Goal: Task Accomplishment & Management: Complete application form

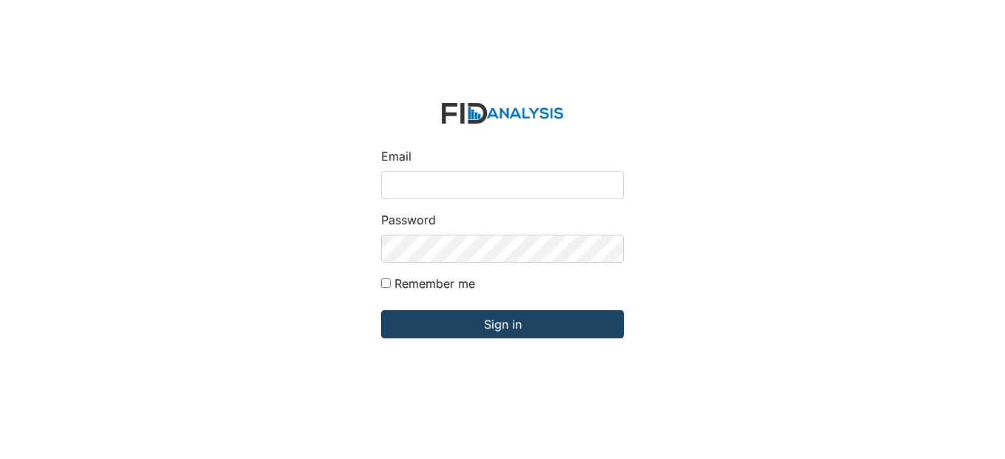
type input "[EMAIL_ADDRESS][DOMAIN_NAME]"
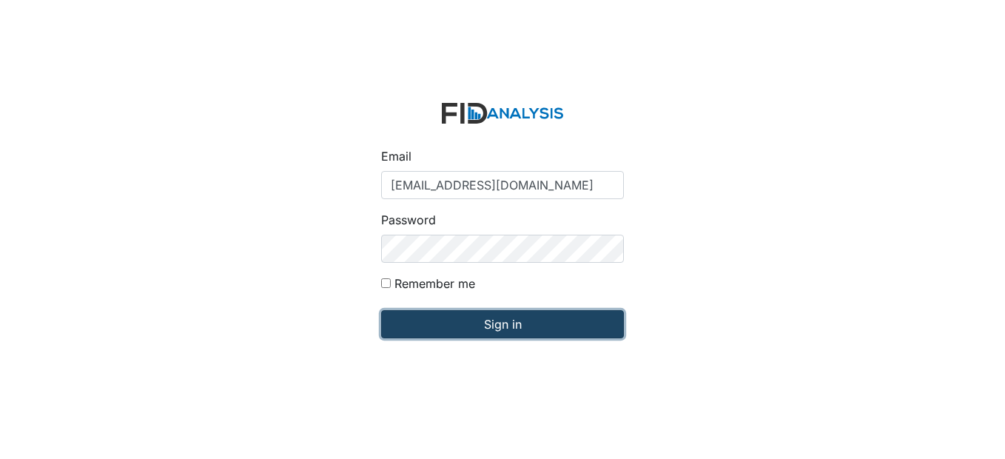
click at [486, 322] on input "Sign in" at bounding box center [502, 324] width 243 height 28
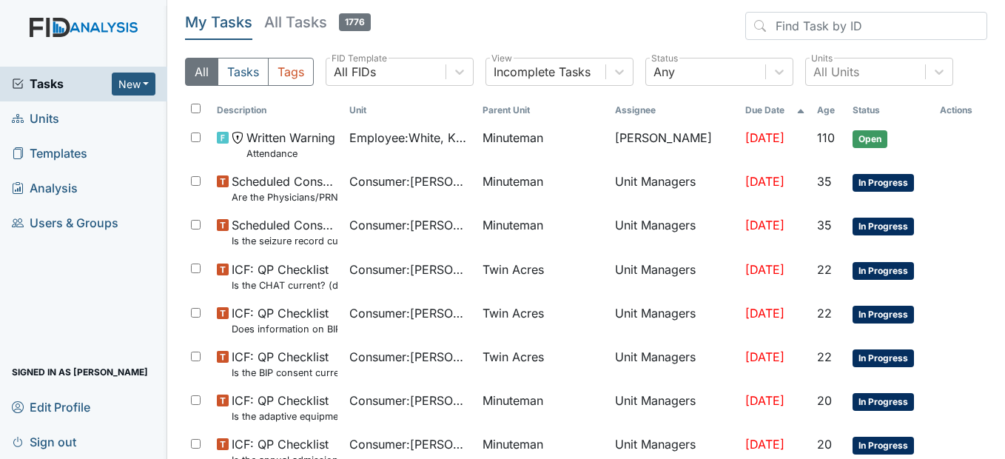
click at [50, 121] on span "Units" at bounding box center [35, 118] width 47 height 23
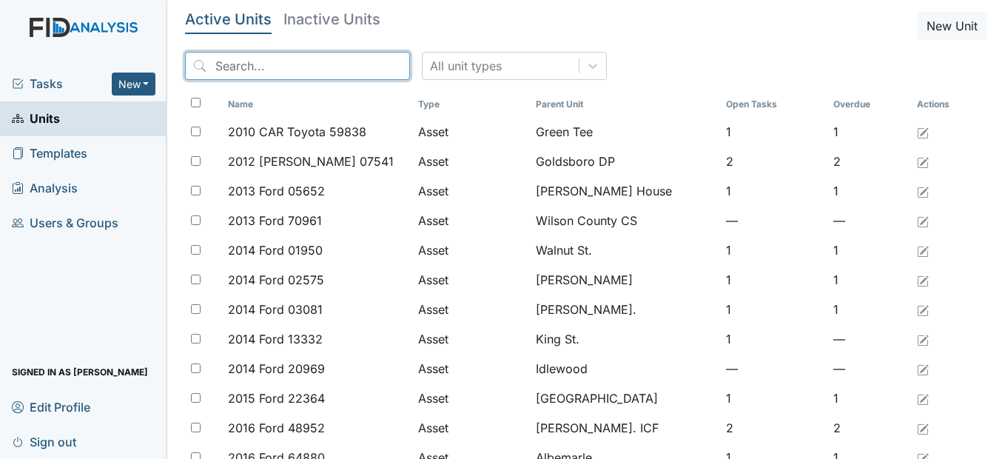
drag, startPoint x: 269, startPoint y: 75, endPoint x: 272, endPoint y: 67, distance: 9.4
click at [270, 75] on input "search" at bounding box center [297, 66] width 225 height 28
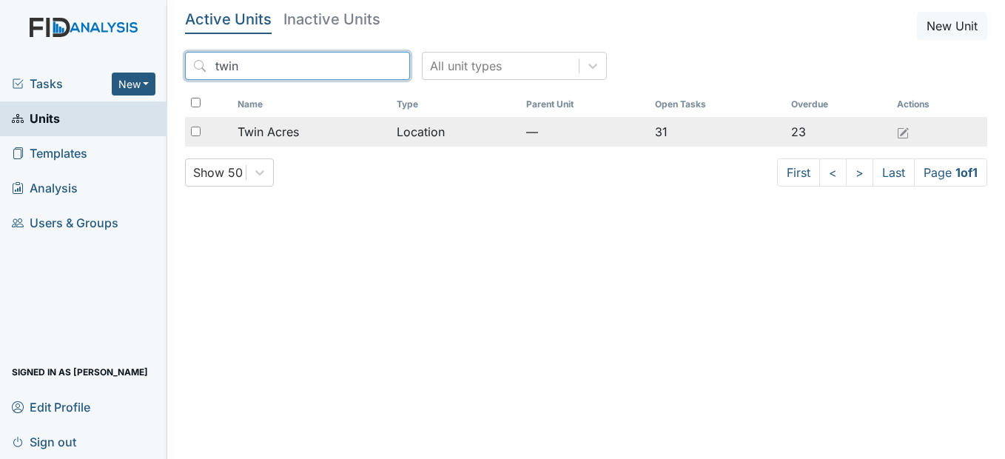
type input "twin"
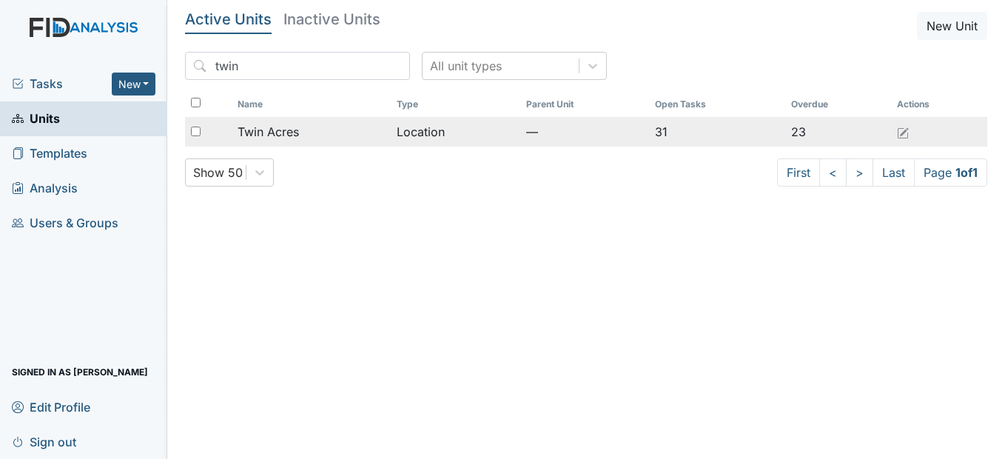
click at [285, 130] on span "Twin Acres" at bounding box center [268, 132] width 61 height 18
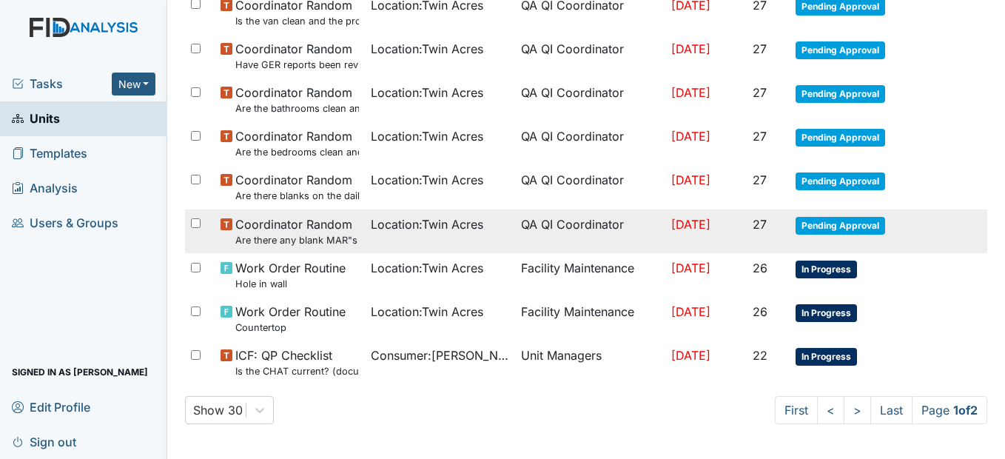
scroll to position [1037, 0]
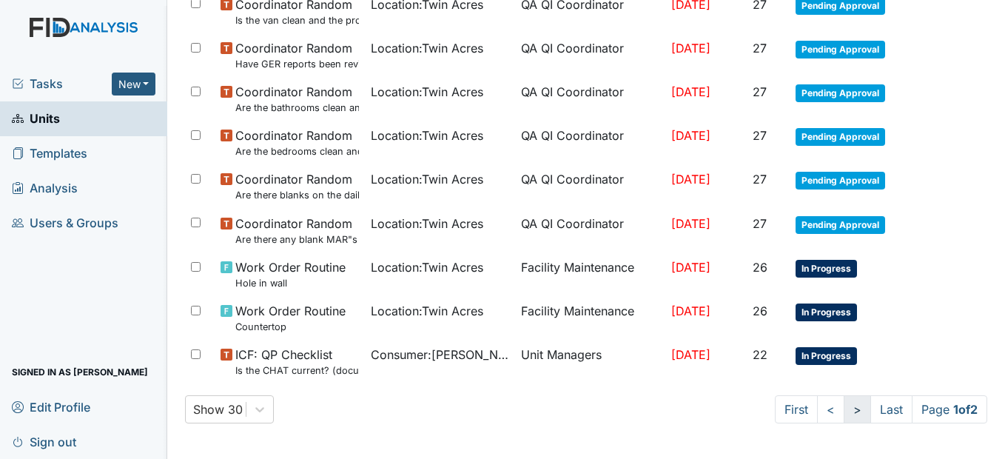
click at [848, 407] on link ">" at bounding box center [857, 409] width 27 height 28
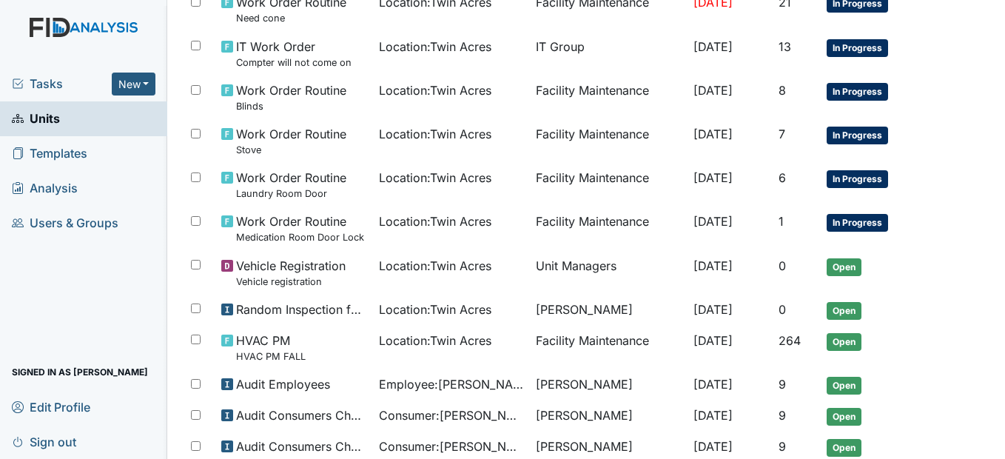
scroll to position [296, 0]
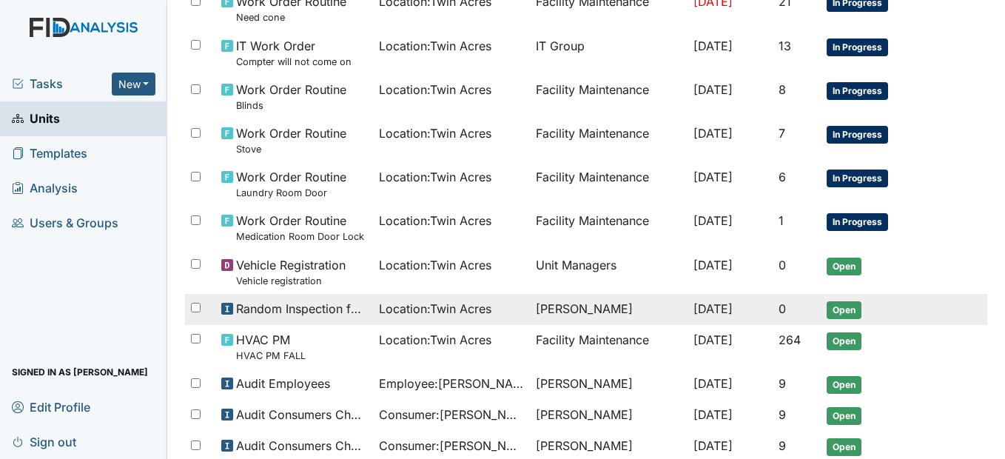
click at [405, 312] on span "Location : Twin Acres" at bounding box center [435, 309] width 113 height 18
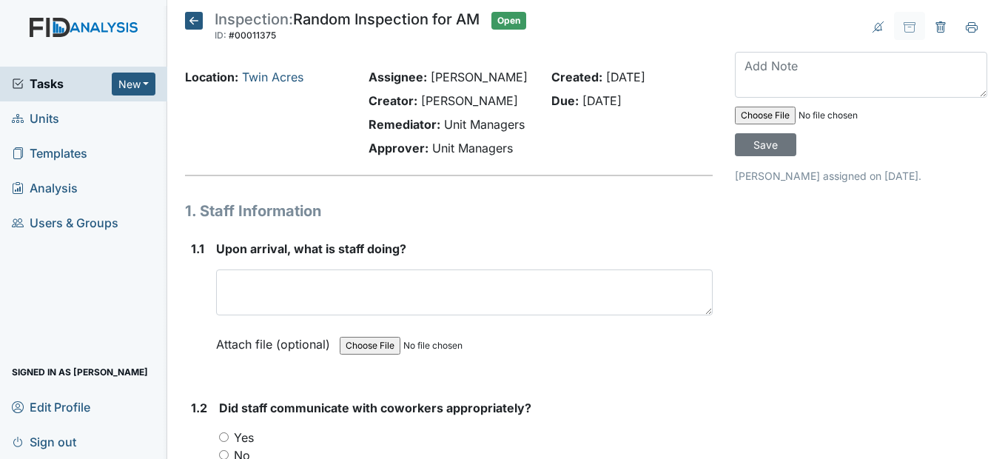
scroll to position [74, 0]
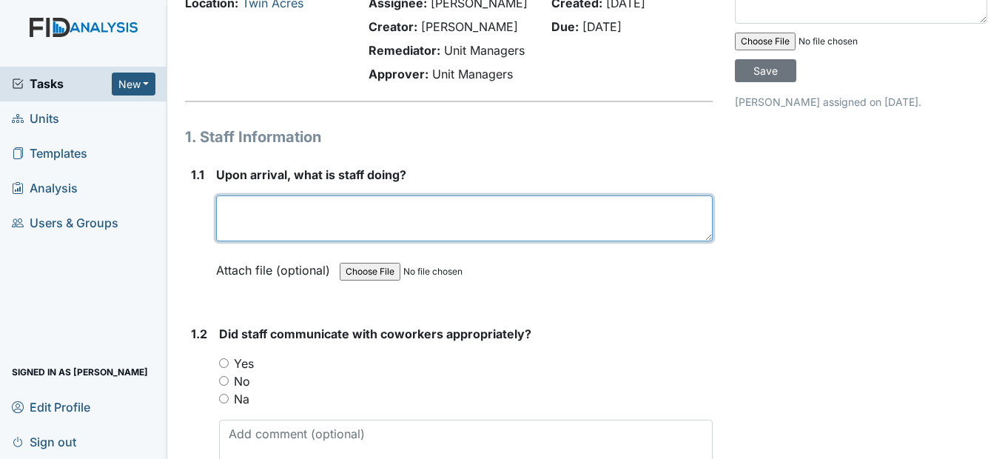
click at [293, 241] on textarea at bounding box center [464, 218] width 496 height 46
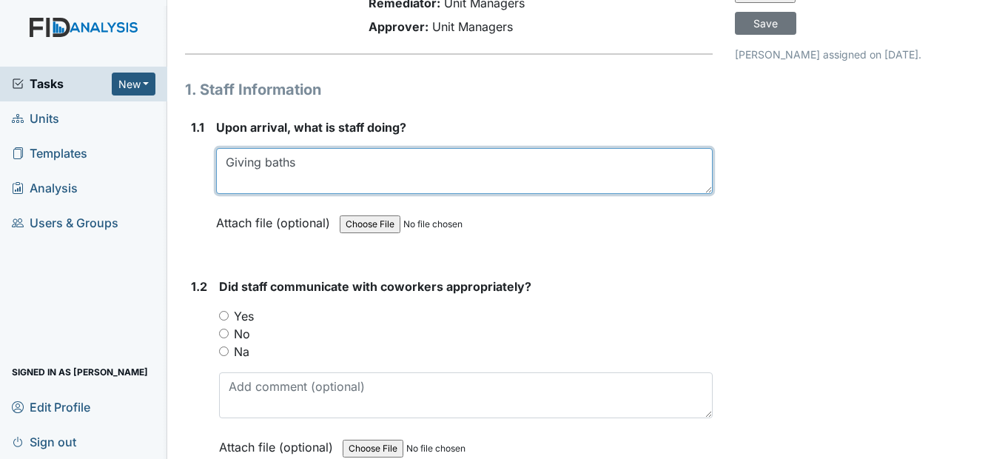
scroll to position [148, 0]
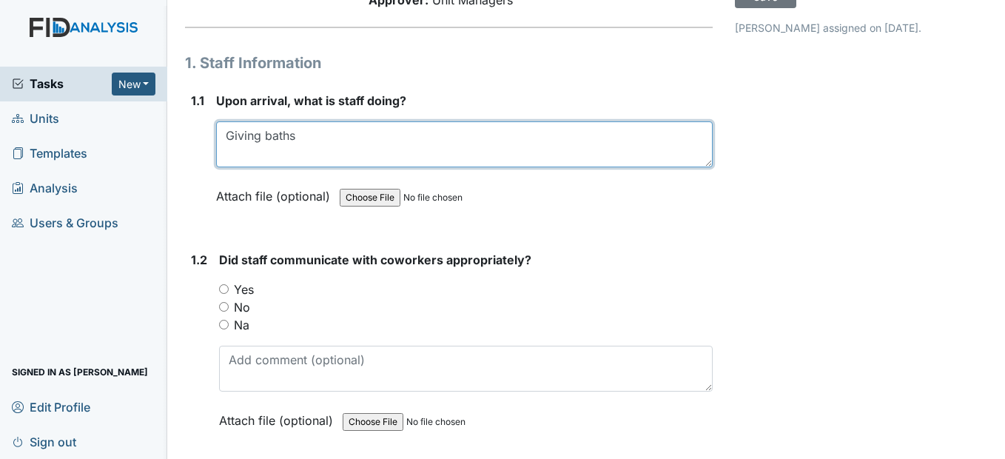
type textarea "Giving baths"
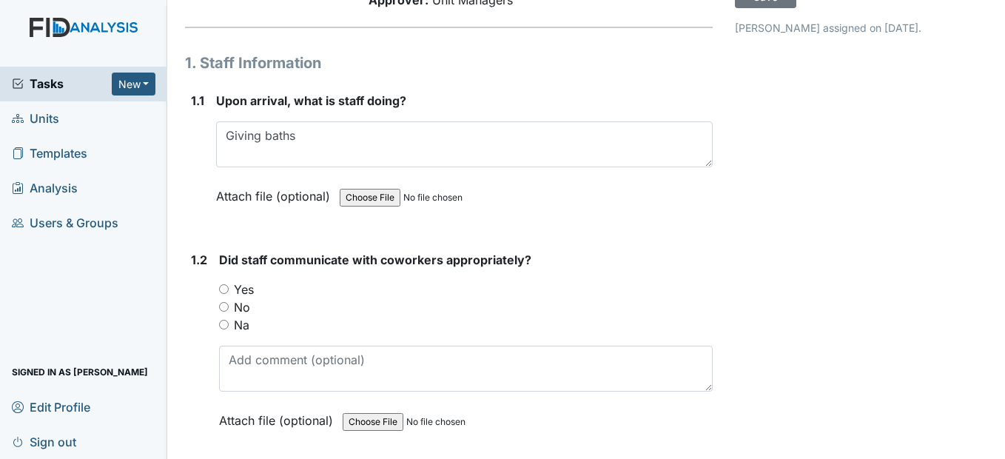
click at [227, 294] on input "Yes" at bounding box center [224, 289] width 10 height 10
radio input "true"
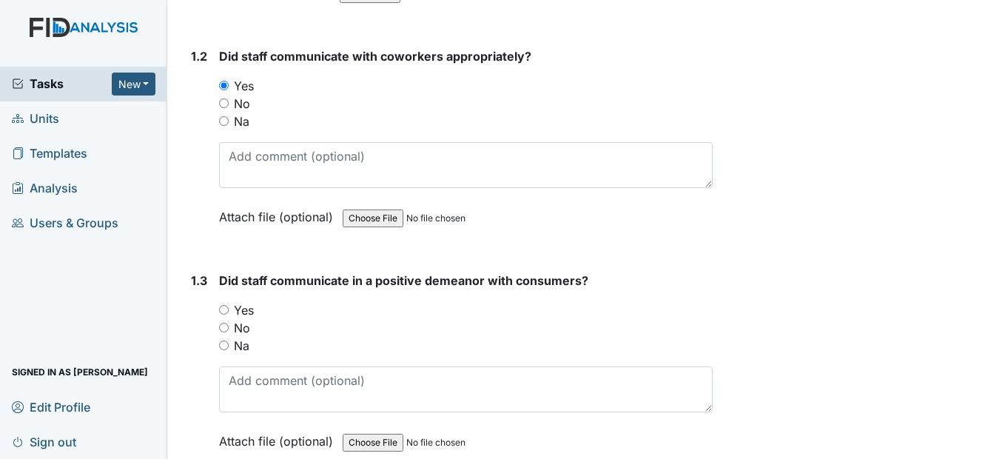
scroll to position [370, 0]
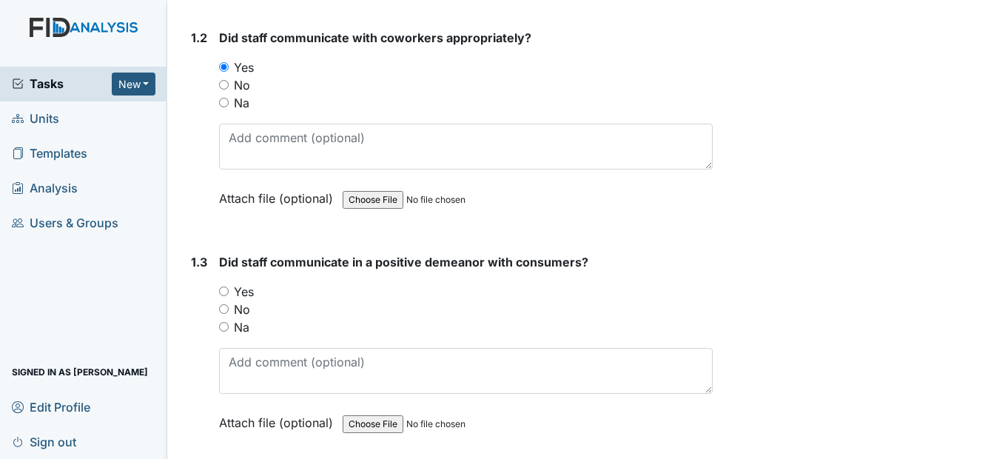
click at [221, 107] on input "Na" at bounding box center [224, 103] width 10 height 10
radio input "true"
click at [227, 296] on input "Yes" at bounding box center [224, 291] width 10 height 10
radio input "true"
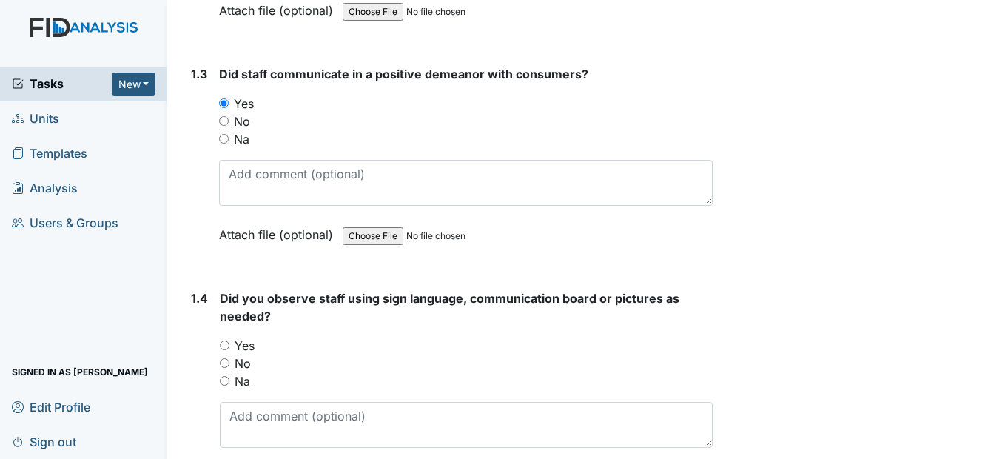
scroll to position [666, 0]
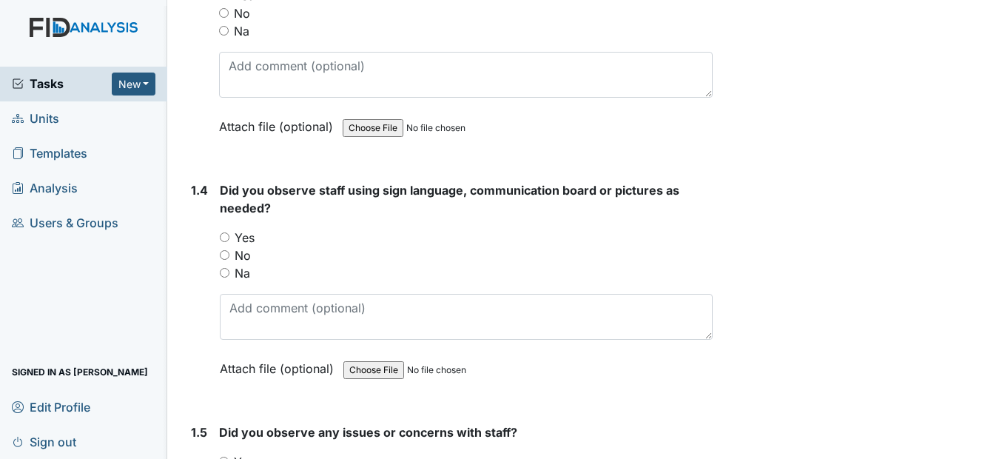
drag, startPoint x: 223, startPoint y: 256, endPoint x: 225, endPoint y: 272, distance: 16.4
click at [225, 242] on input "Yes" at bounding box center [225, 237] width 10 height 10
radio input "true"
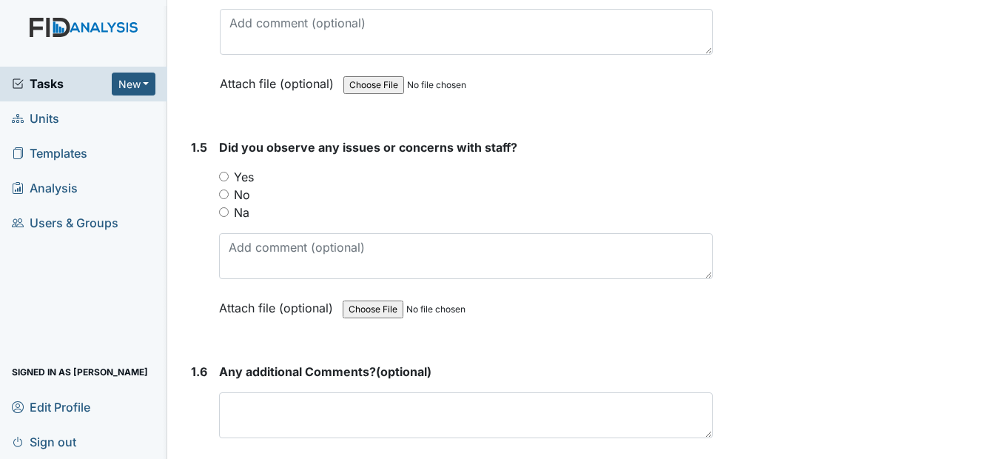
scroll to position [962, 0]
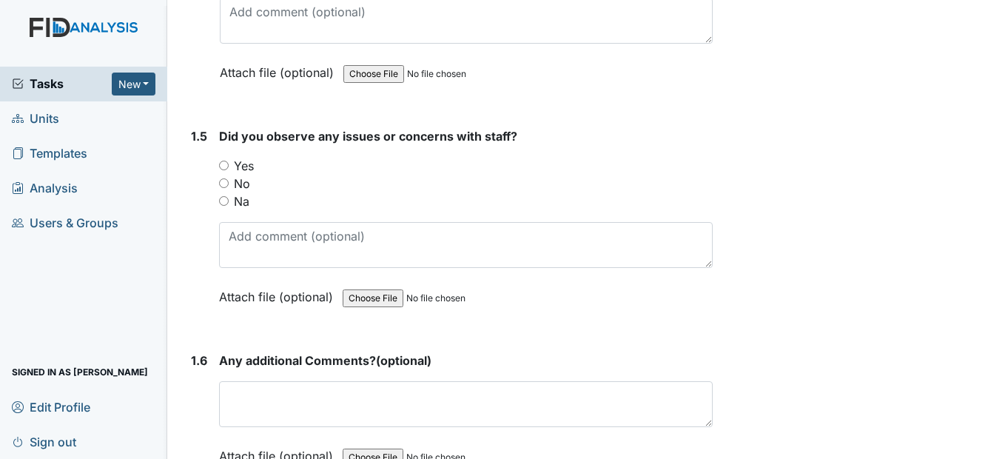
click at [221, 188] on input "No" at bounding box center [224, 183] width 10 height 10
radio input "true"
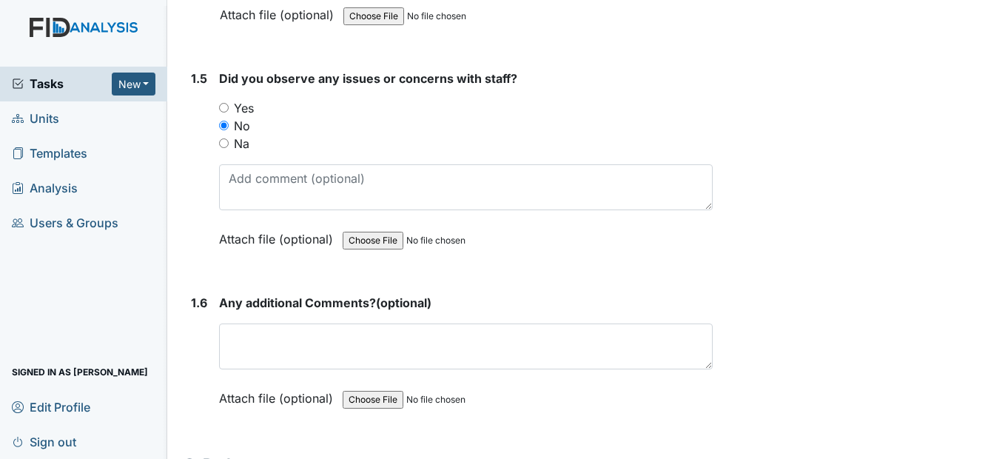
scroll to position [1184, 0]
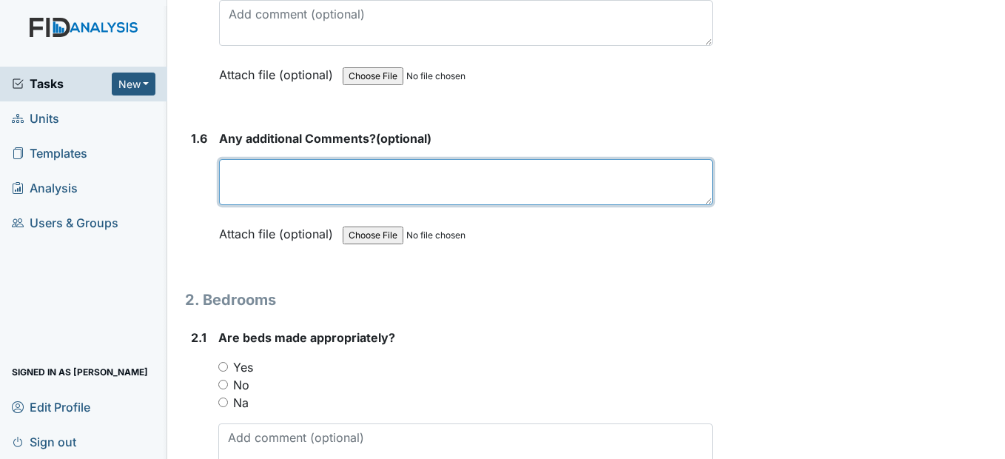
click at [272, 205] on textarea at bounding box center [465, 182] width 493 height 46
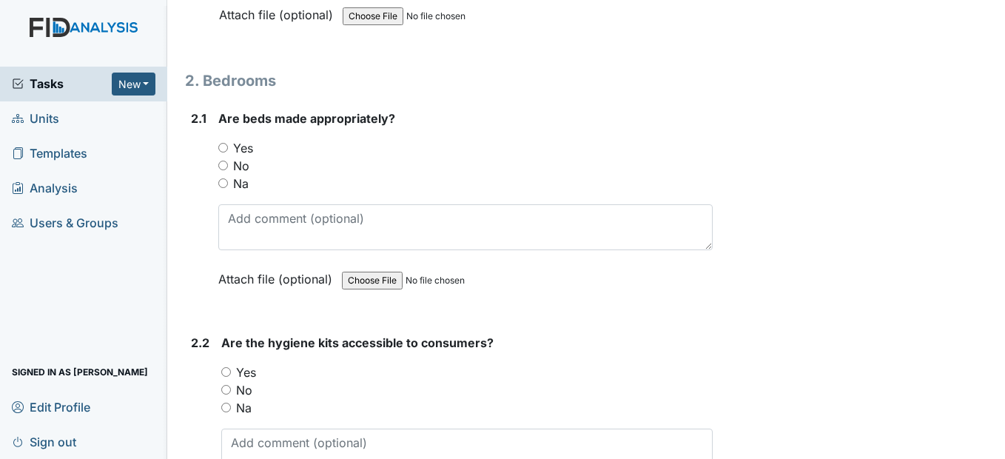
scroll to position [1406, 0]
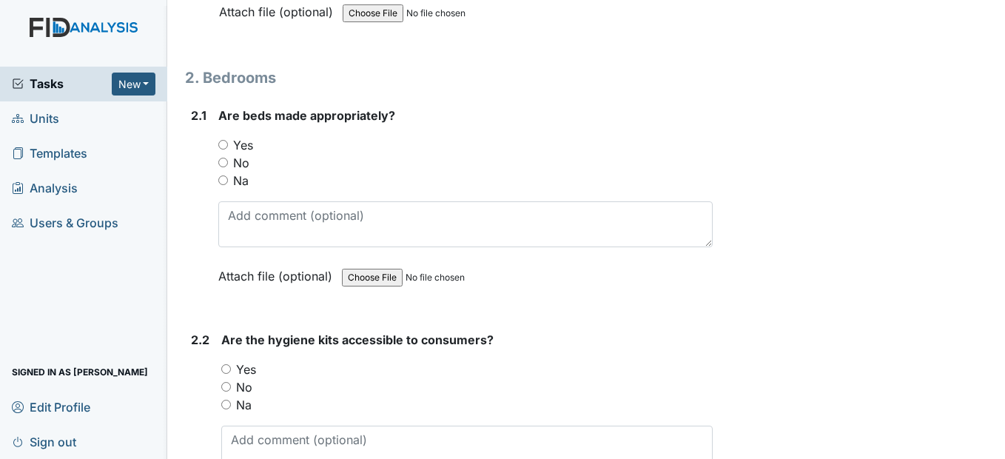
type textarea "none"
click at [227, 150] on input "Yes" at bounding box center [223, 145] width 10 height 10
radio input "true"
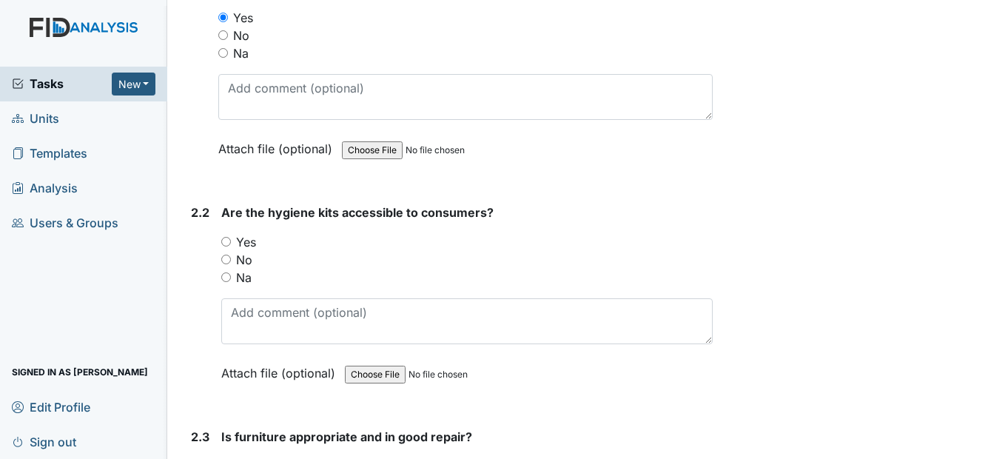
scroll to position [1554, 0]
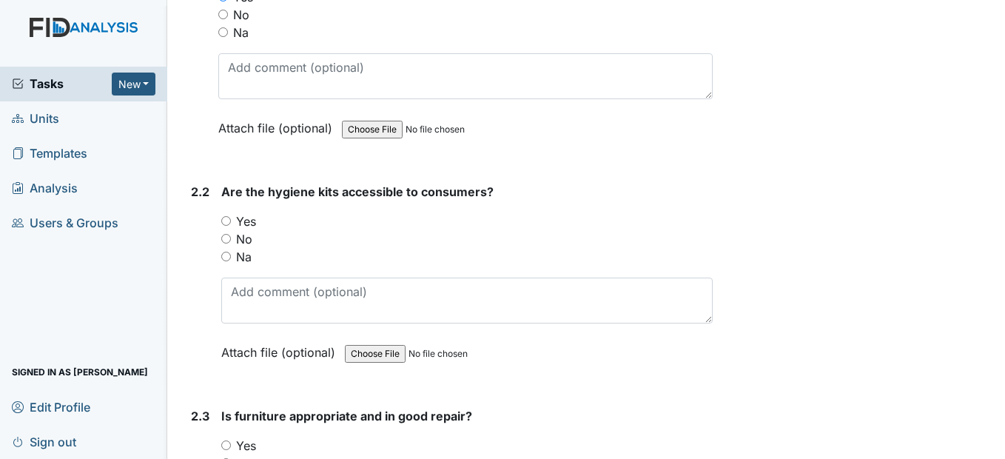
click at [225, 226] on input "Yes" at bounding box center [226, 221] width 10 height 10
radio input "true"
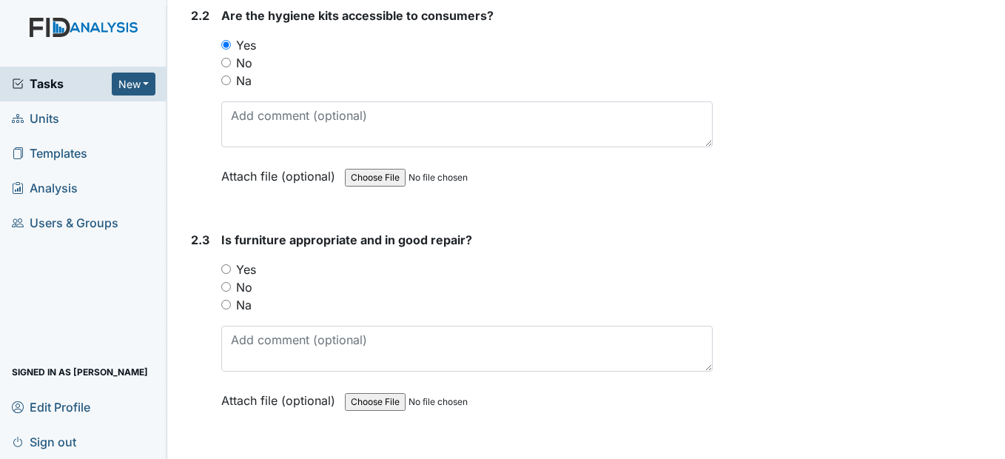
scroll to position [1776, 0]
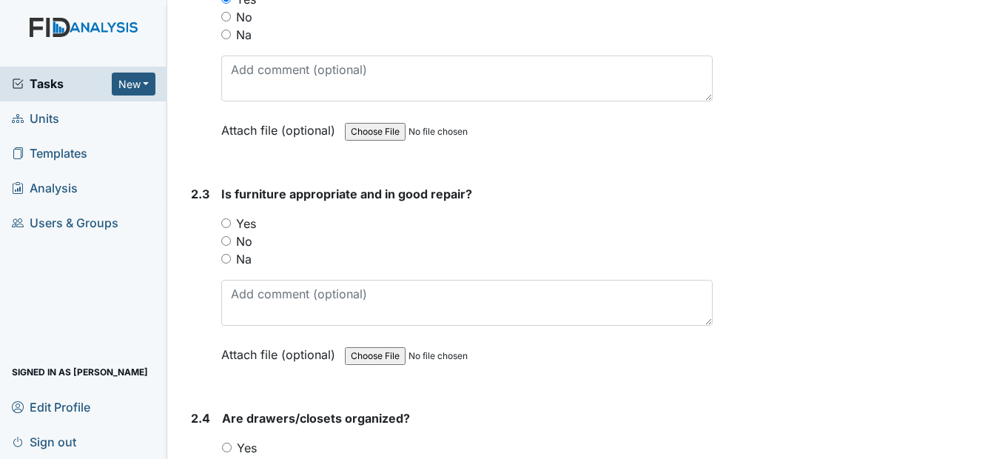
click at [227, 246] on input "No" at bounding box center [226, 241] width 10 height 10
radio input "true"
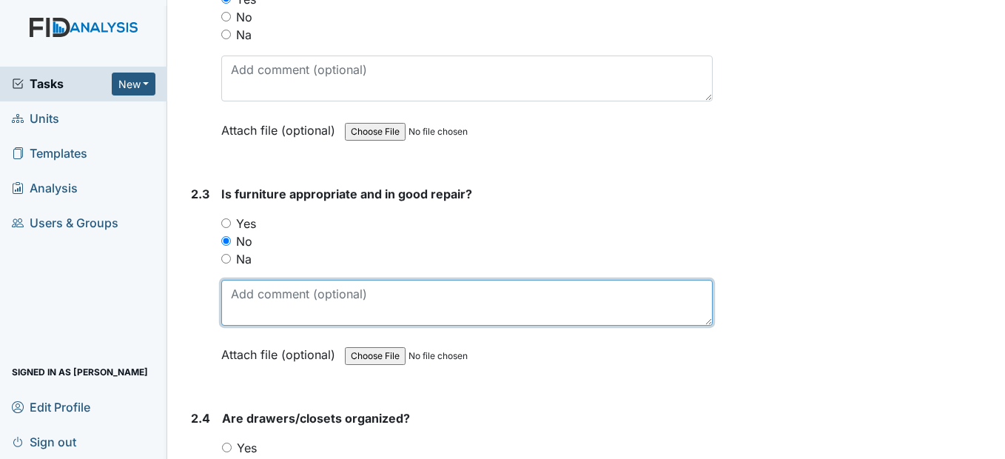
click at [238, 326] on textarea at bounding box center [466, 303] width 491 height 46
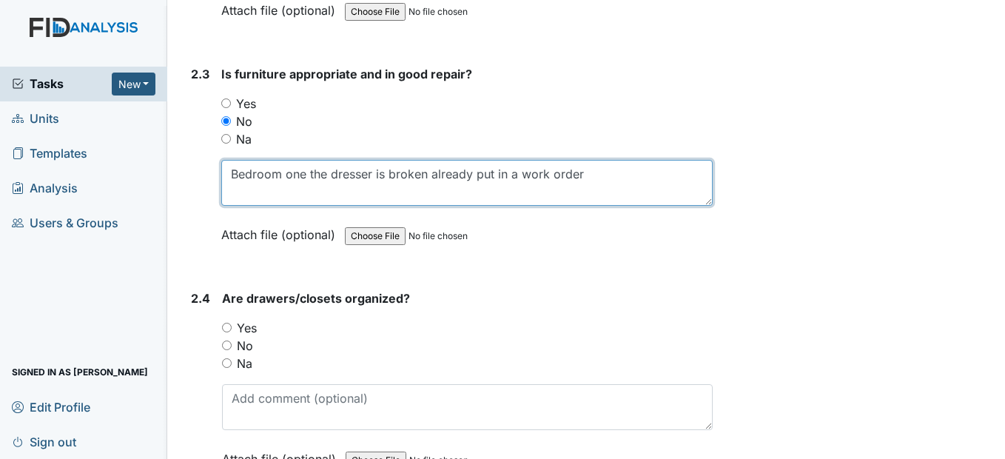
scroll to position [1924, 0]
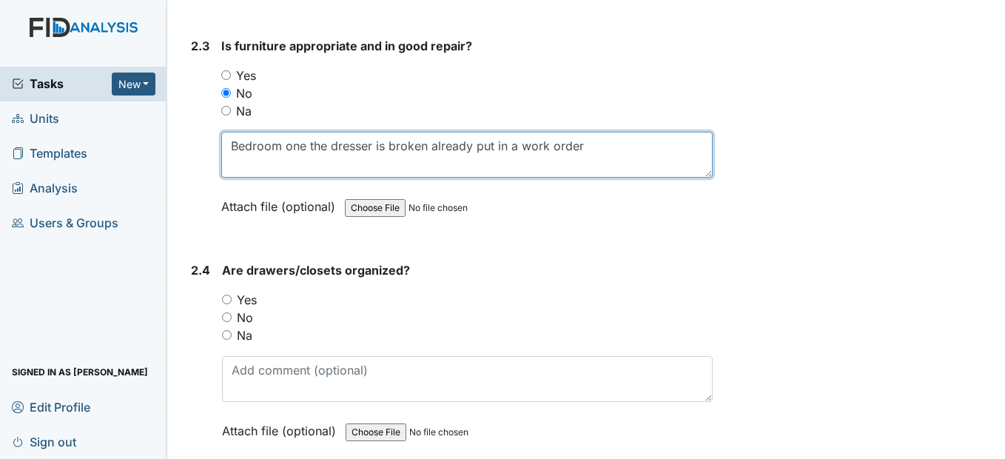
type textarea "Bedroom one the dresser is broken already put in a work order"
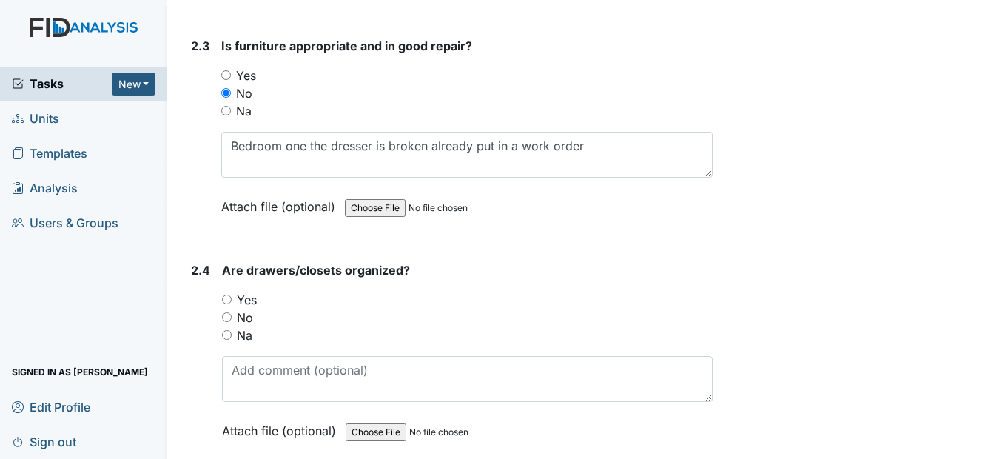
click at [227, 304] on input "Yes" at bounding box center [227, 300] width 10 height 10
radio input "true"
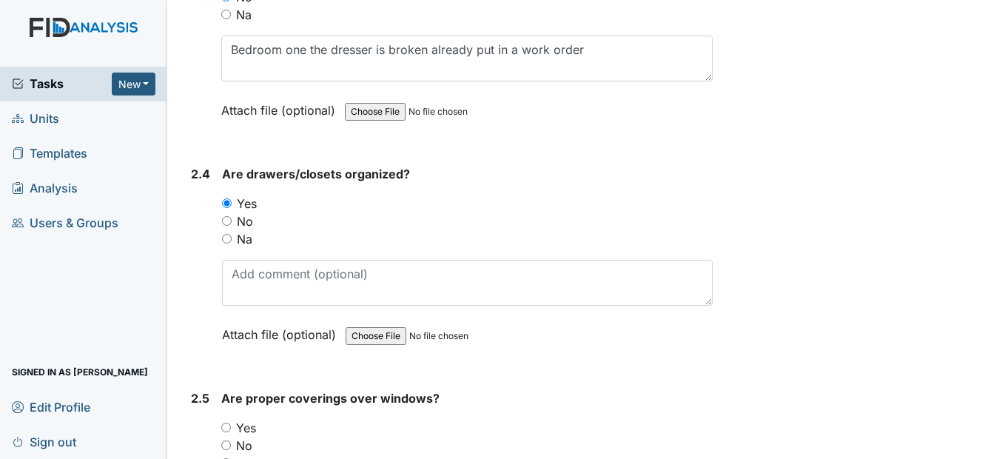
scroll to position [2146, 0]
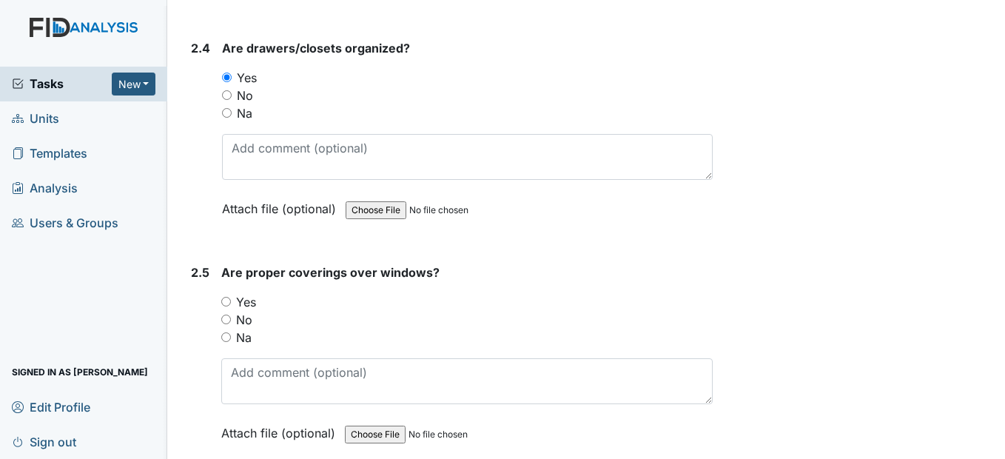
click at [230, 306] on input "Yes" at bounding box center [226, 302] width 10 height 10
radio input "true"
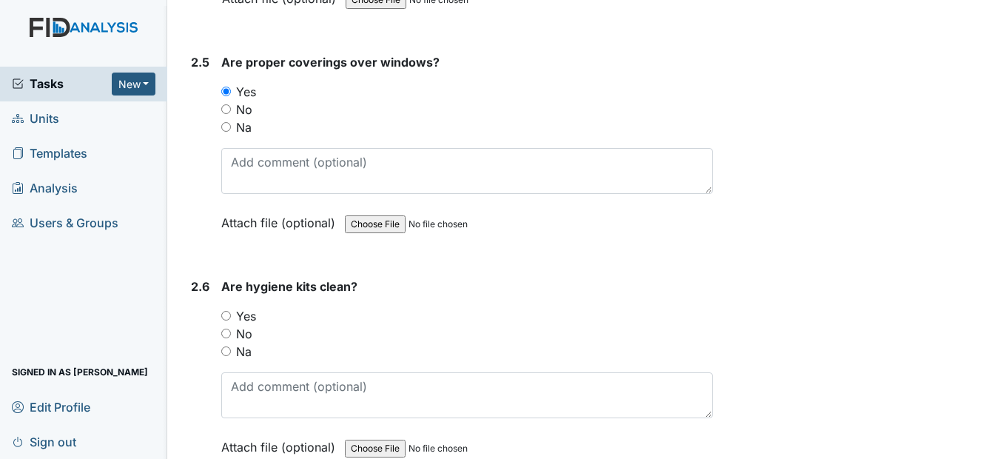
scroll to position [2368, 0]
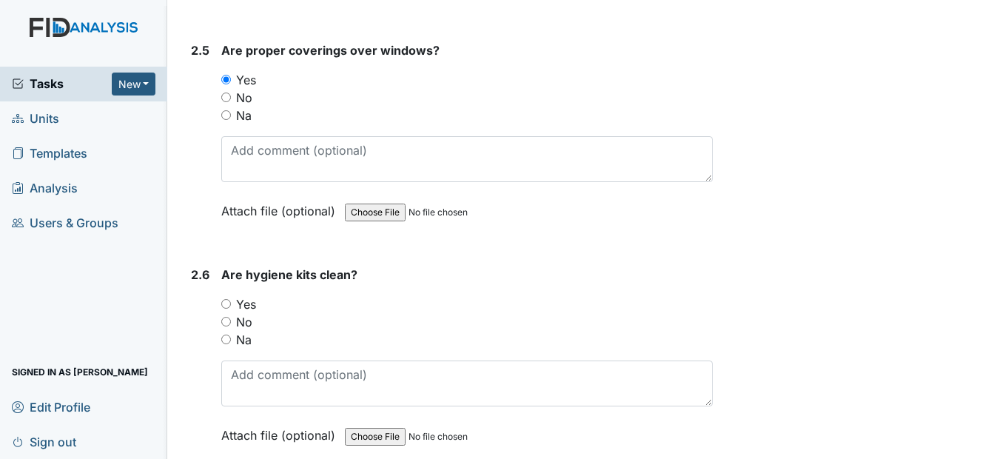
click at [230, 309] on input "Yes" at bounding box center [226, 304] width 10 height 10
radio input "true"
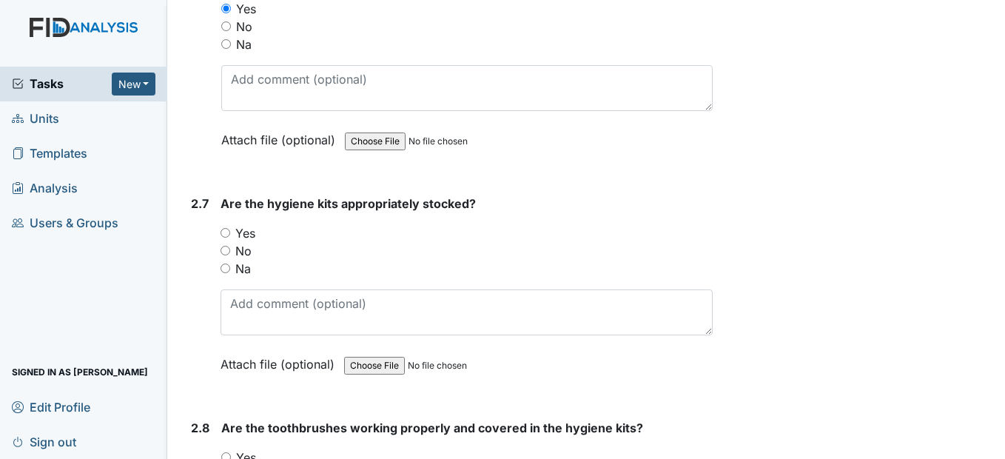
scroll to position [2665, 0]
click at [230, 237] on input "Yes" at bounding box center [226, 232] width 10 height 10
radio input "true"
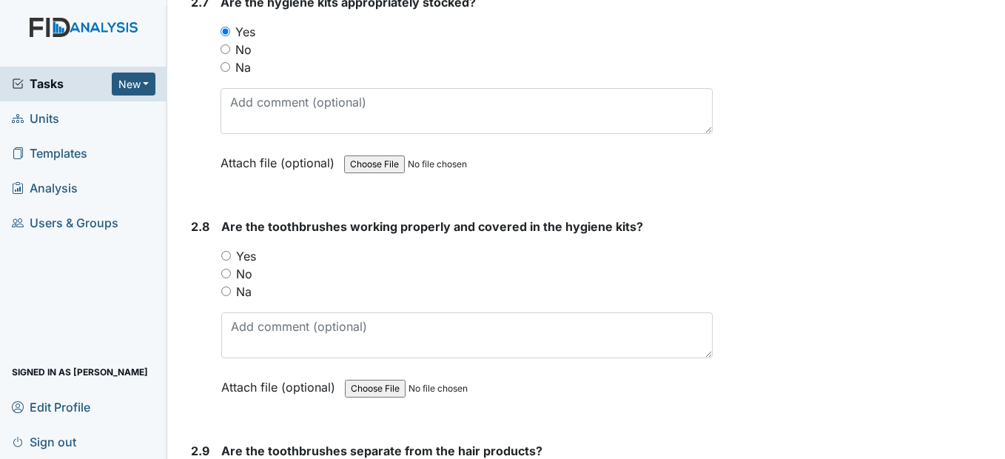
scroll to position [2887, 0]
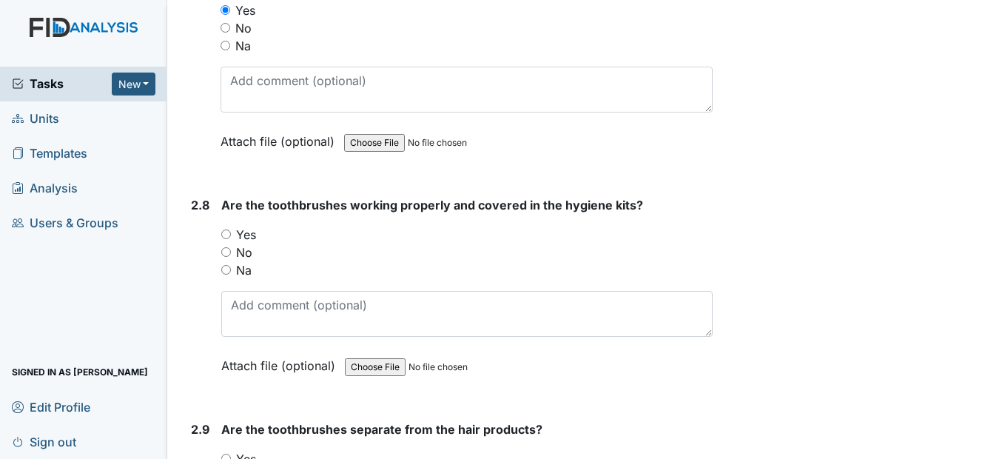
click at [230, 239] on input "Yes" at bounding box center [226, 234] width 10 height 10
radio input "true"
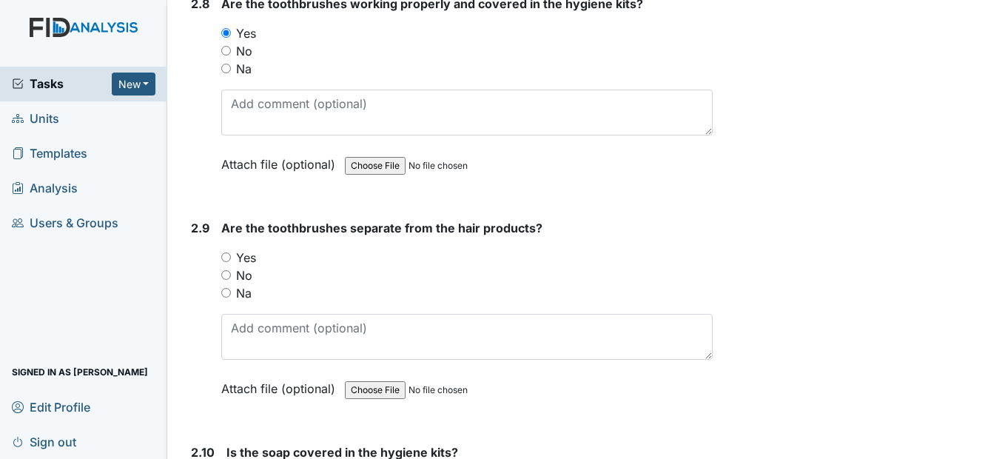
scroll to position [3109, 0]
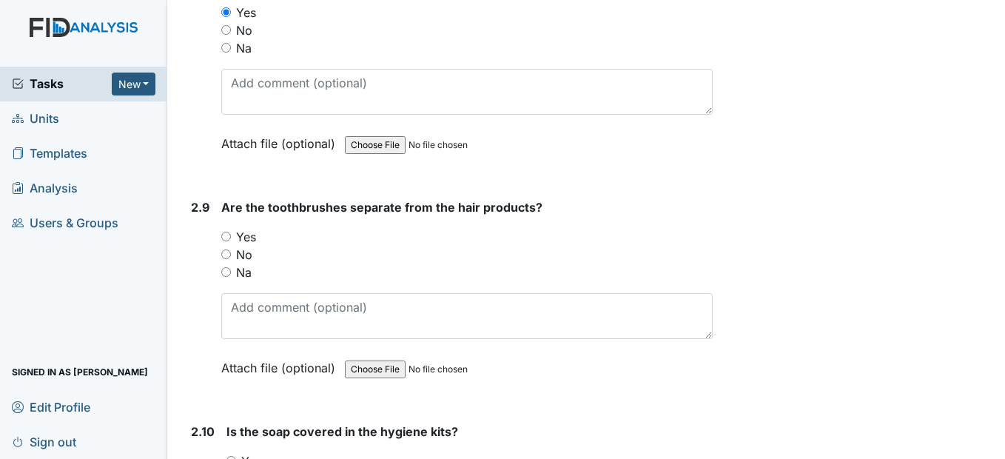
click at [226, 241] on input "Yes" at bounding box center [226, 237] width 10 height 10
radio input "true"
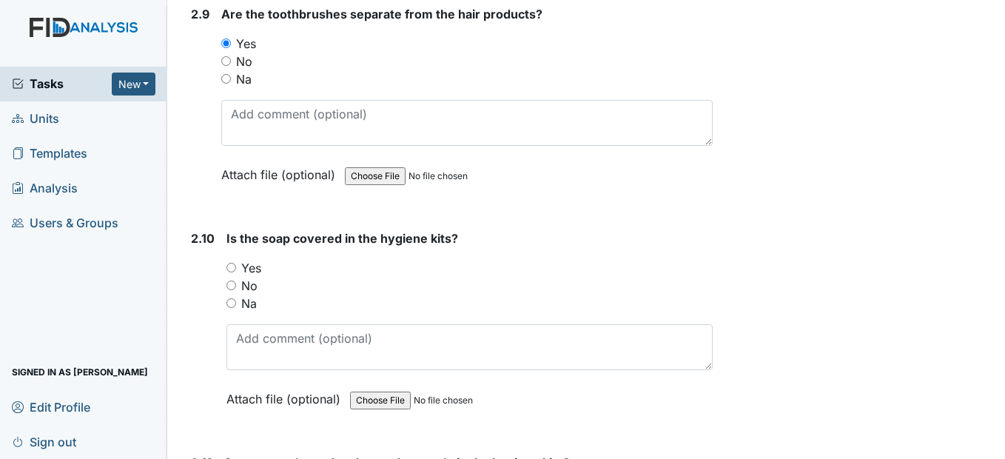
scroll to position [3331, 0]
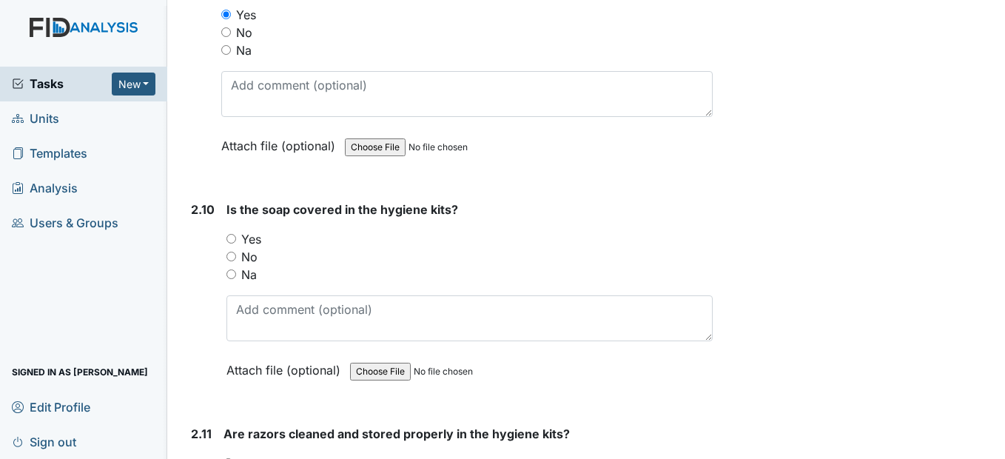
click at [226, 244] on input "Yes" at bounding box center [231, 239] width 10 height 10
radio input "true"
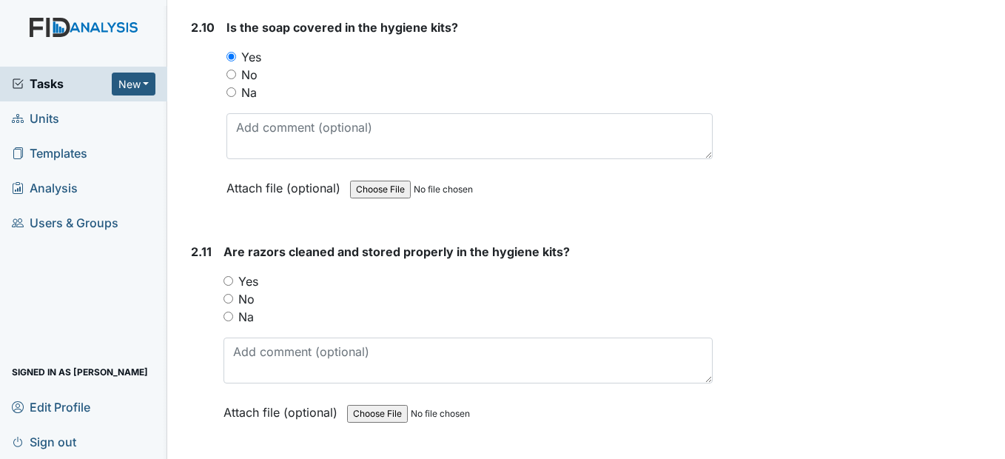
scroll to position [3553, 0]
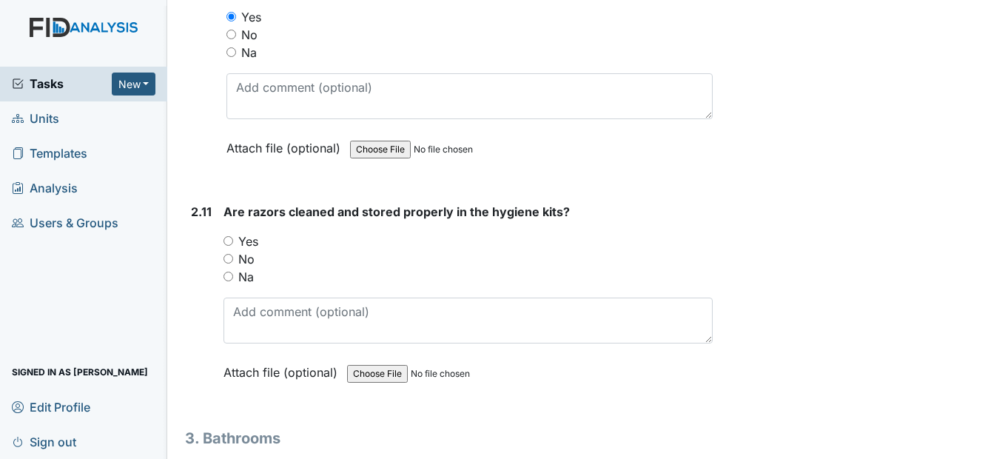
click at [233, 281] on input "Na" at bounding box center [229, 277] width 10 height 10
radio input "true"
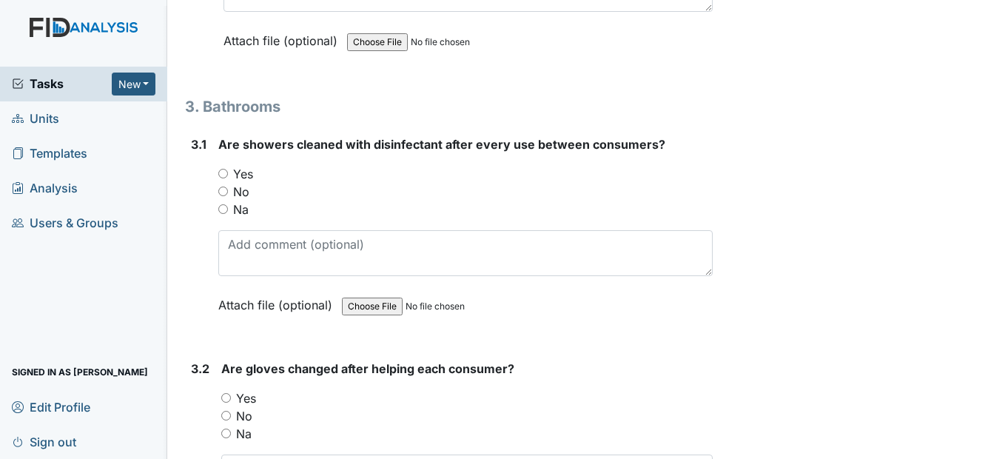
scroll to position [3923, 0]
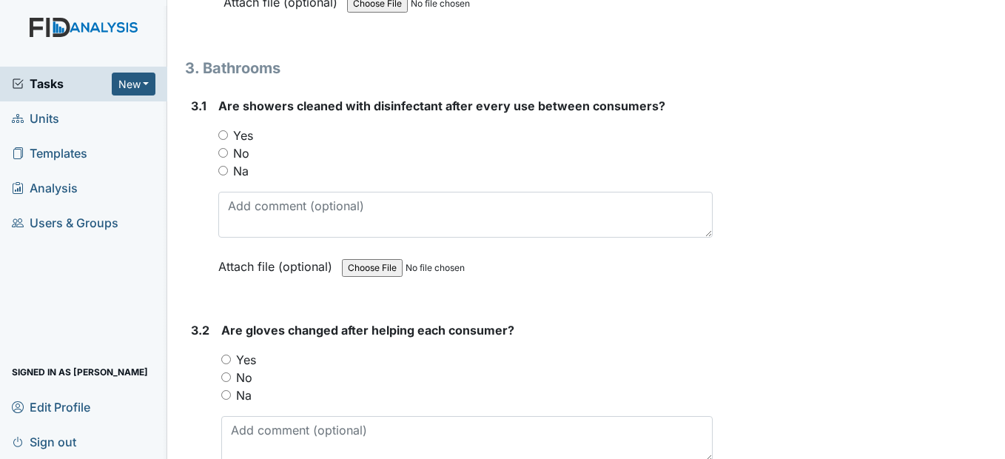
click at [225, 140] on input "Yes" at bounding box center [223, 135] width 10 height 10
radio input "true"
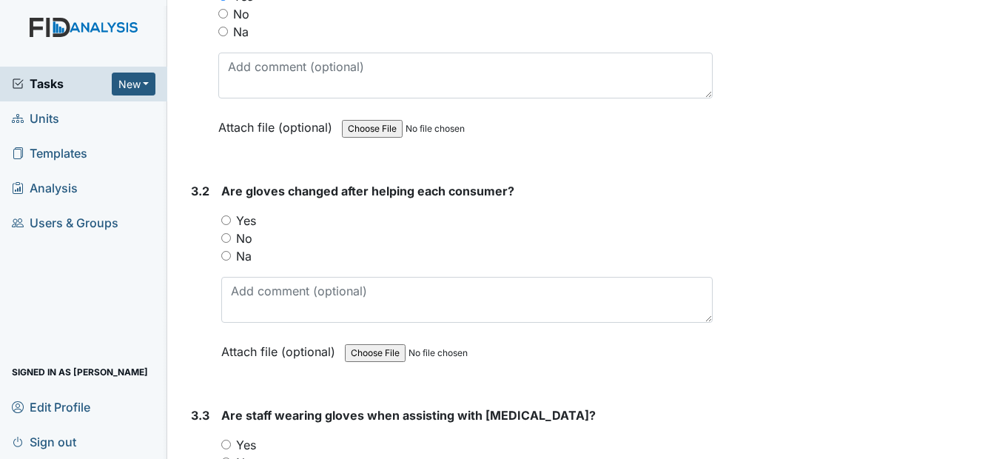
scroll to position [4071, 0]
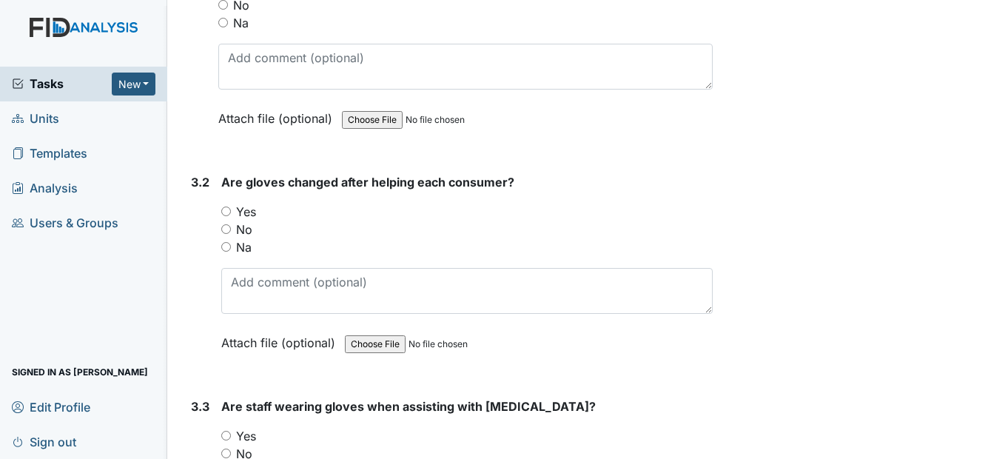
click at [227, 216] on input "Yes" at bounding box center [226, 211] width 10 height 10
radio input "true"
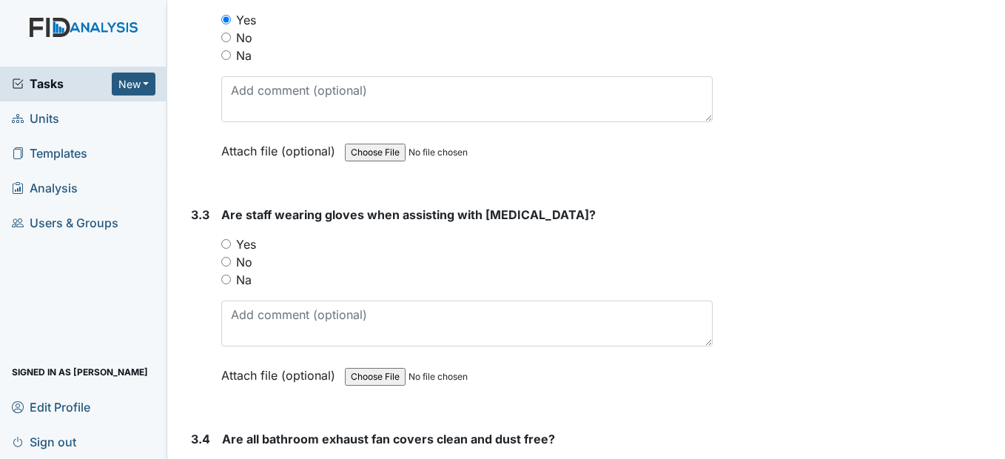
scroll to position [4293, 0]
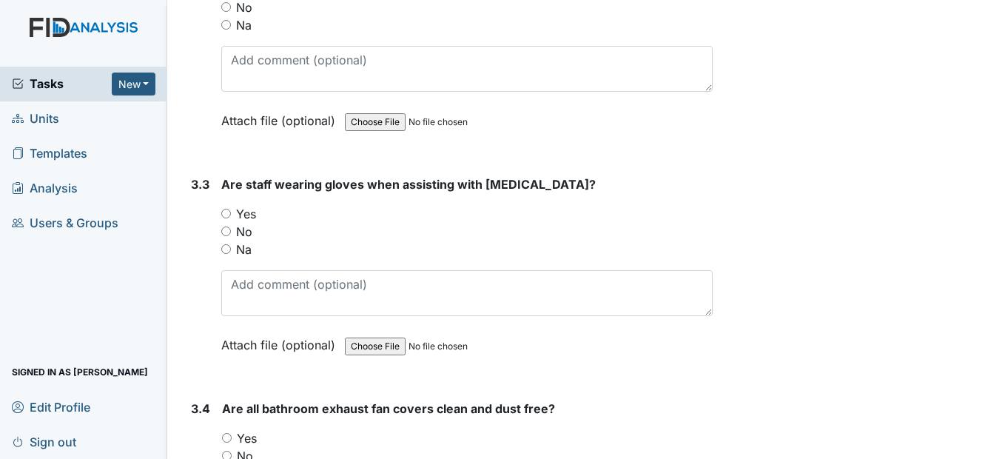
click at [228, 223] on div "Yes" at bounding box center [466, 214] width 491 height 18
click at [229, 218] on input "Yes" at bounding box center [226, 214] width 10 height 10
radio input "true"
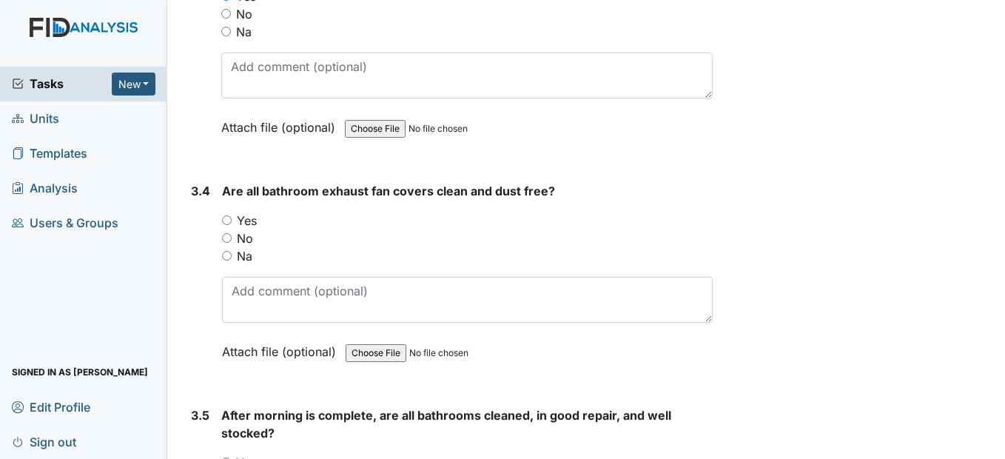
scroll to position [4515, 0]
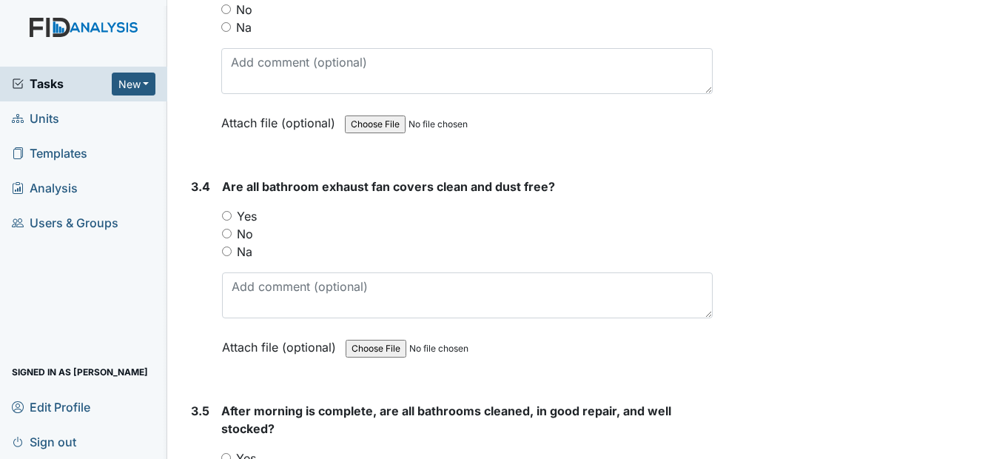
click at [229, 221] on input "Yes" at bounding box center [227, 216] width 10 height 10
radio input "true"
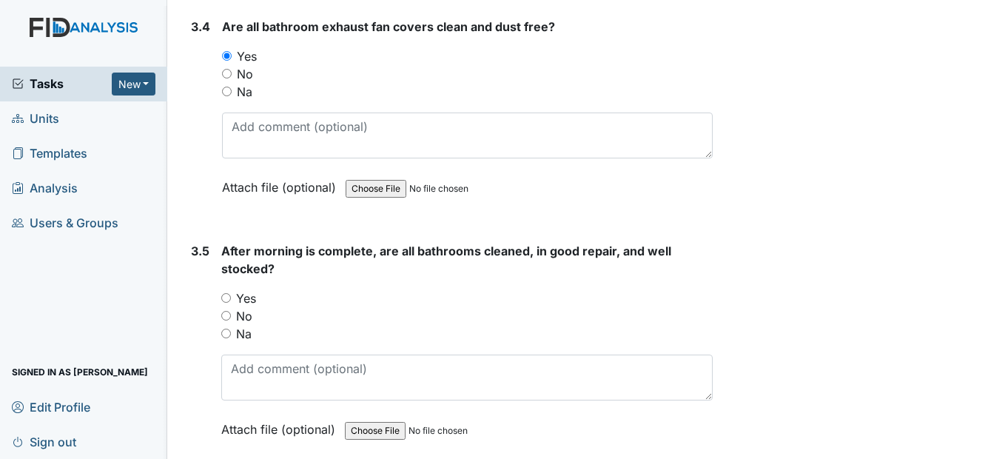
scroll to position [4737, 0]
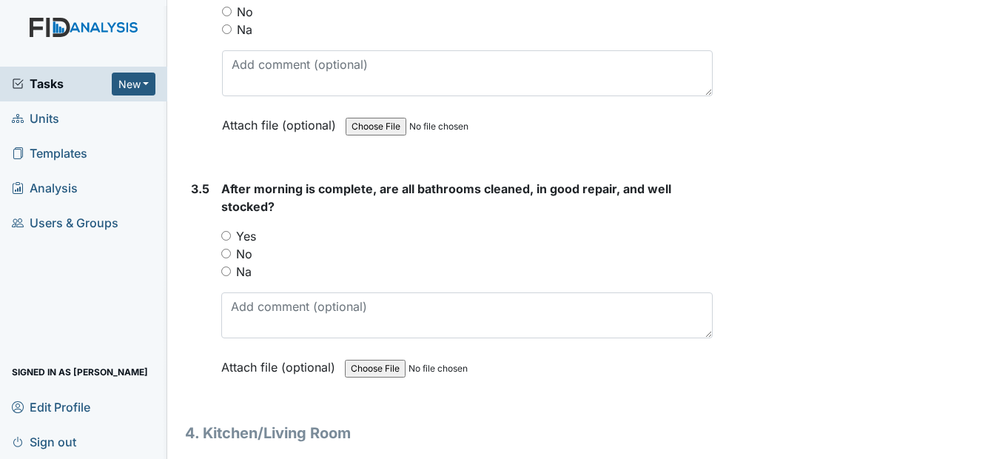
click at [221, 241] on input "Yes" at bounding box center [226, 236] width 10 height 10
radio input "true"
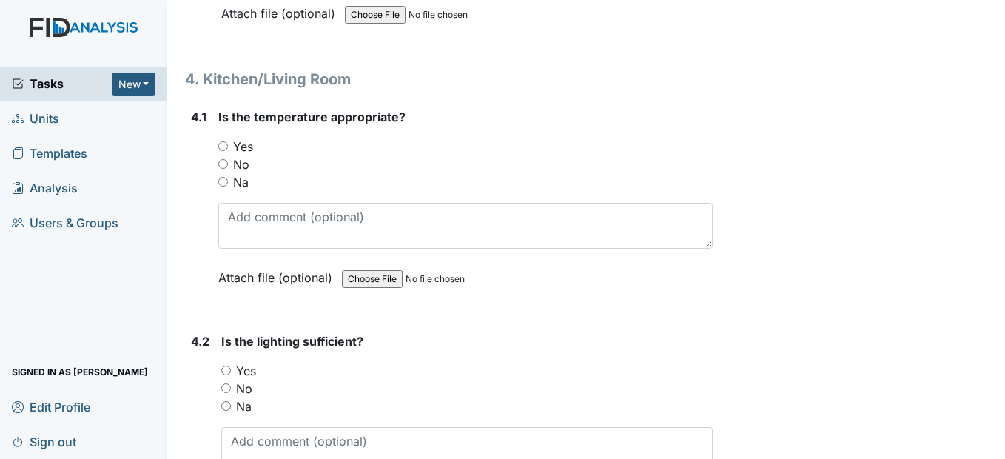
scroll to position [5107, 0]
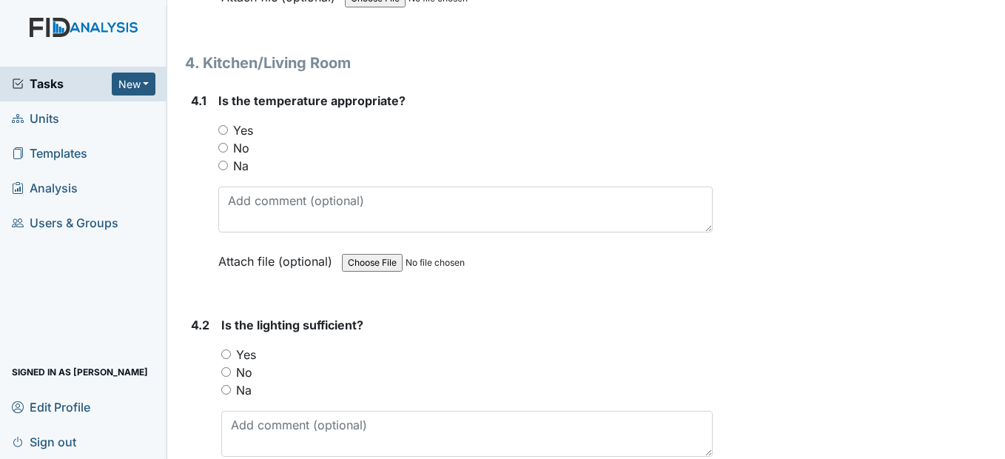
click at [225, 135] on input "Yes" at bounding box center [223, 130] width 10 height 10
radio input "true"
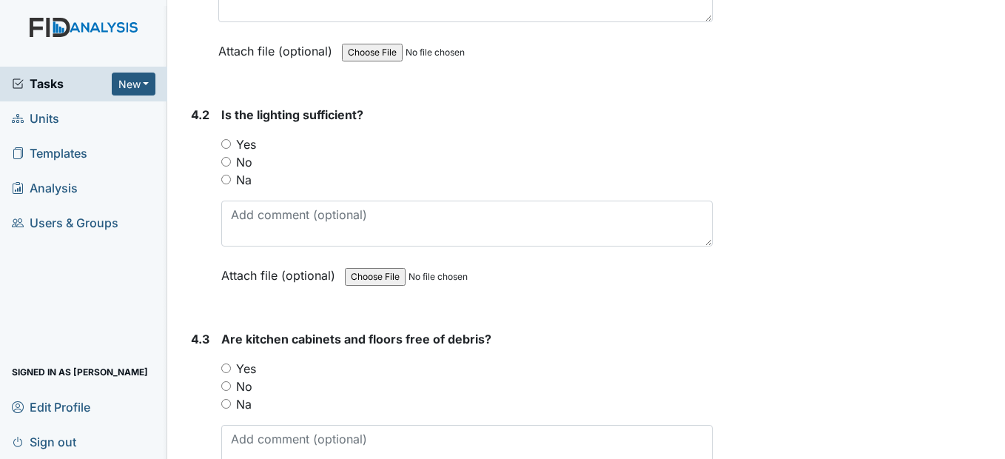
scroll to position [5329, 0]
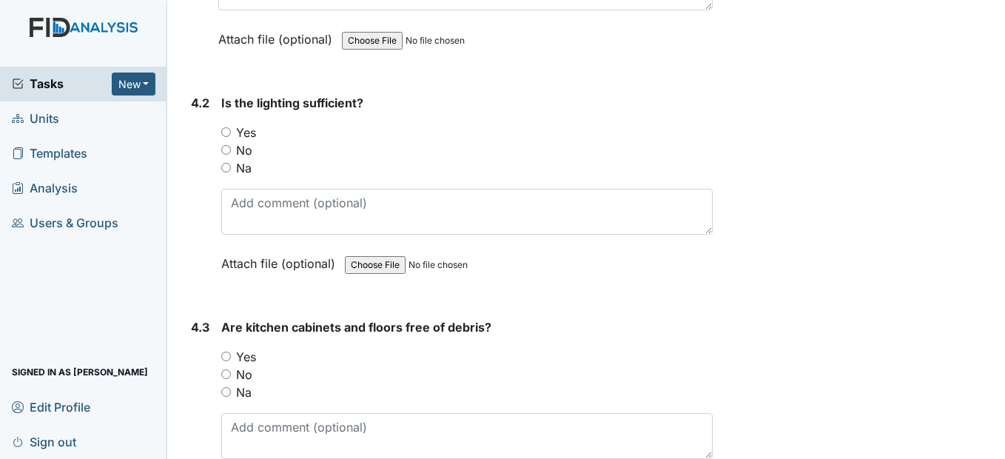
click at [229, 137] on input "Yes" at bounding box center [226, 132] width 10 height 10
radio input "true"
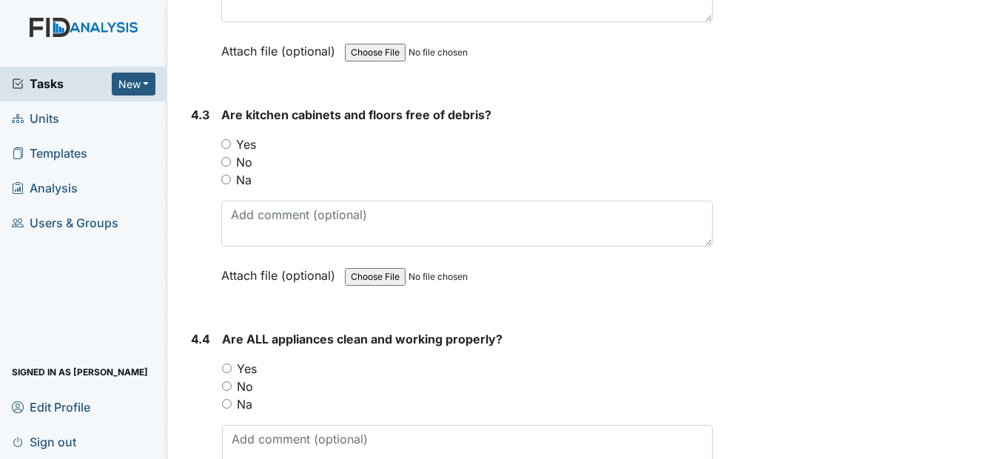
scroll to position [5551, 0]
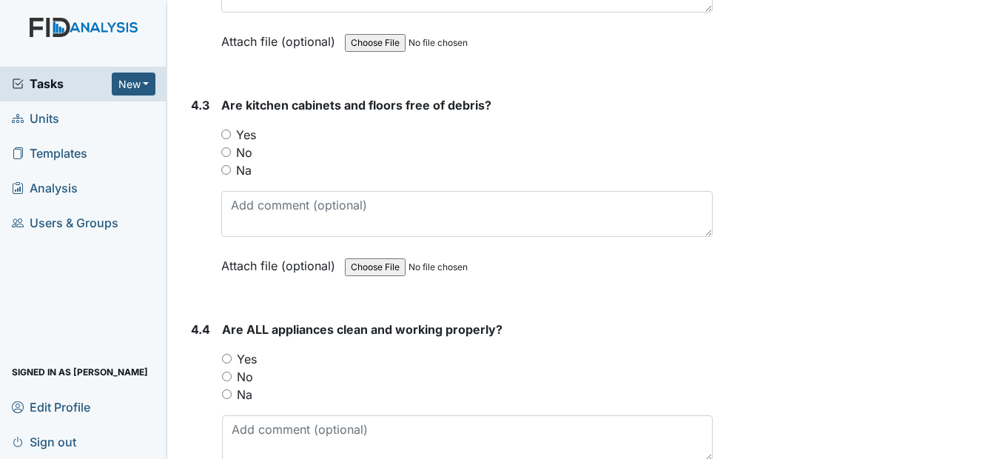
click at [232, 144] on div "Yes" at bounding box center [466, 135] width 491 height 18
click at [226, 144] on div "Yes" at bounding box center [466, 135] width 491 height 18
click at [227, 139] on input "Yes" at bounding box center [226, 135] width 10 height 10
radio input "true"
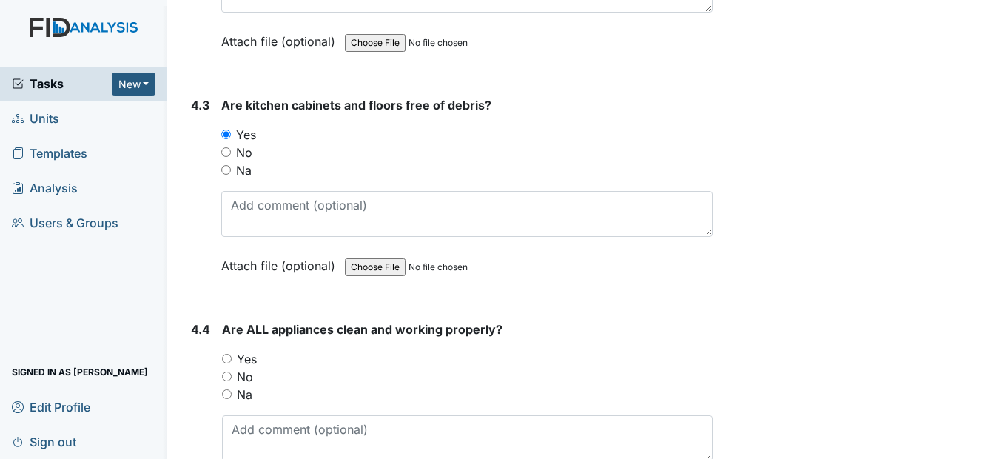
drag, startPoint x: 227, startPoint y: 170, endPoint x: 208, endPoint y: 181, distance: 22.2
click at [208, 181] on div "4.3" at bounding box center [200, 196] width 19 height 201
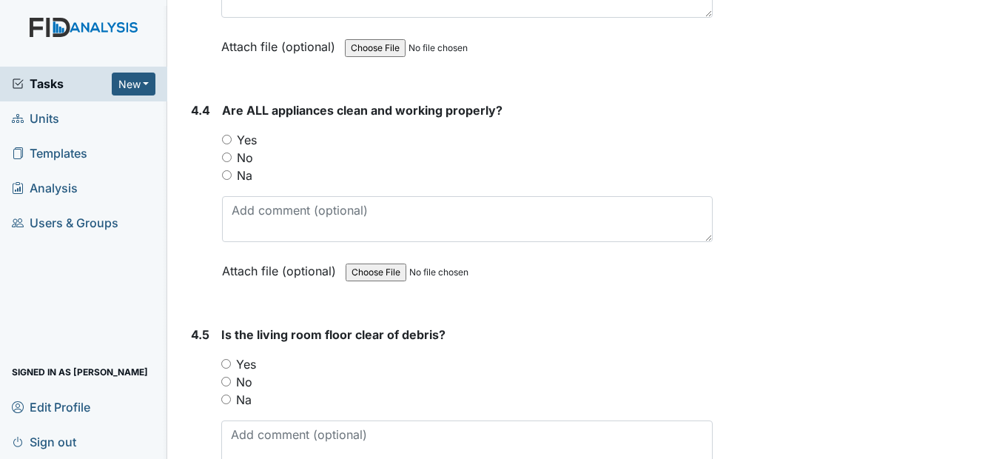
scroll to position [5773, 0]
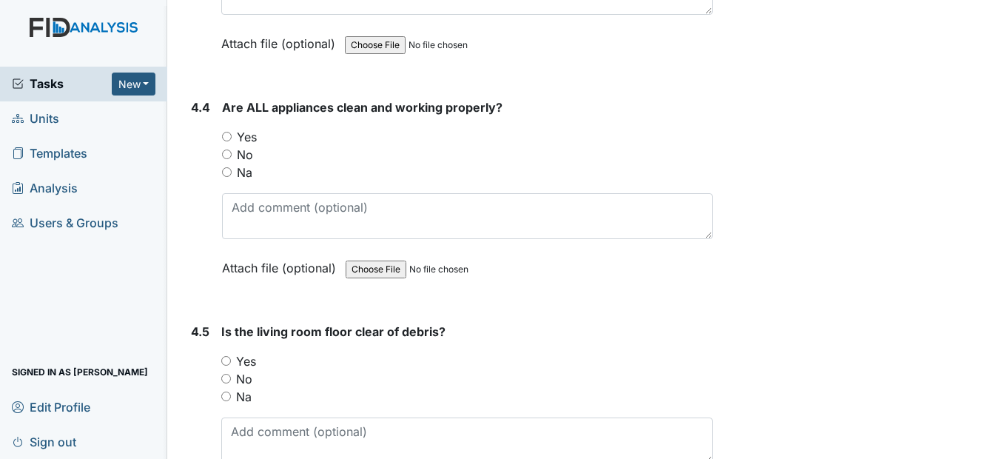
click at [228, 141] on input "Yes" at bounding box center [227, 137] width 10 height 10
radio input "true"
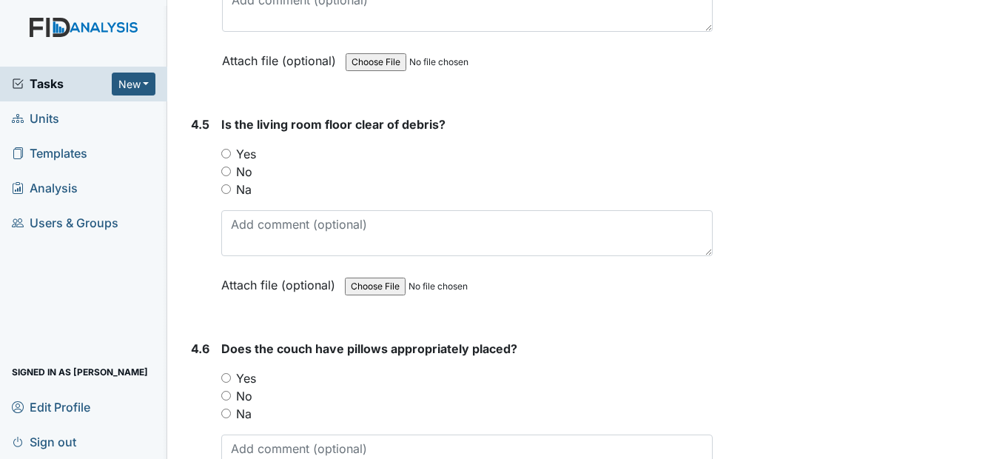
scroll to position [5995, 0]
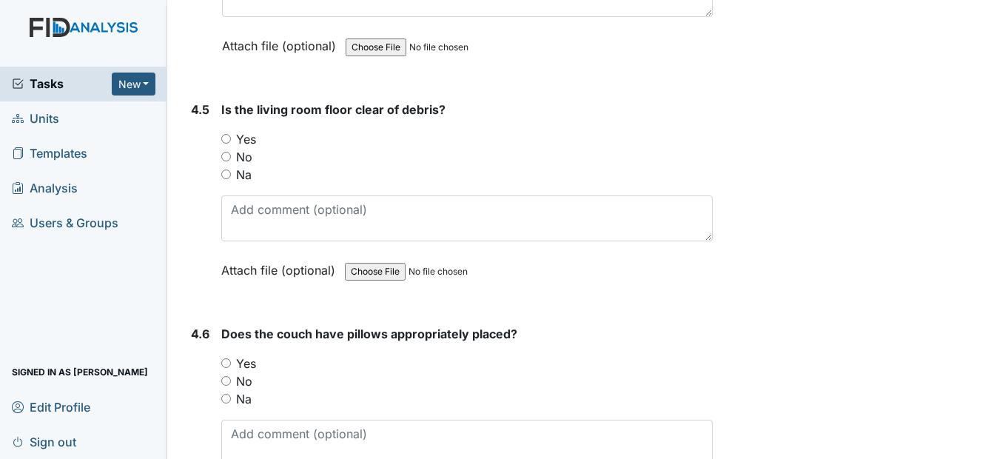
click at [228, 144] on input "Yes" at bounding box center [226, 139] width 10 height 10
radio input "true"
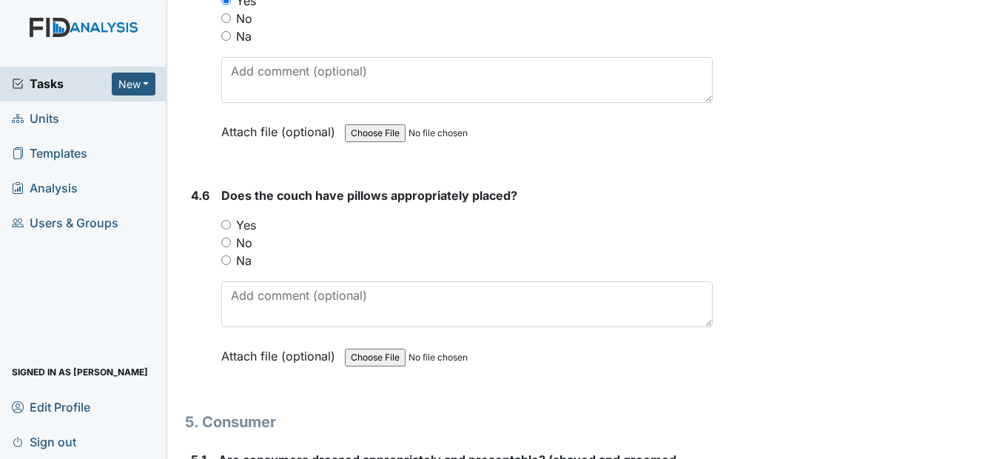
scroll to position [6143, 0]
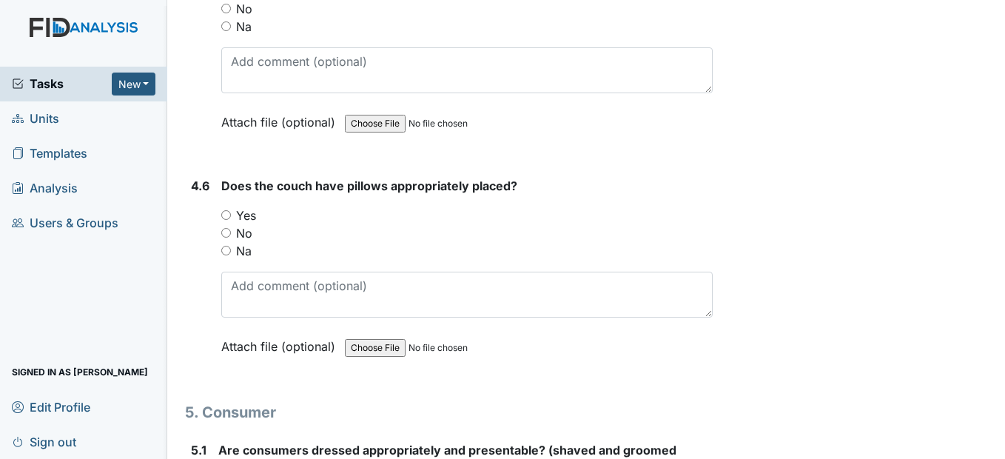
click at [226, 220] on input "Yes" at bounding box center [226, 215] width 10 height 10
radio input "true"
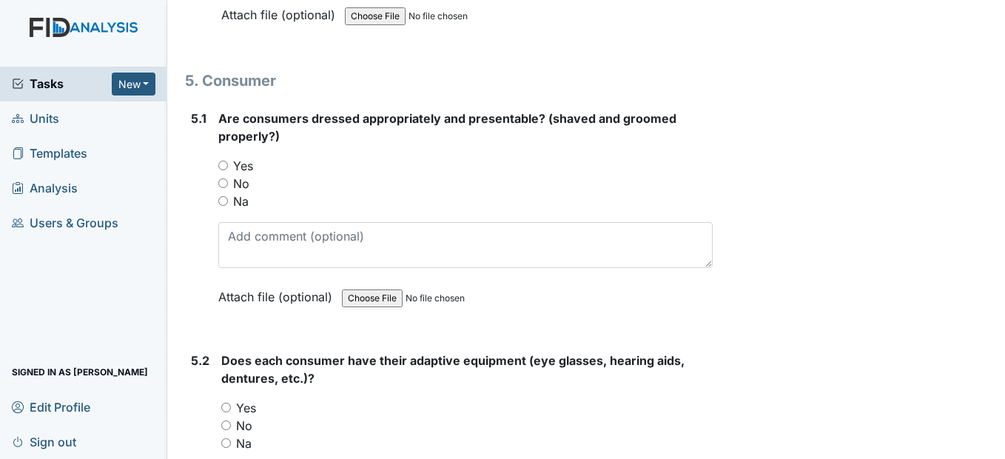
scroll to position [6513, 0]
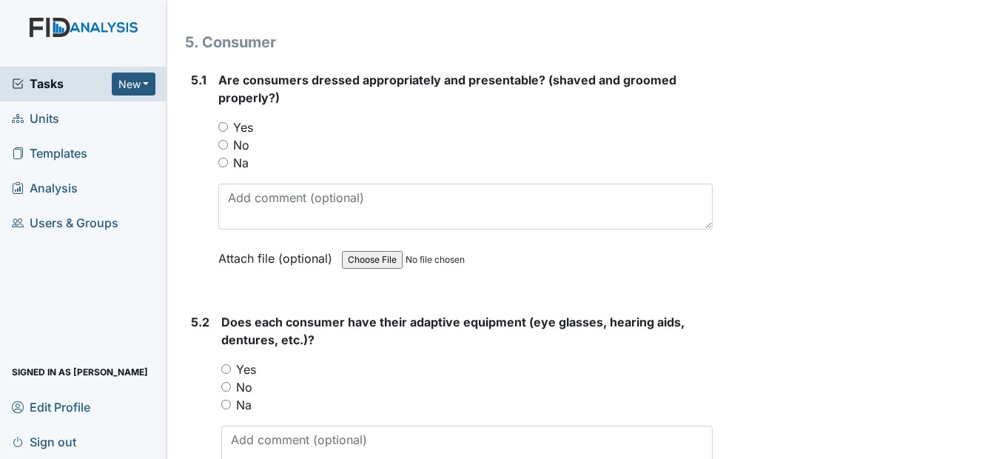
click at [228, 136] on div "Yes" at bounding box center [465, 127] width 494 height 18
click at [226, 132] on input "Yes" at bounding box center [223, 127] width 10 height 10
radio input "true"
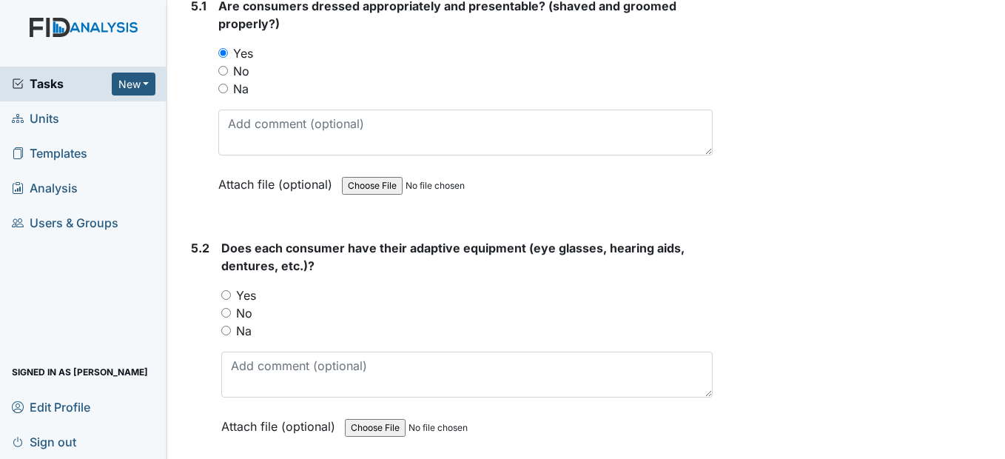
click at [229, 304] on div "Yes" at bounding box center [466, 295] width 491 height 18
click at [228, 300] on input "Yes" at bounding box center [226, 295] width 10 height 10
radio input "true"
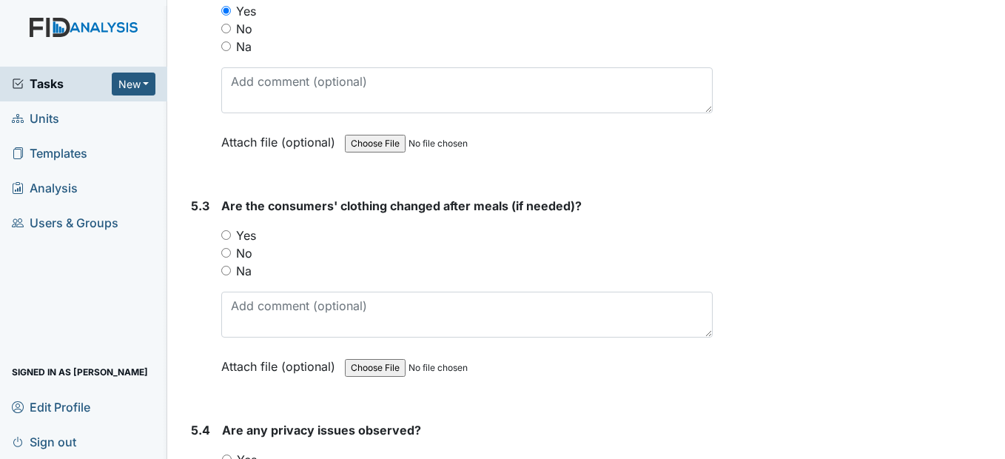
scroll to position [6883, 0]
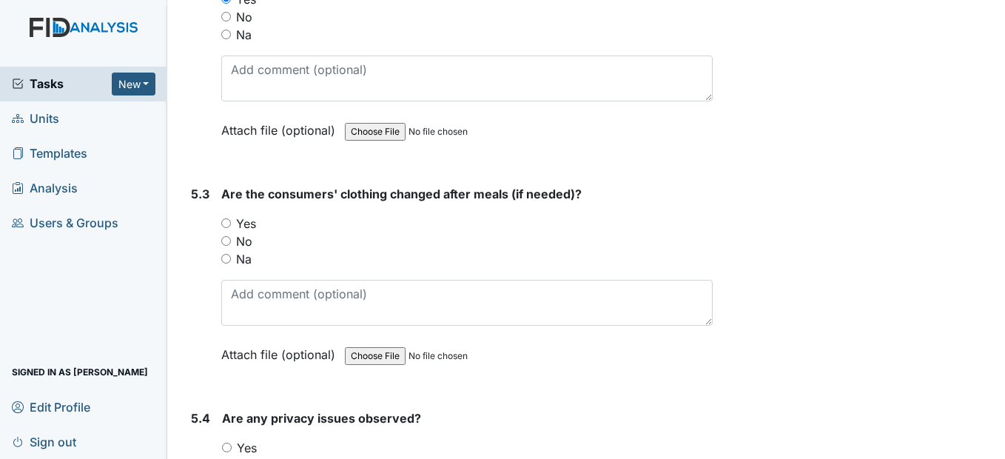
click at [227, 228] on input "Yes" at bounding box center [226, 223] width 10 height 10
radio input "true"
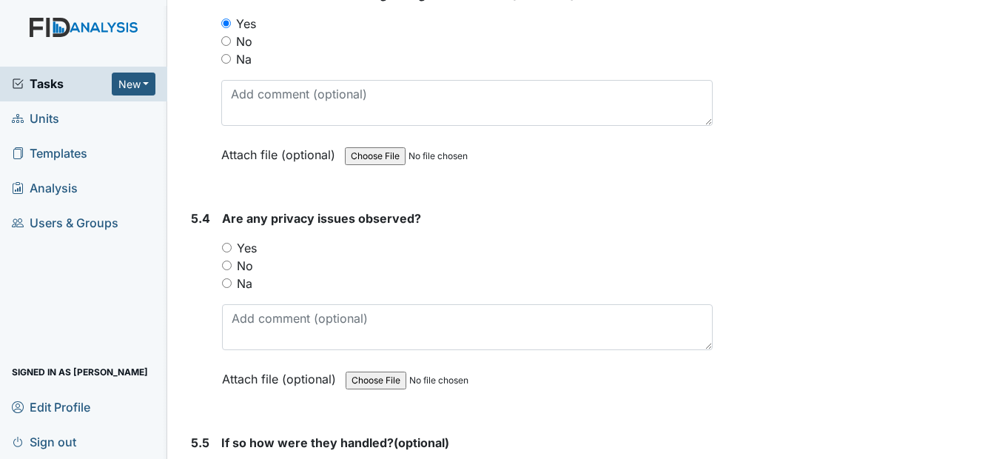
scroll to position [7105, 0]
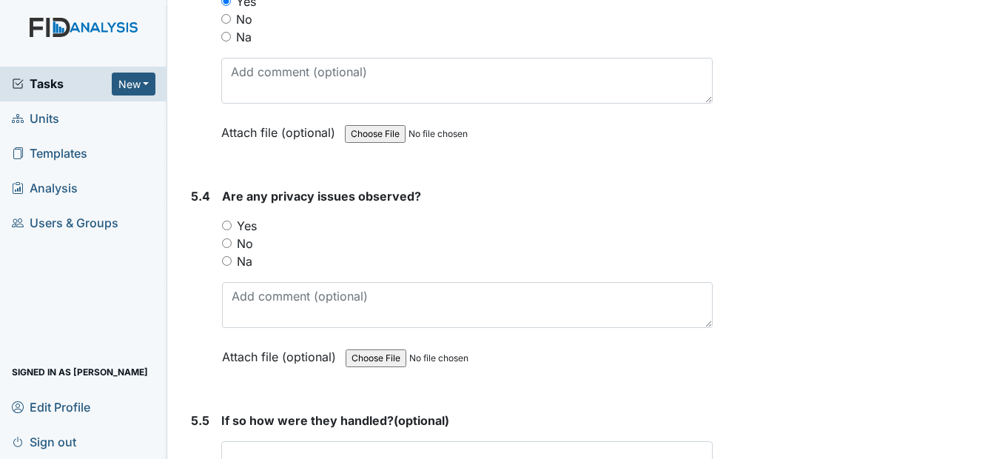
click at [226, 248] on input "No" at bounding box center [227, 243] width 10 height 10
radio input "true"
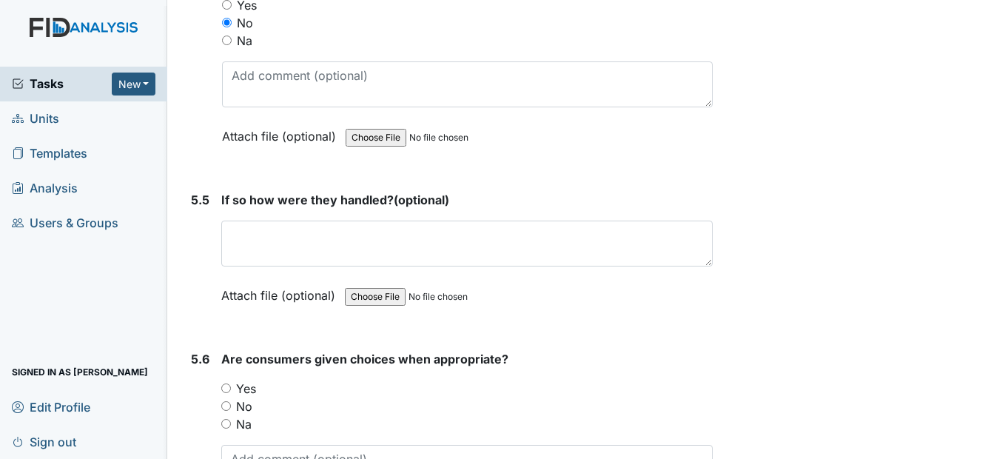
scroll to position [7327, 0]
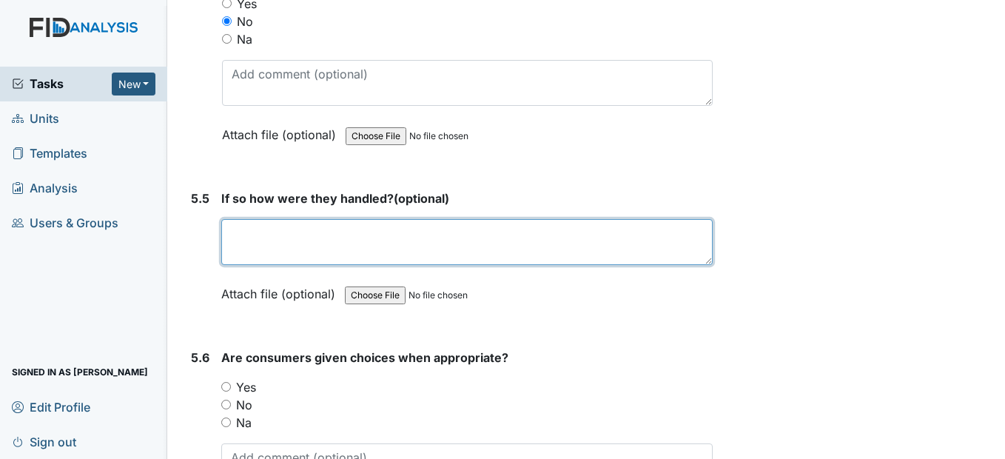
click at [249, 265] on textarea at bounding box center [466, 242] width 491 height 46
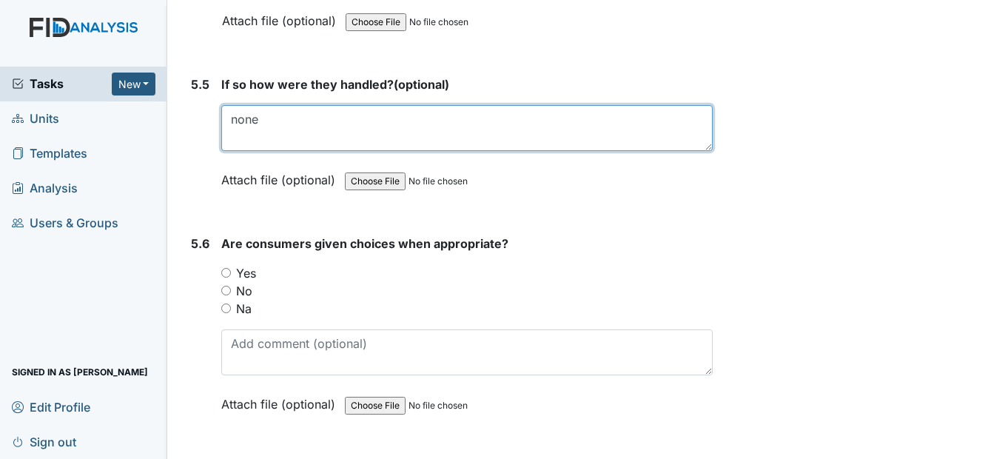
scroll to position [7475, 0]
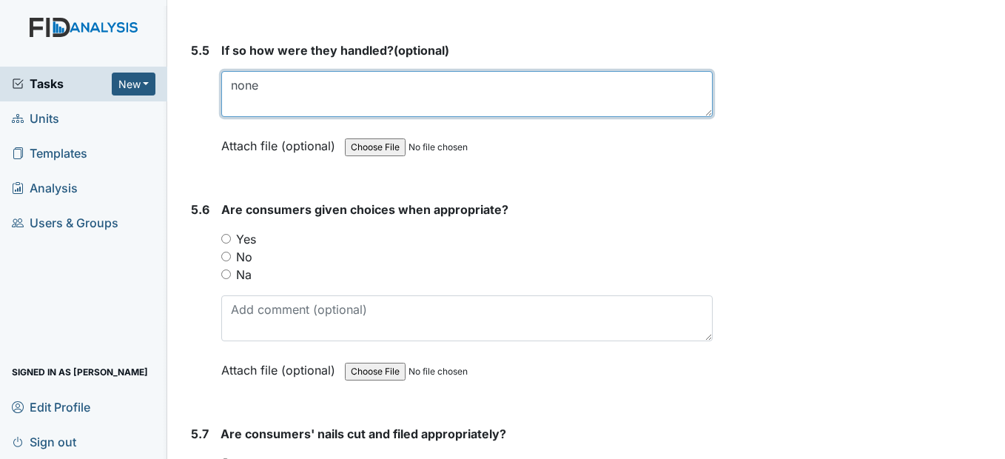
type textarea "none"
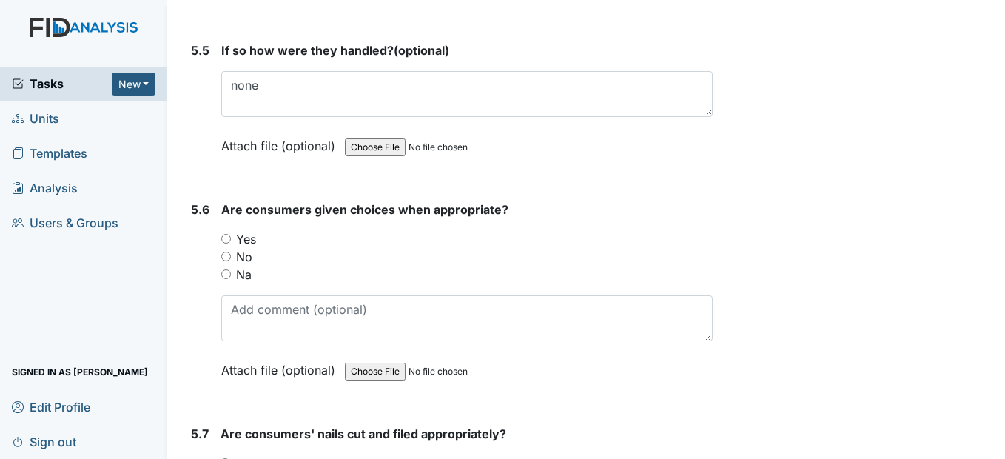
click at [230, 244] on input "Yes" at bounding box center [226, 239] width 10 height 10
radio input "true"
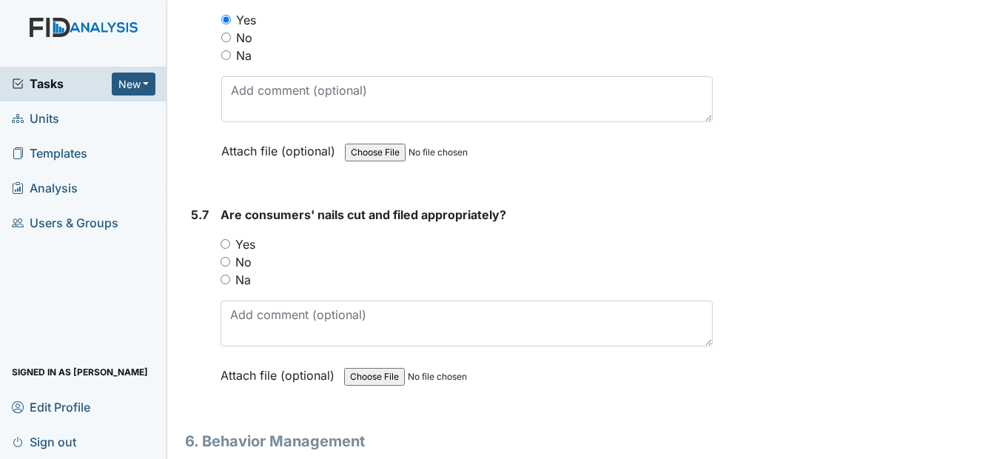
scroll to position [7697, 0]
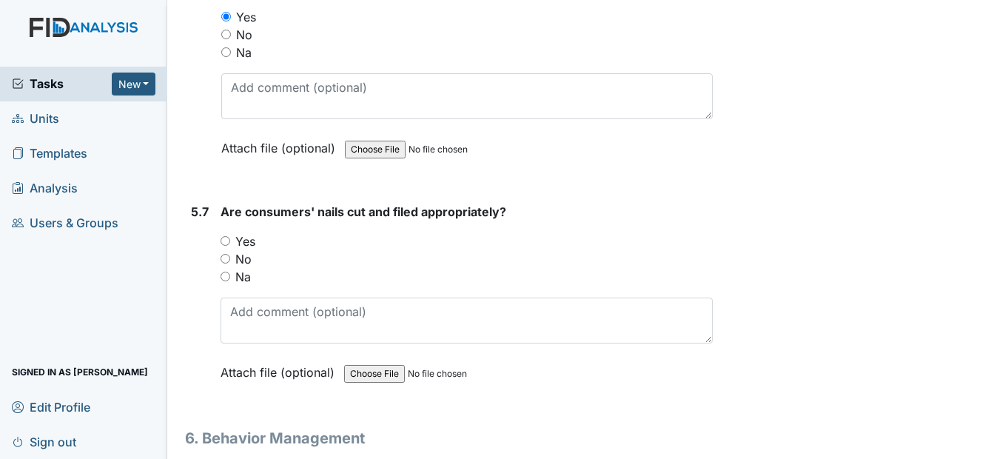
click at [221, 246] on input "Yes" at bounding box center [226, 241] width 10 height 10
radio input "true"
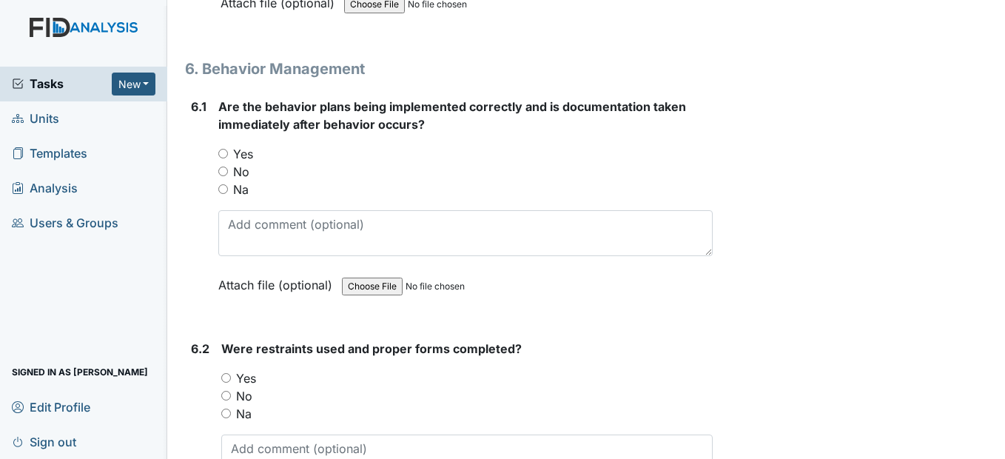
scroll to position [8068, 0]
drag, startPoint x: 218, startPoint y: 177, endPoint x: 216, endPoint y: 189, distance: 12.0
click at [218, 177] on div "6.1 Are the behavior plans being implemented correctly and is documentation tak…" at bounding box center [448, 206] width 527 height 218
click at [226, 158] on input "Yes" at bounding box center [223, 153] width 10 height 10
radio input "true"
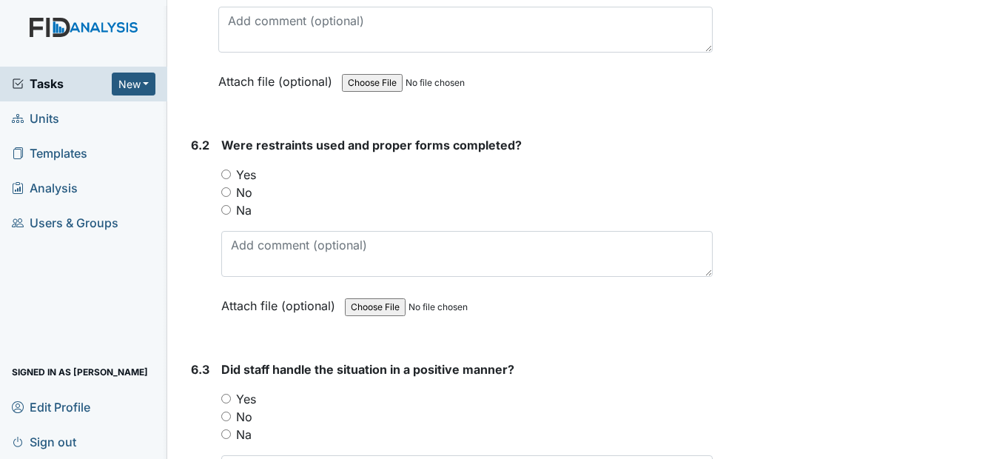
scroll to position [8290, 0]
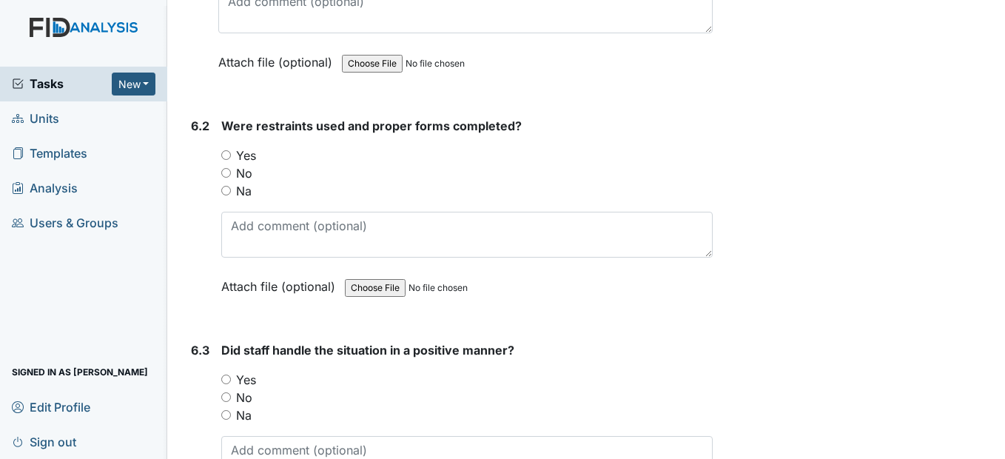
click at [225, 195] on input "Na" at bounding box center [226, 191] width 10 height 10
radio input "true"
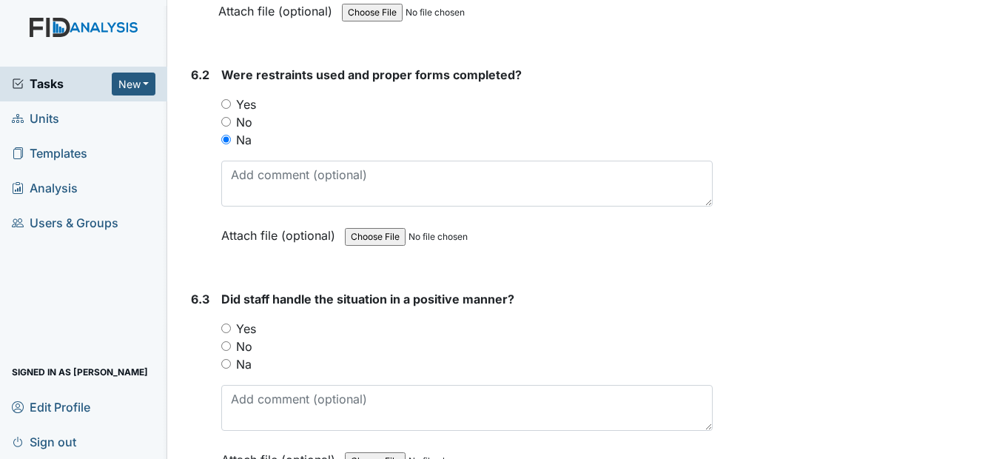
scroll to position [8438, 0]
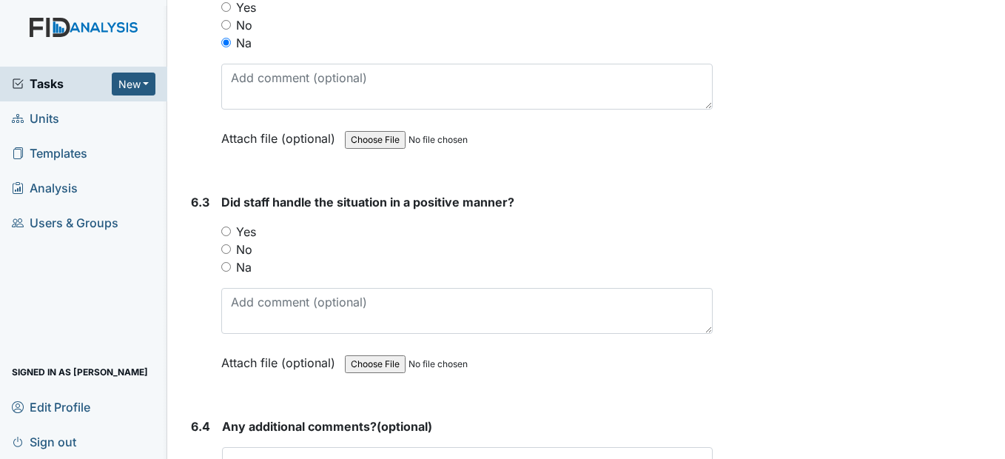
click at [235, 241] on div "Yes" at bounding box center [466, 232] width 491 height 18
click at [228, 236] on input "Yes" at bounding box center [226, 231] width 10 height 10
radio input "true"
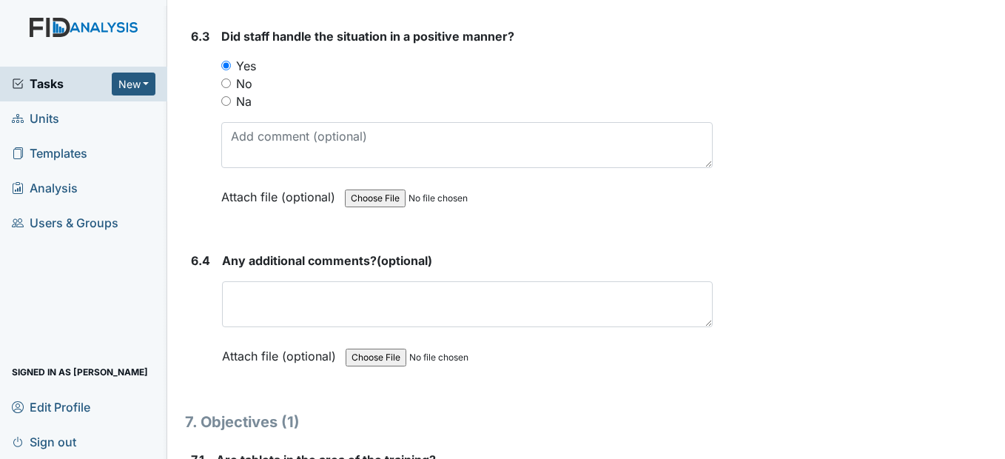
scroll to position [8660, 0]
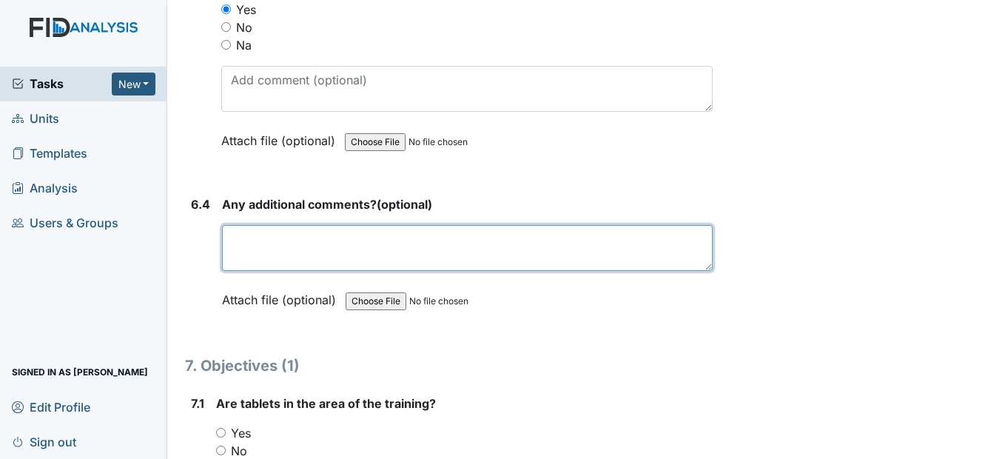
click at [228, 262] on textarea at bounding box center [467, 248] width 490 height 46
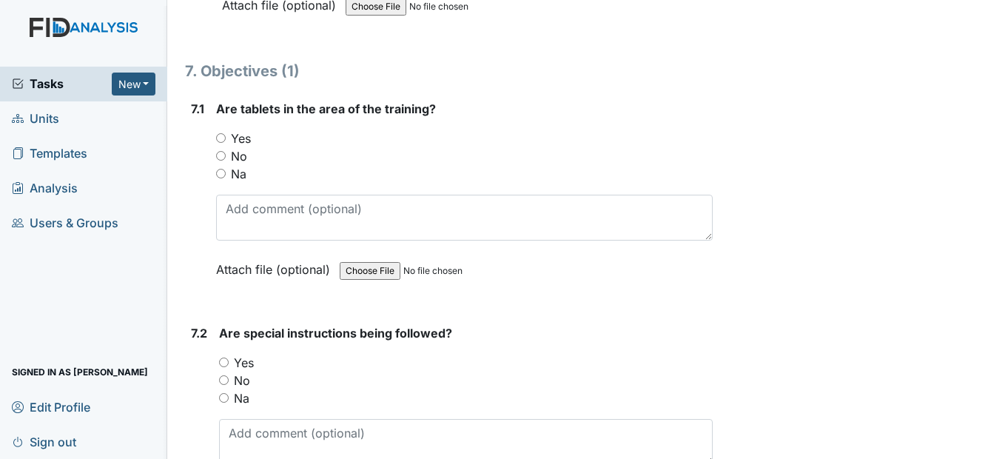
scroll to position [8956, 0]
type textarea "none"
click at [218, 141] on input "Yes" at bounding box center [221, 137] width 10 height 10
radio input "true"
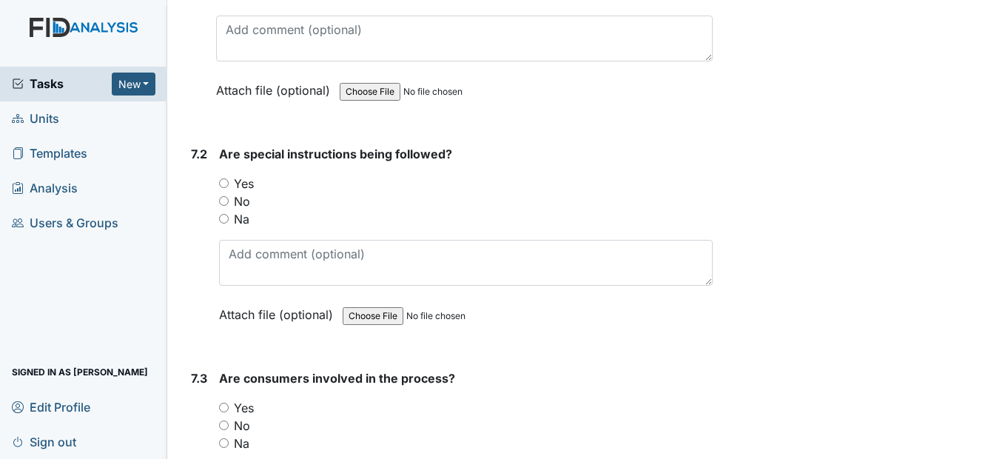
scroll to position [9178, 0]
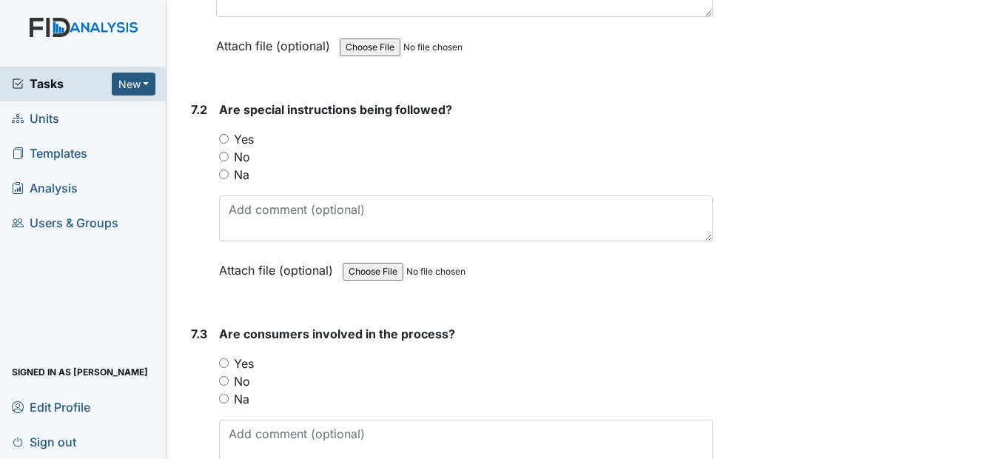
click at [227, 144] on input "Yes" at bounding box center [224, 139] width 10 height 10
radio input "true"
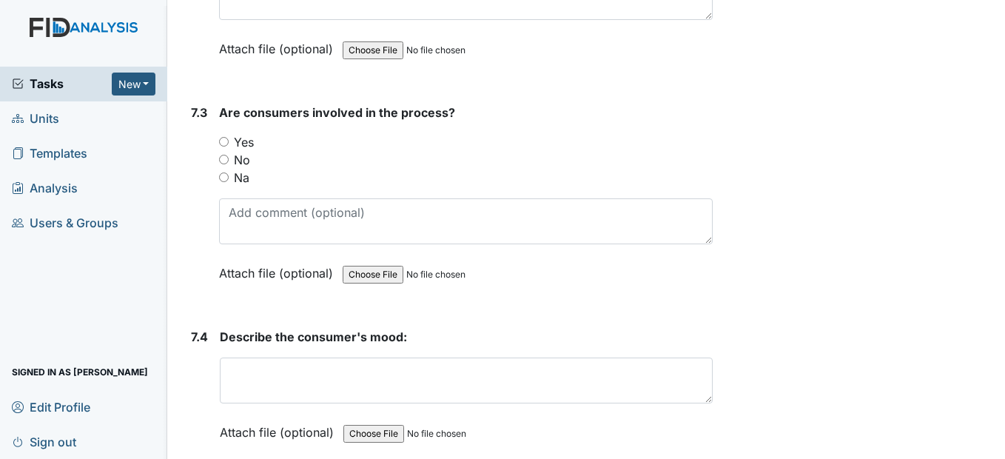
scroll to position [9400, 0]
click at [226, 146] on input "Yes" at bounding box center [224, 141] width 10 height 10
radio input "true"
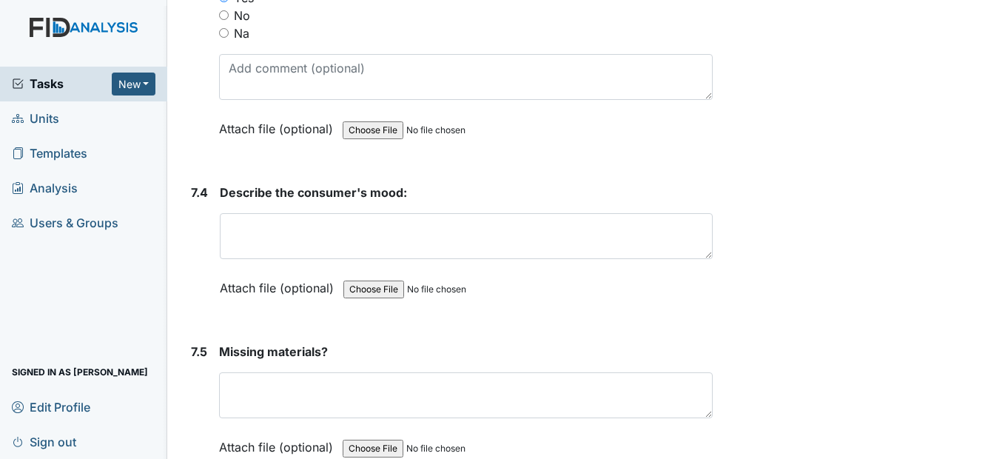
scroll to position [9548, 0]
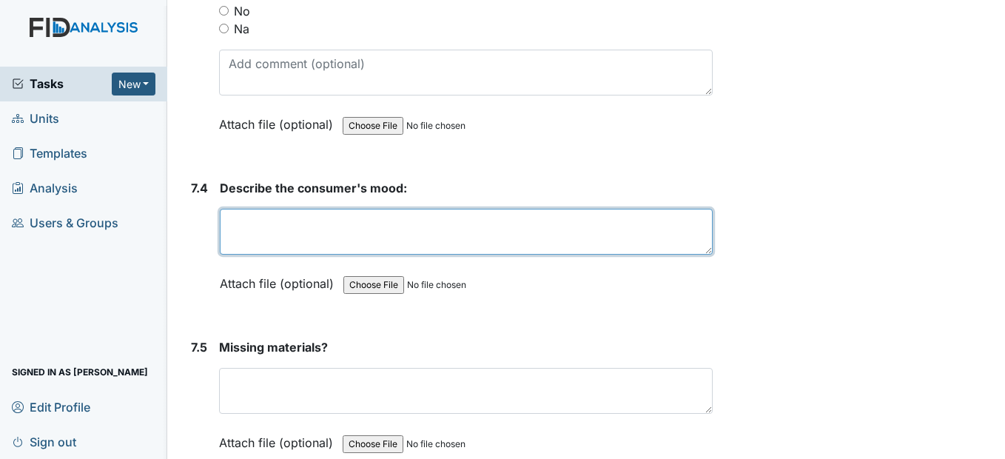
click at [266, 255] on textarea at bounding box center [466, 232] width 492 height 46
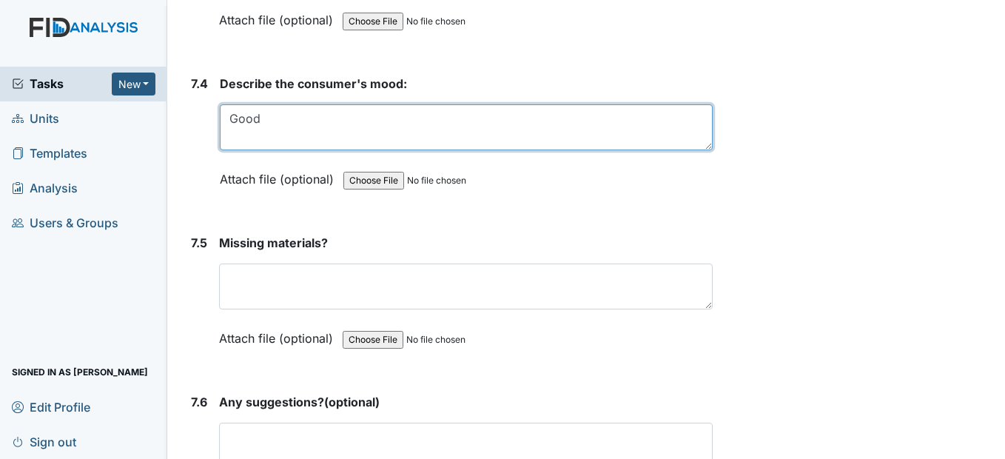
scroll to position [9696, 0]
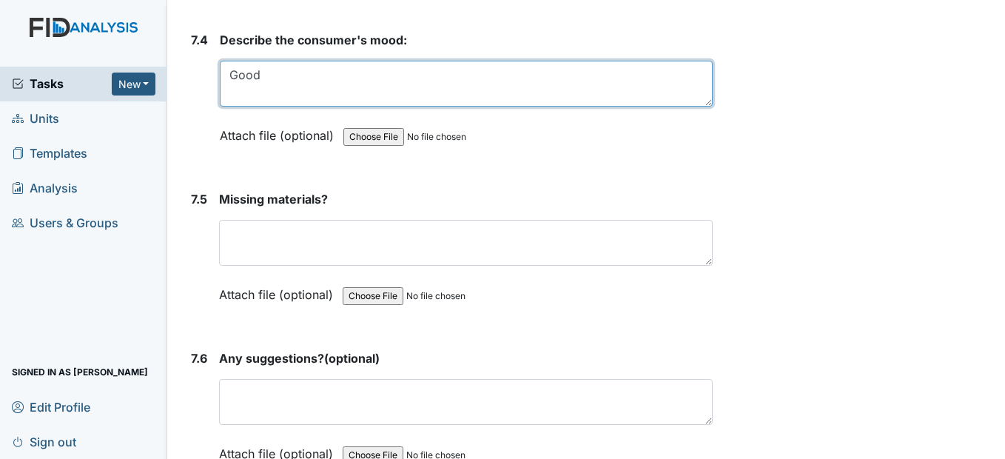
type textarea "Good"
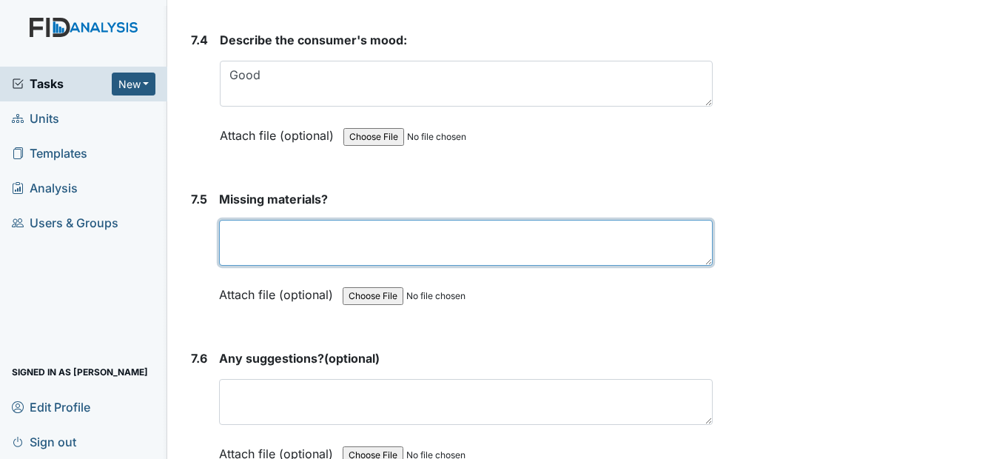
click at [281, 266] on textarea at bounding box center [465, 243] width 493 height 46
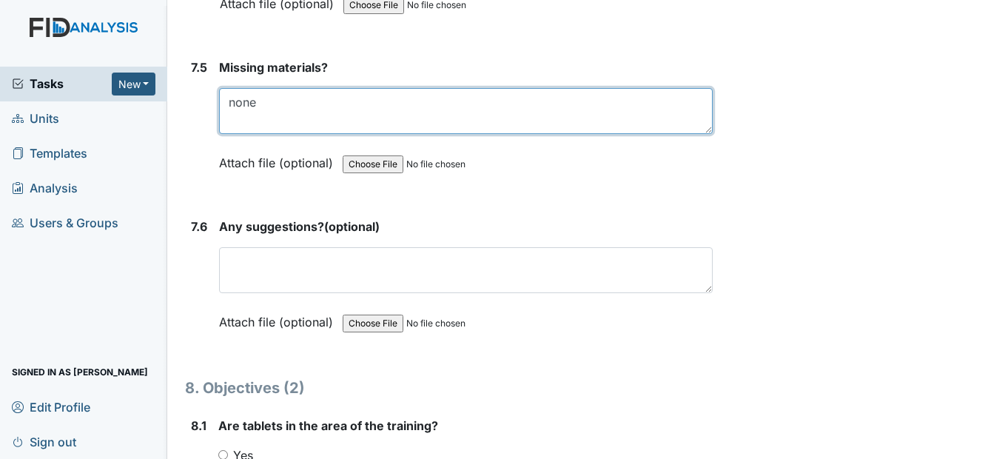
scroll to position [9844, 0]
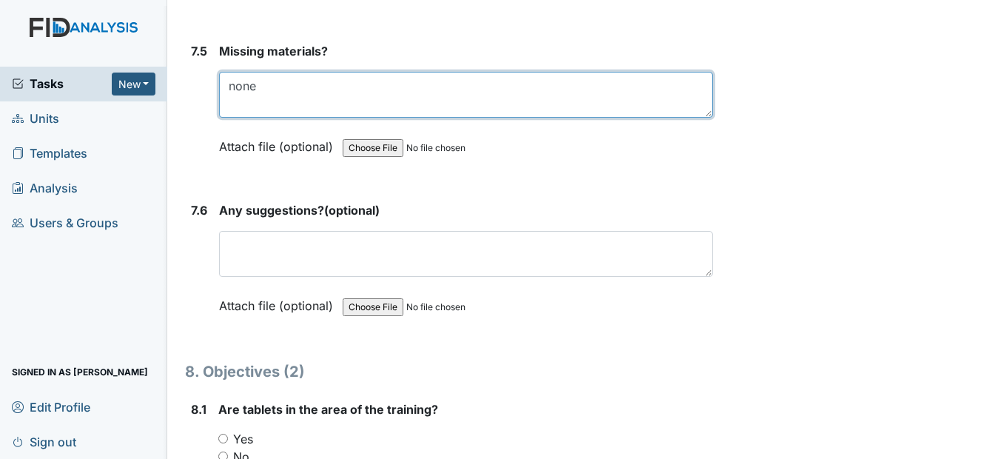
type textarea "none"
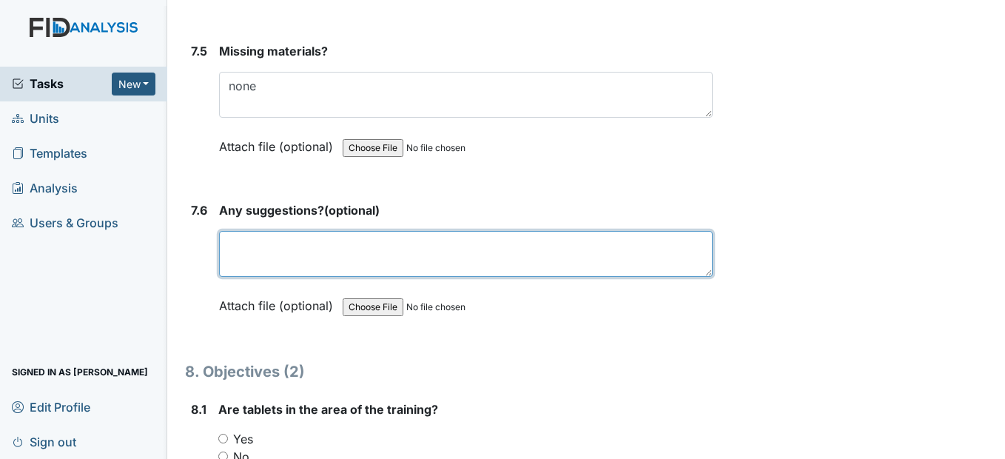
click at [272, 277] on textarea at bounding box center [465, 254] width 493 height 46
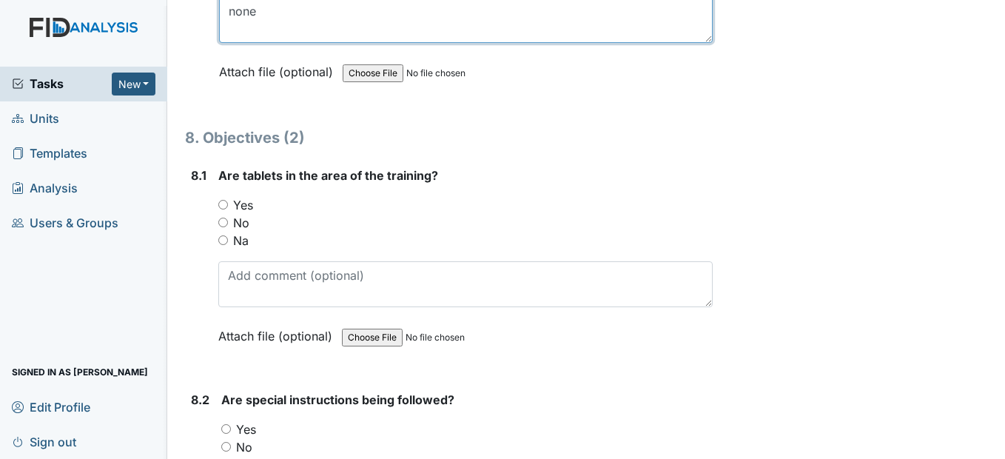
scroll to position [10140, 0]
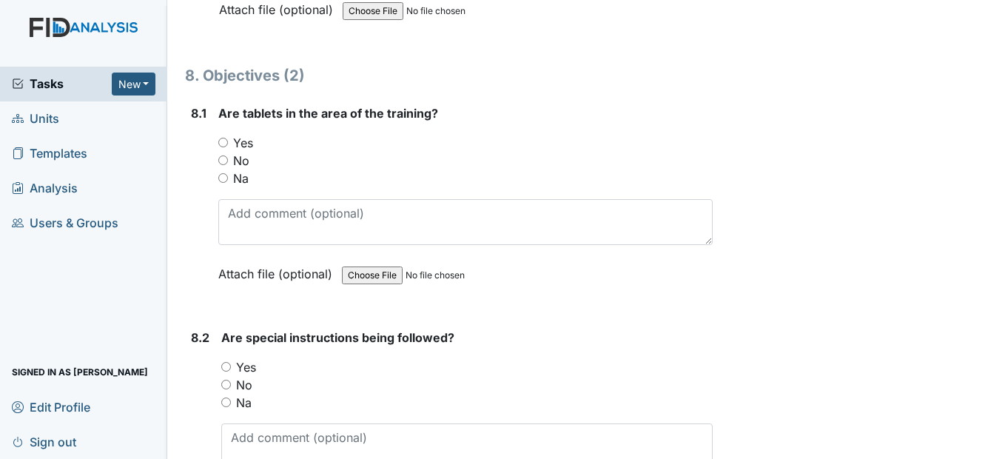
type textarea "none"
click at [224, 147] on input "Yes" at bounding box center [223, 143] width 10 height 10
radio input "true"
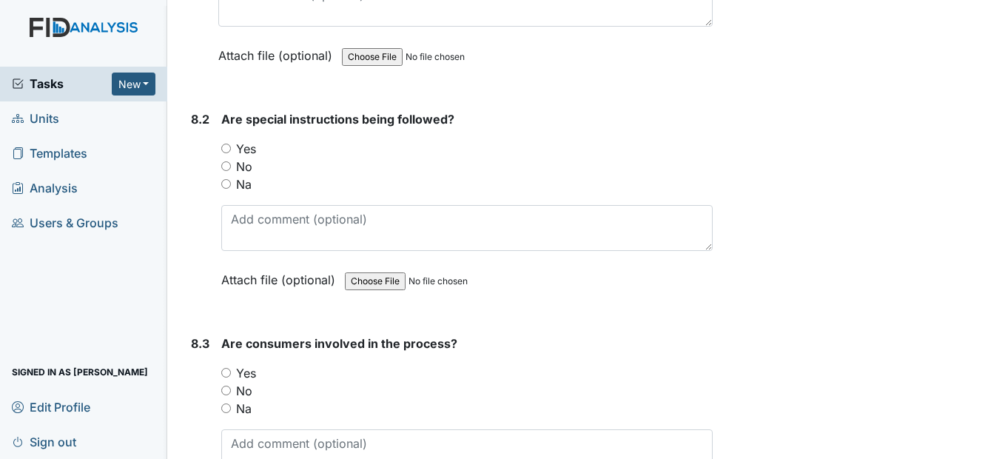
scroll to position [10362, 0]
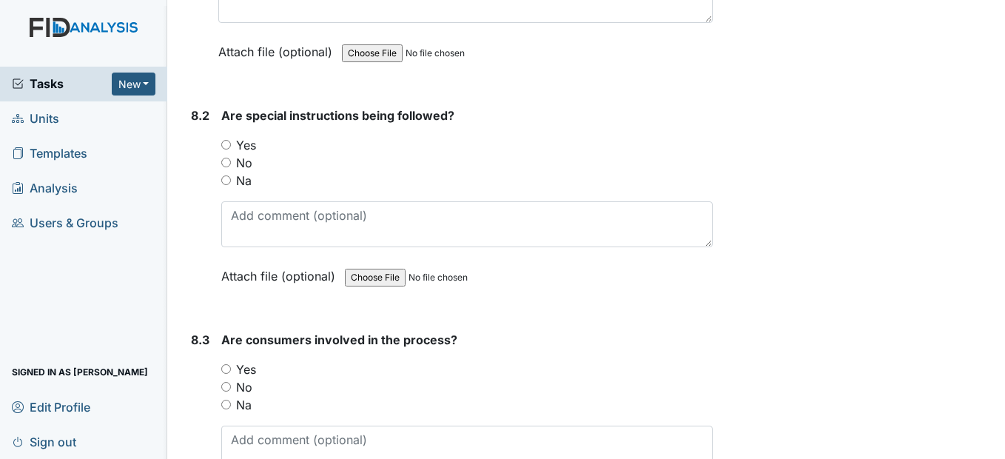
click at [230, 150] on input "Yes" at bounding box center [226, 145] width 10 height 10
radio input "true"
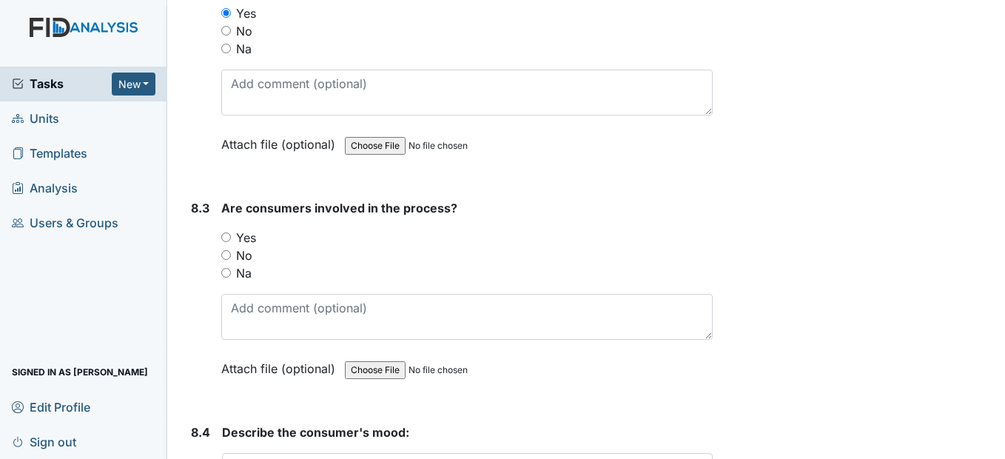
scroll to position [10510, 0]
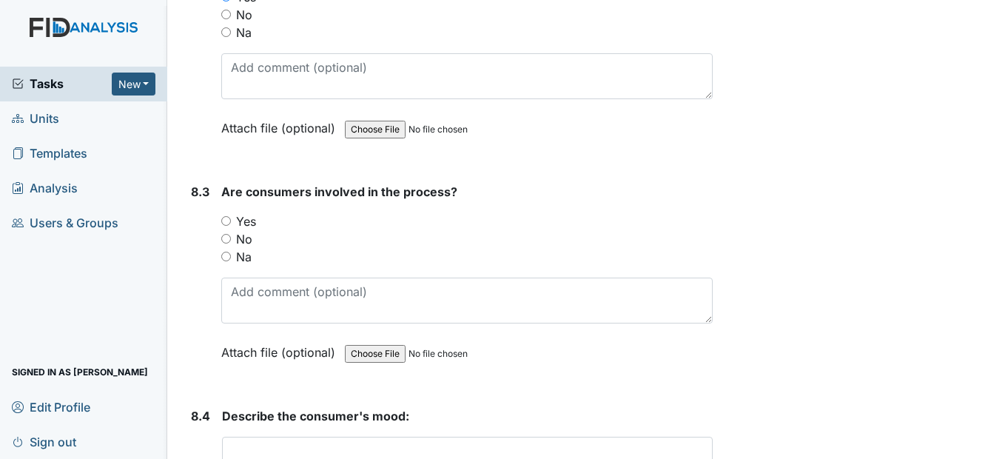
click at [227, 226] on input "Yes" at bounding box center [226, 221] width 10 height 10
radio input "true"
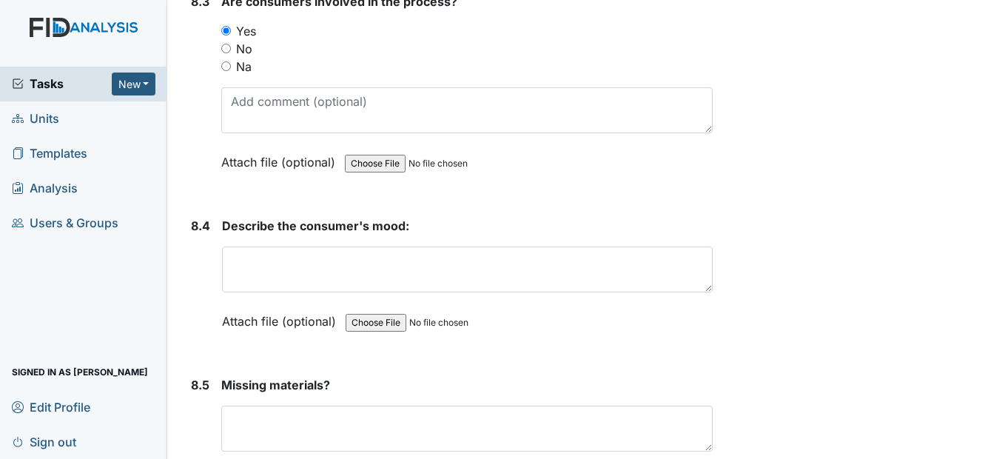
scroll to position [10732, 0]
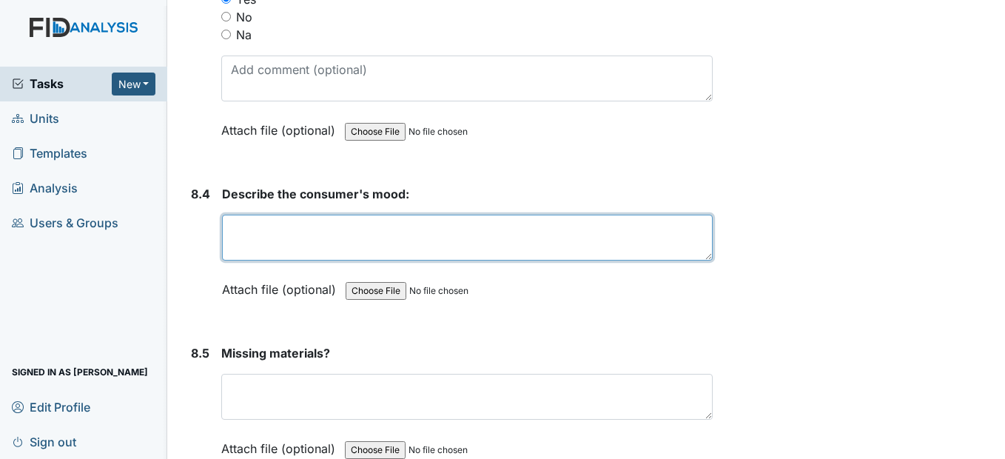
click at [232, 261] on textarea at bounding box center [467, 238] width 490 height 46
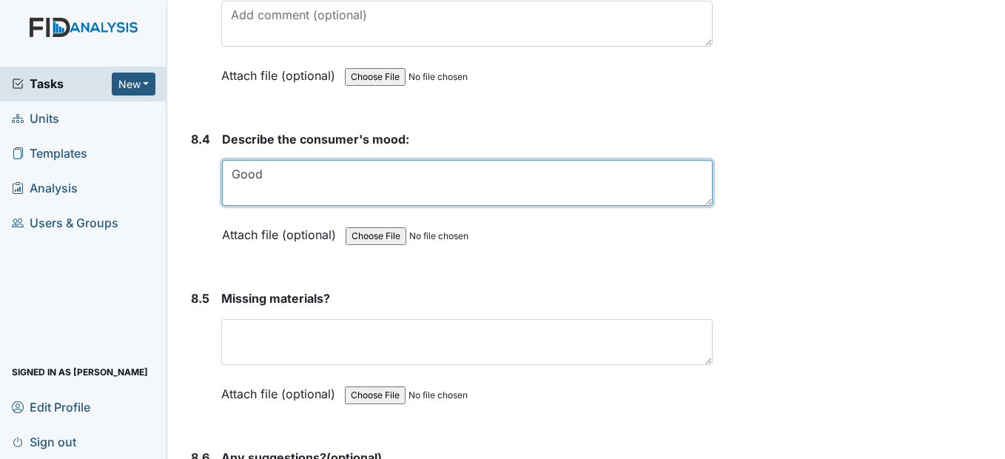
scroll to position [10880, 0]
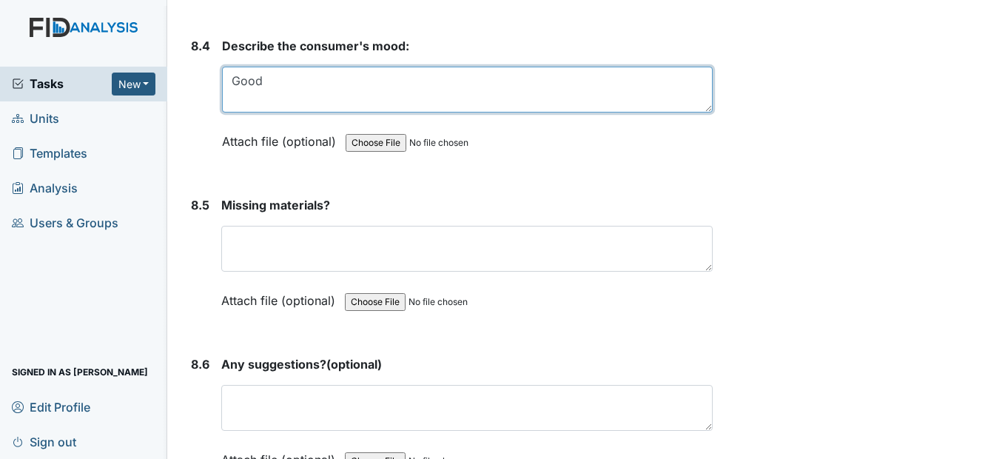
type textarea "Good"
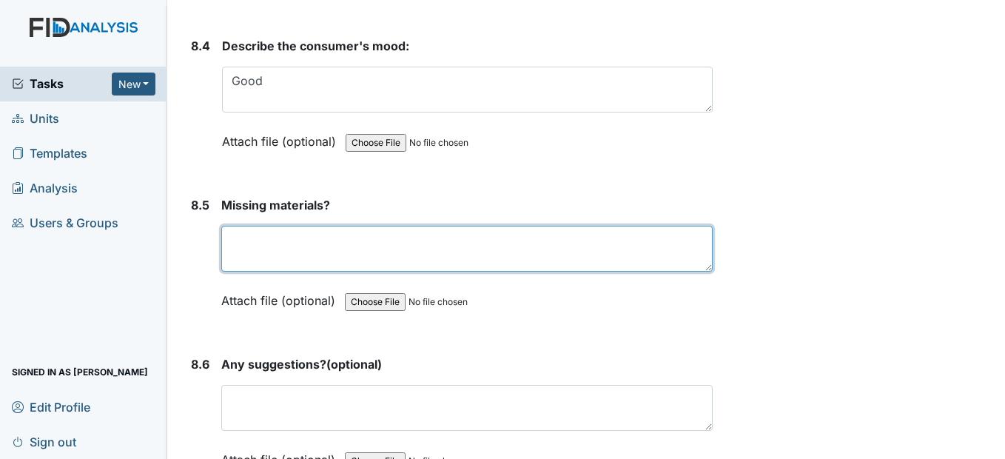
click at [249, 272] on textarea at bounding box center [466, 249] width 491 height 46
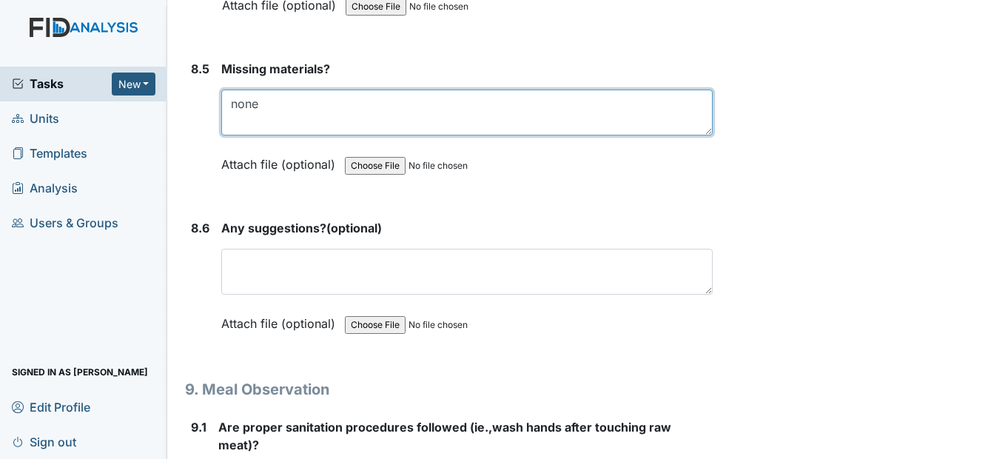
scroll to position [11028, 0]
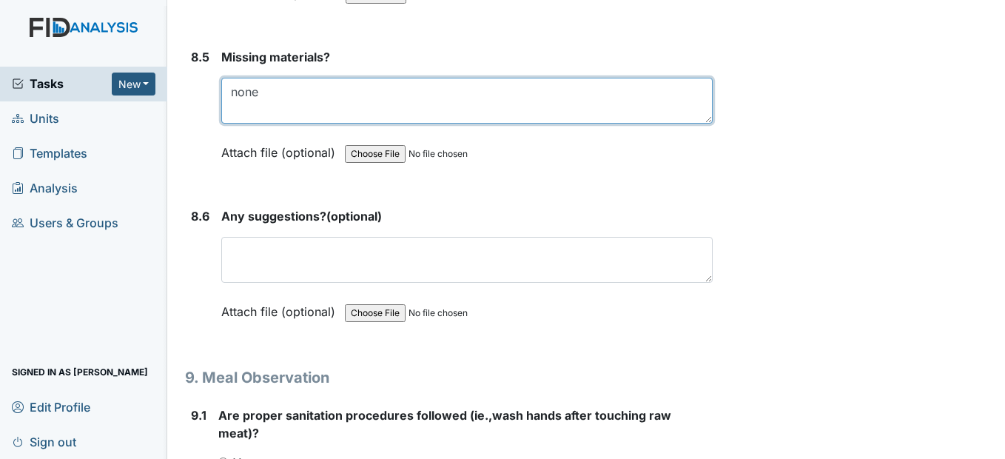
type textarea "none"
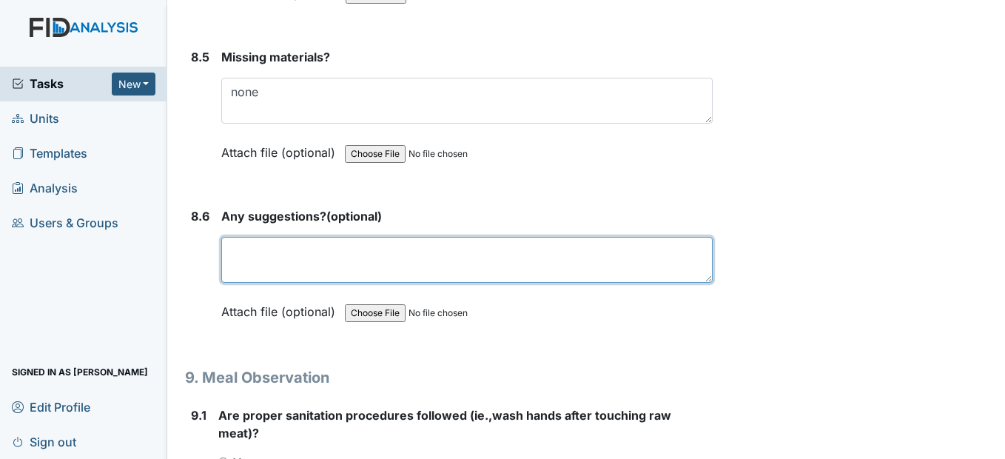
click at [244, 283] on textarea at bounding box center [466, 260] width 491 height 46
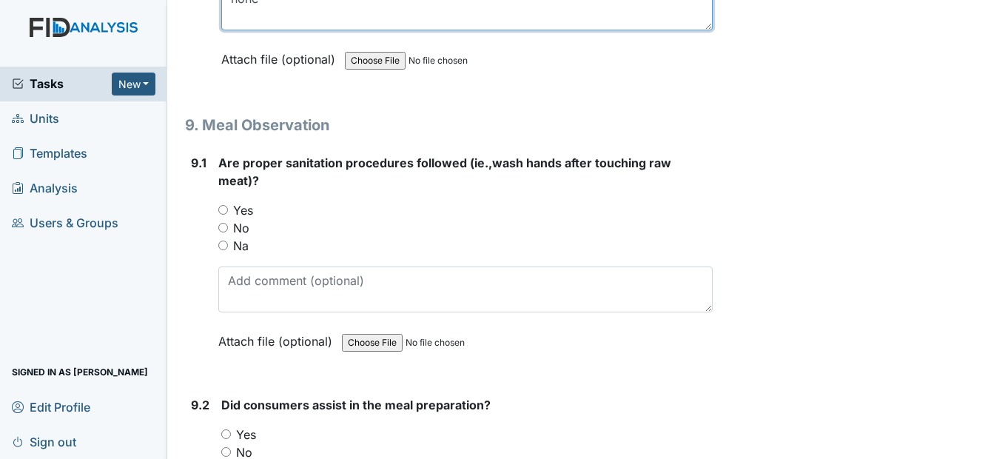
scroll to position [11324, 0]
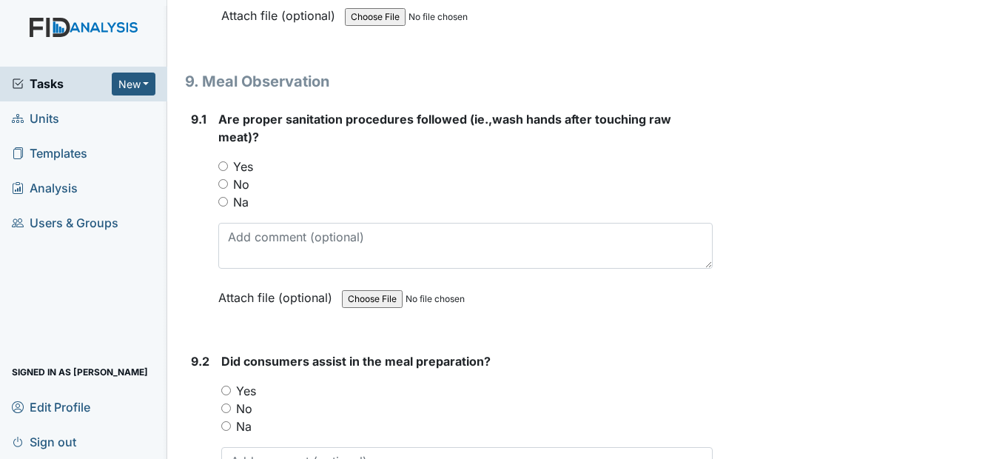
type textarea "none"
click at [219, 171] on input "Yes" at bounding box center [223, 166] width 10 height 10
radio input "true"
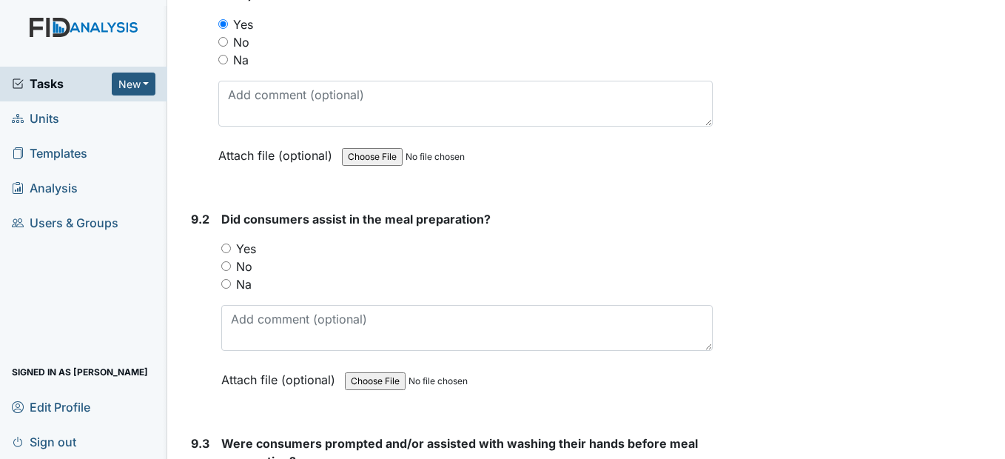
scroll to position [11546, 0]
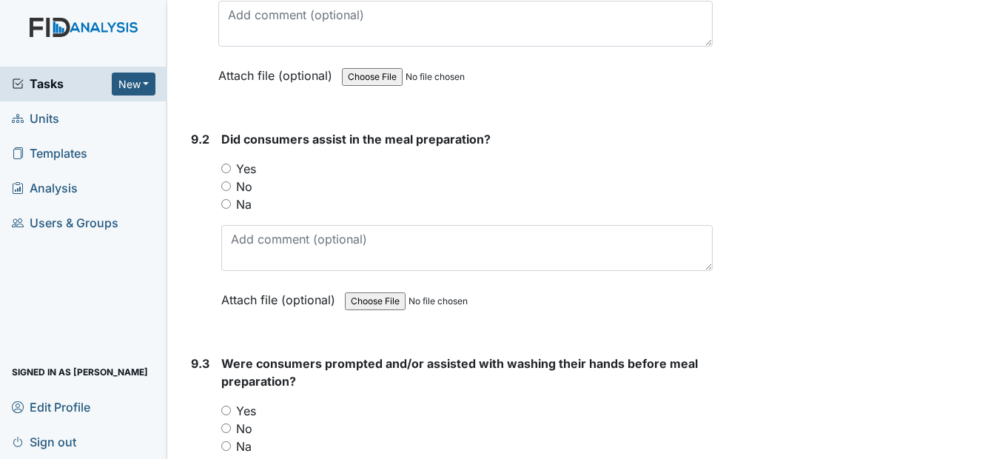
click at [223, 173] on input "Yes" at bounding box center [226, 169] width 10 height 10
radio input "true"
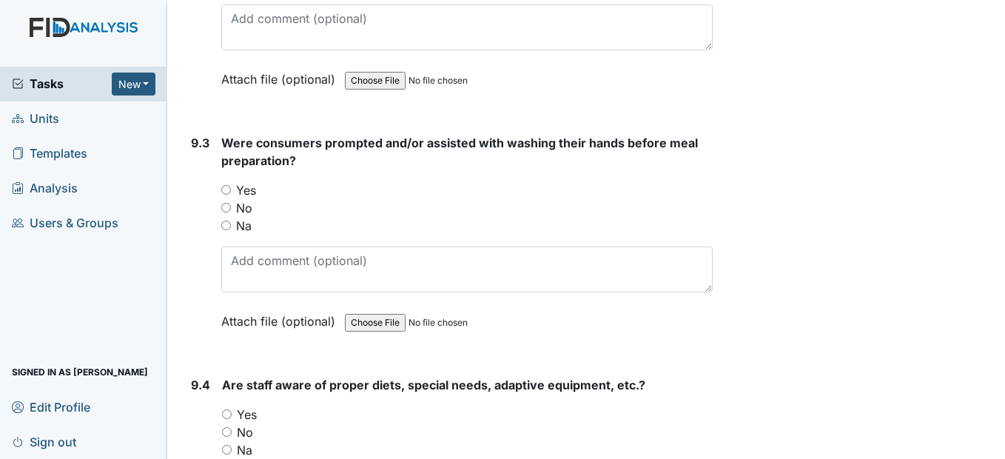
scroll to position [11768, 0]
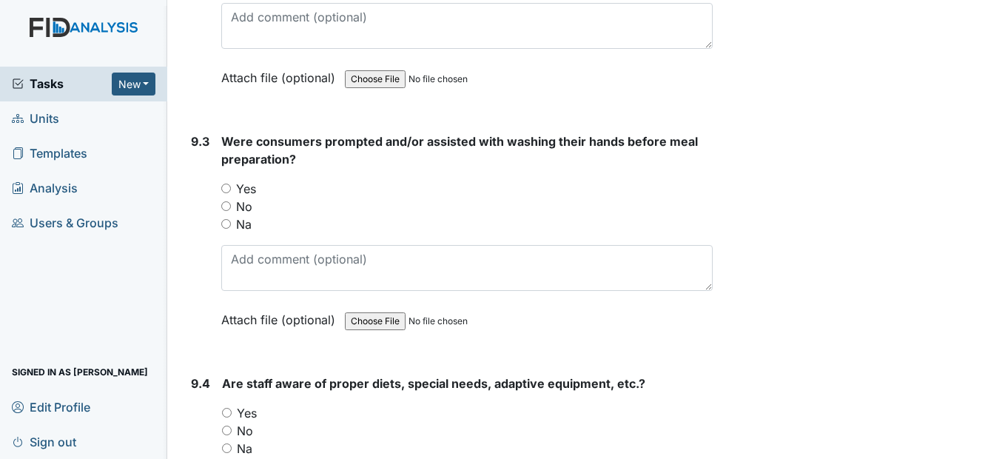
click at [229, 193] on input "Yes" at bounding box center [226, 189] width 10 height 10
radio input "true"
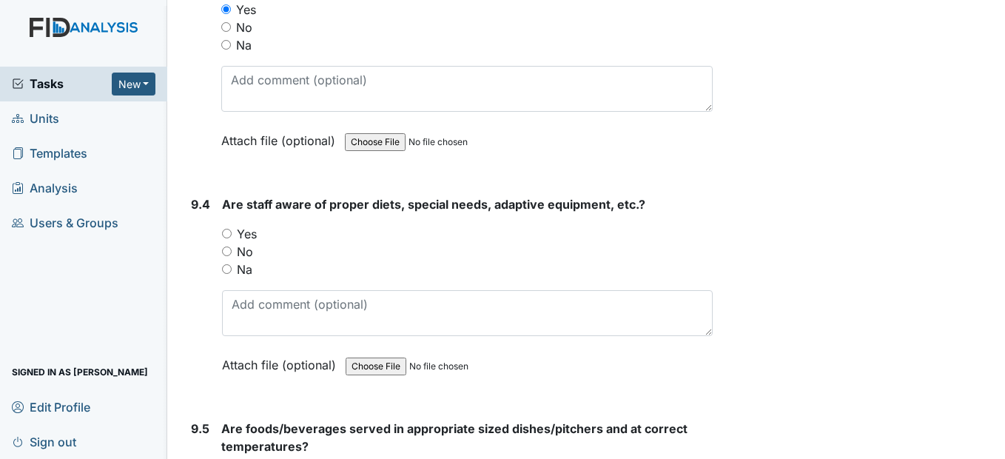
scroll to position [11990, 0]
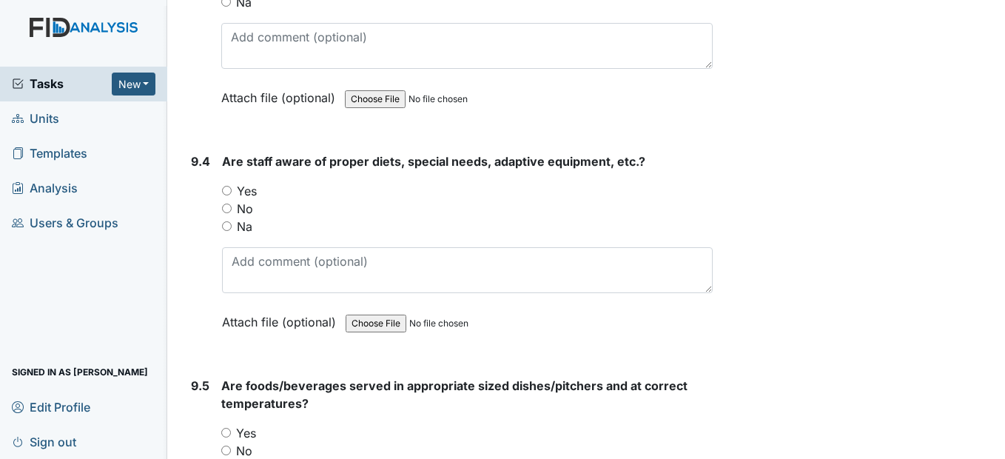
click at [229, 195] on input "Yes" at bounding box center [227, 191] width 10 height 10
radio input "true"
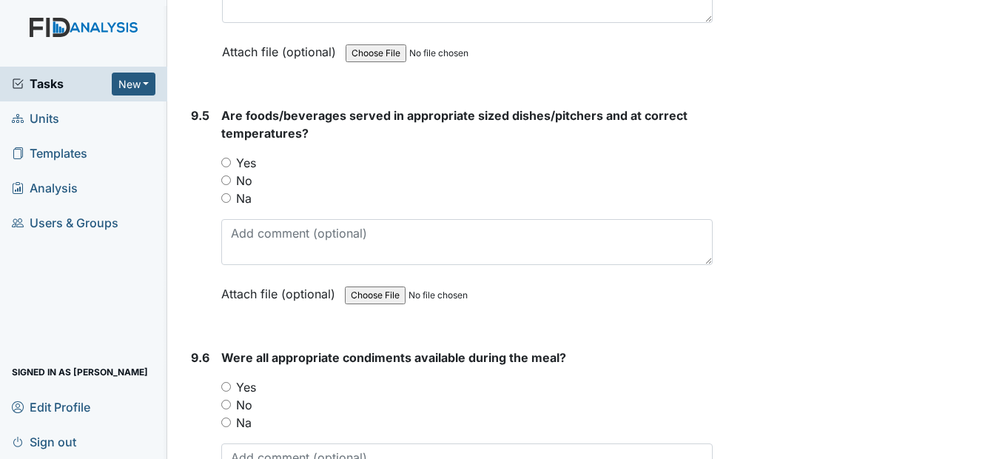
scroll to position [12286, 0]
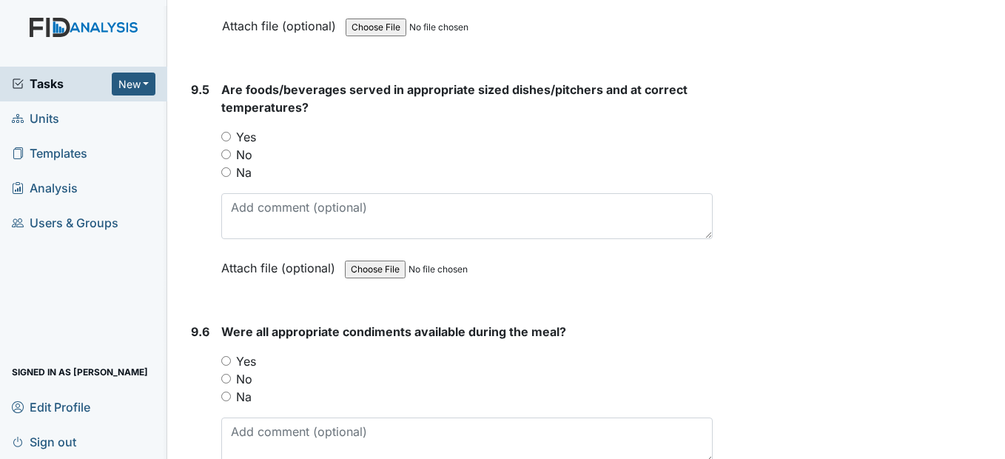
drag, startPoint x: 230, startPoint y: 184, endPoint x: 227, endPoint y: 170, distance: 13.6
click at [227, 141] on input "Yes" at bounding box center [226, 137] width 10 height 10
radio input "true"
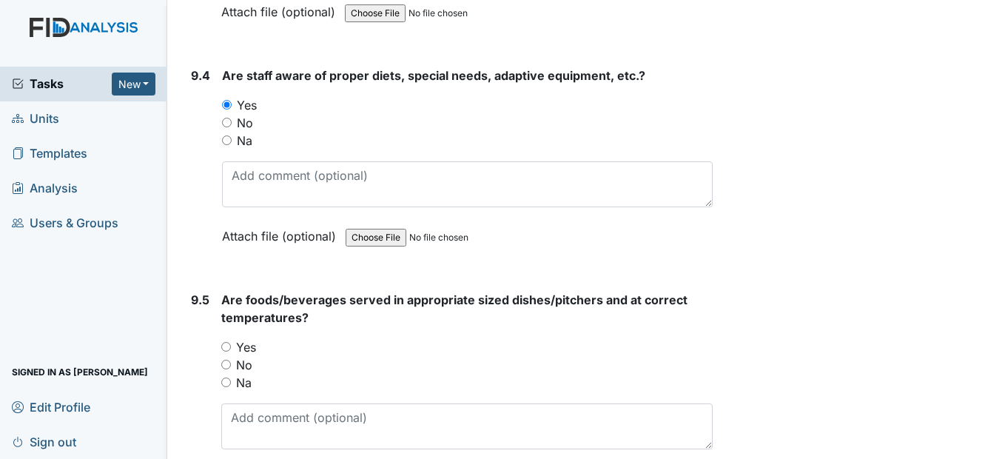
scroll to position [12138, 0]
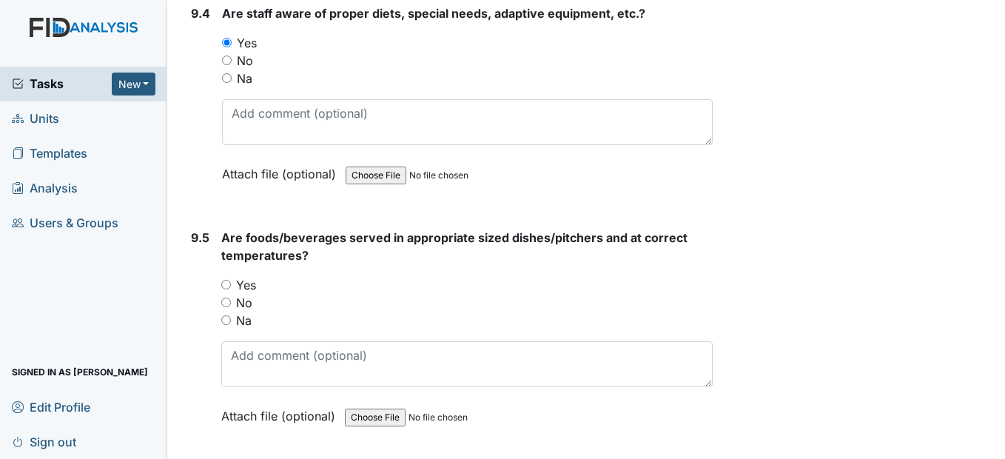
click at [225, 289] on input "Yes" at bounding box center [226, 285] width 10 height 10
radio input "true"
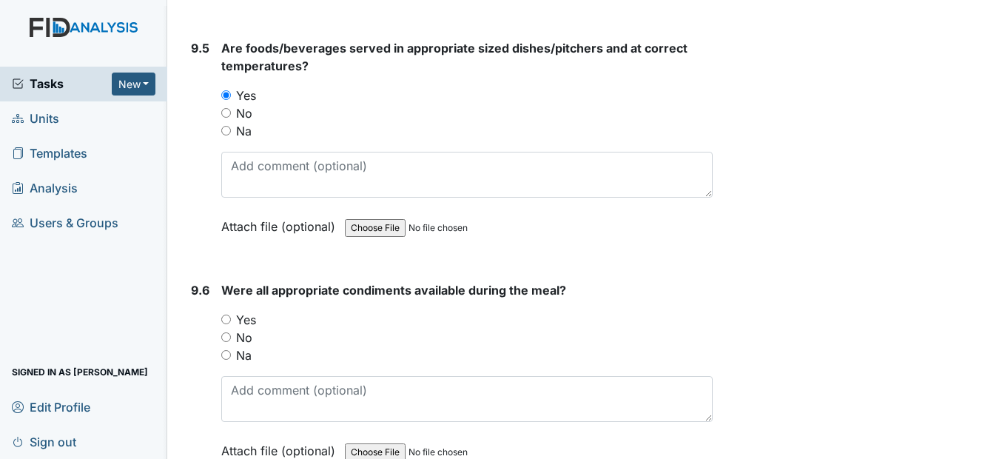
scroll to position [12360, 0]
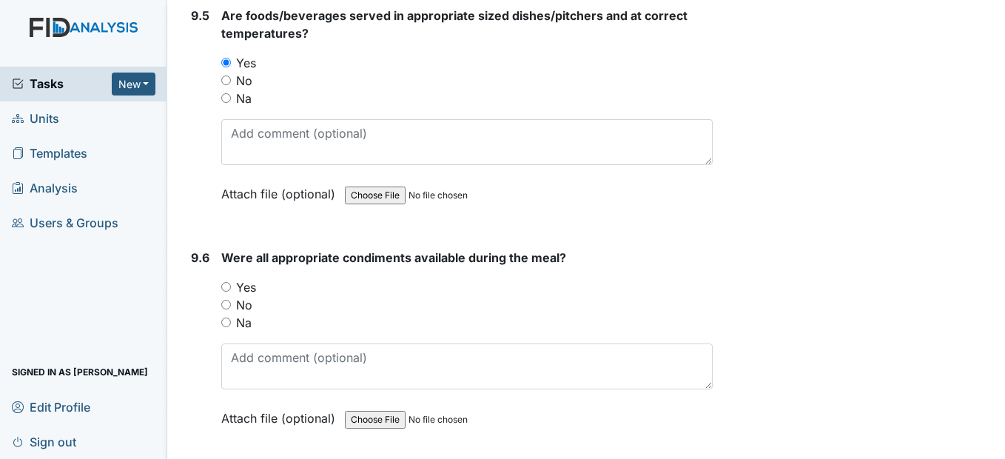
click at [226, 292] on input "Yes" at bounding box center [226, 287] width 10 height 10
radio input "true"
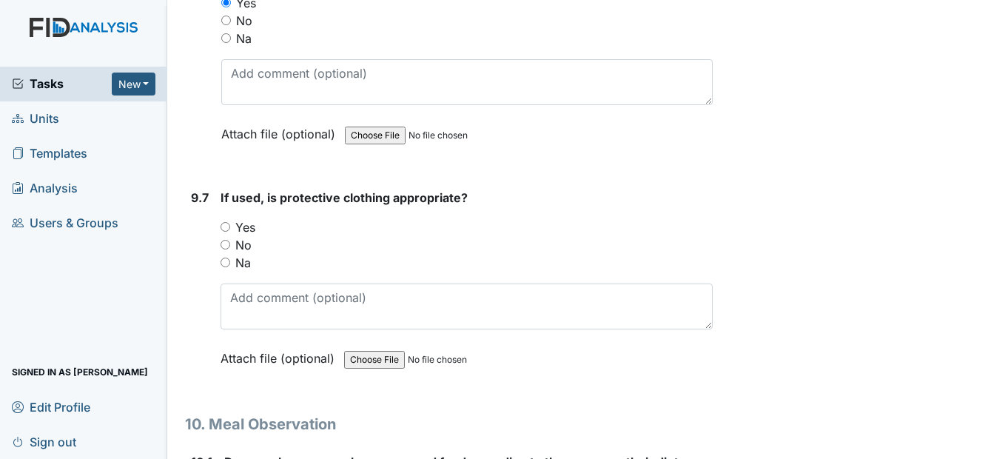
scroll to position [12656, 0]
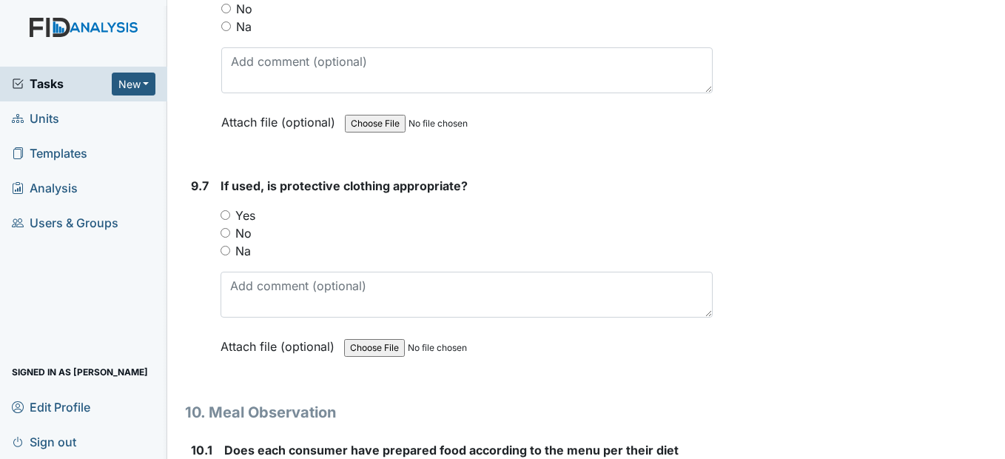
click at [229, 220] on input "Yes" at bounding box center [226, 215] width 10 height 10
radio input "true"
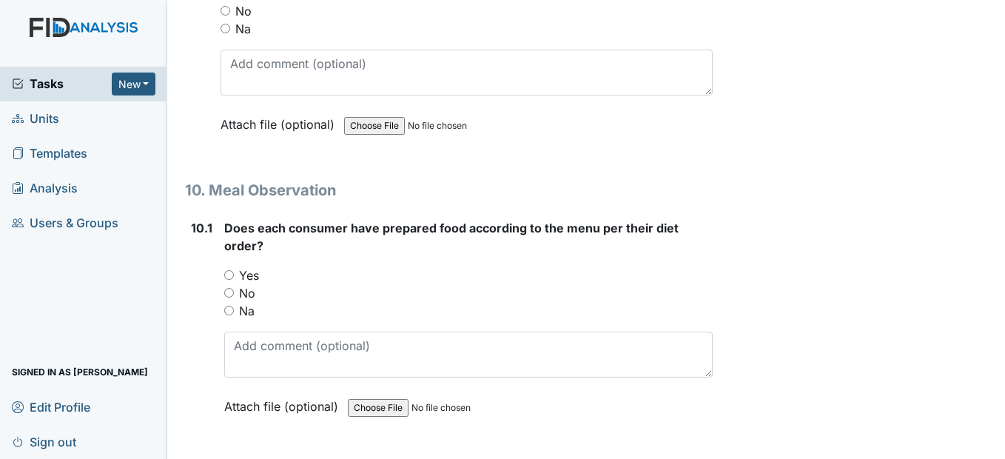
scroll to position [12952, 0]
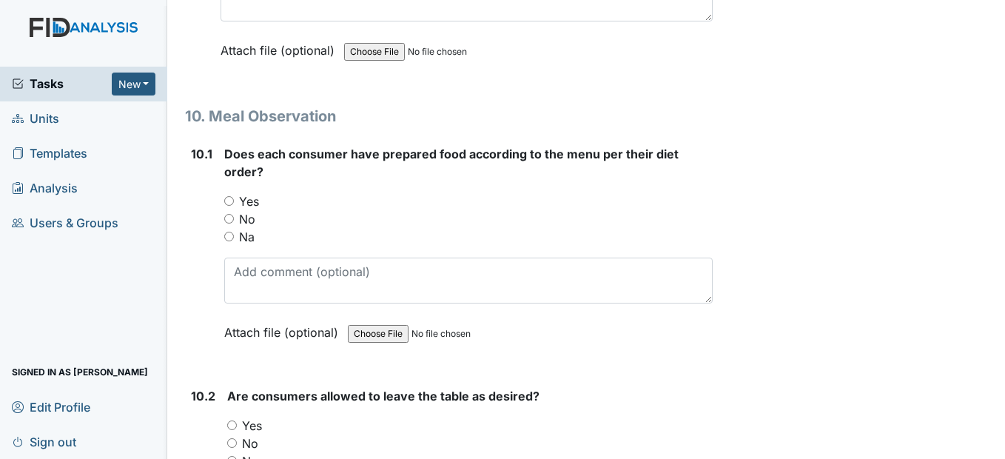
click at [229, 206] on input "Yes" at bounding box center [229, 201] width 10 height 10
radio input "true"
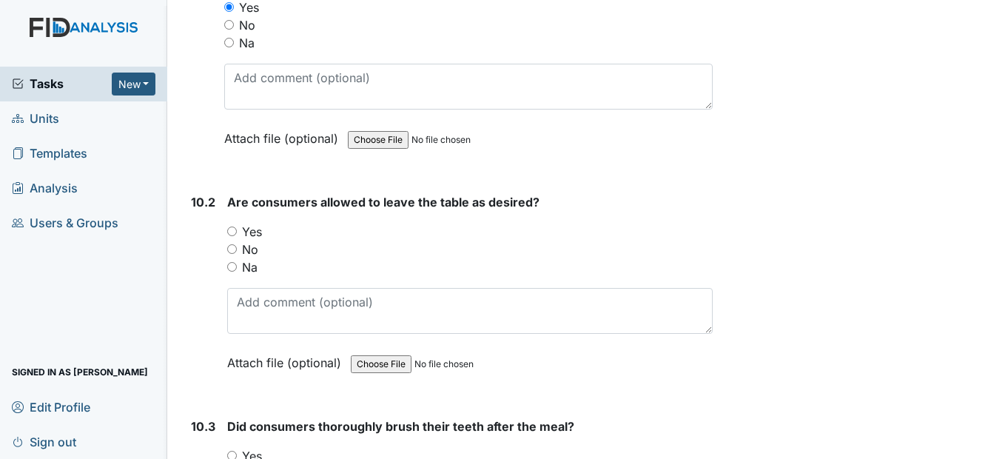
scroll to position [13175, 0]
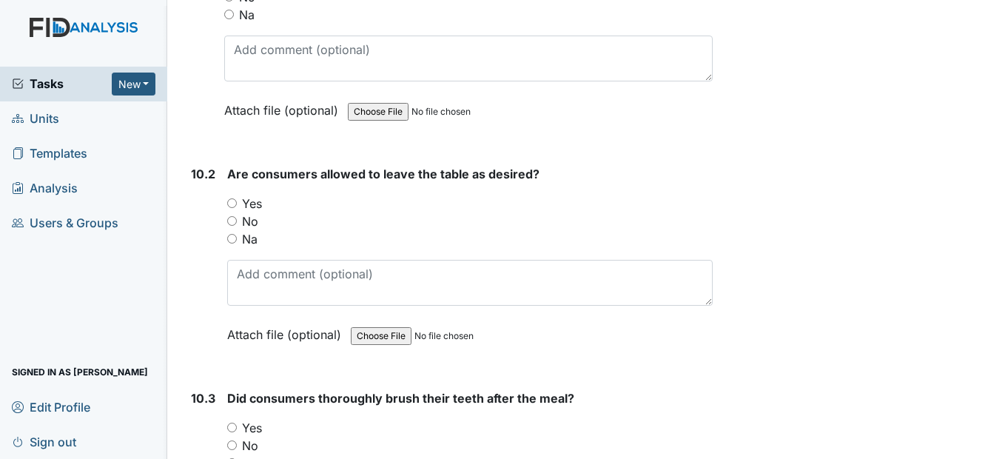
click at [232, 208] on input "Yes" at bounding box center [232, 203] width 10 height 10
radio input "true"
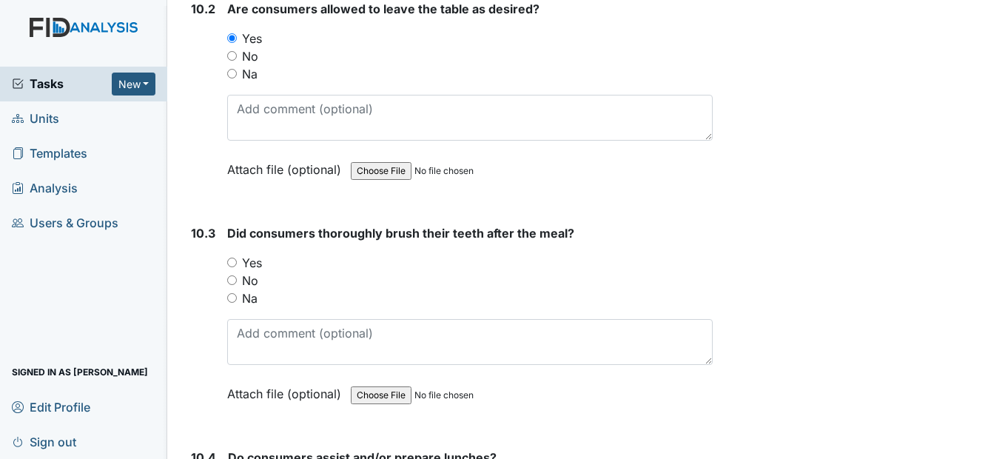
scroll to position [13397, 0]
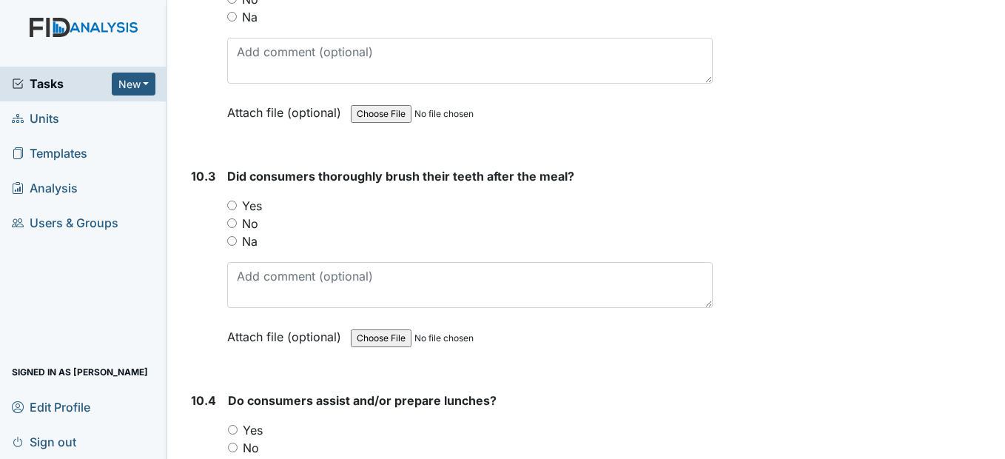
click at [235, 210] on input "Yes" at bounding box center [232, 206] width 10 height 10
radio input "true"
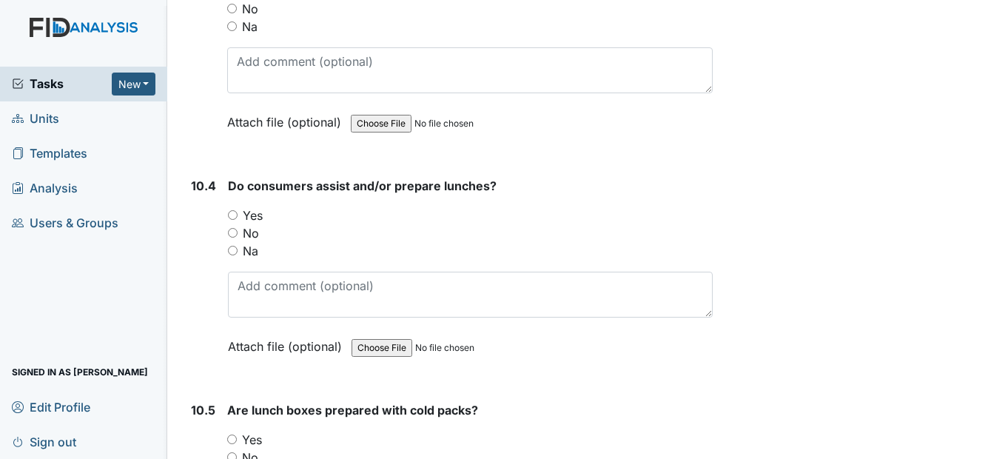
scroll to position [13619, 0]
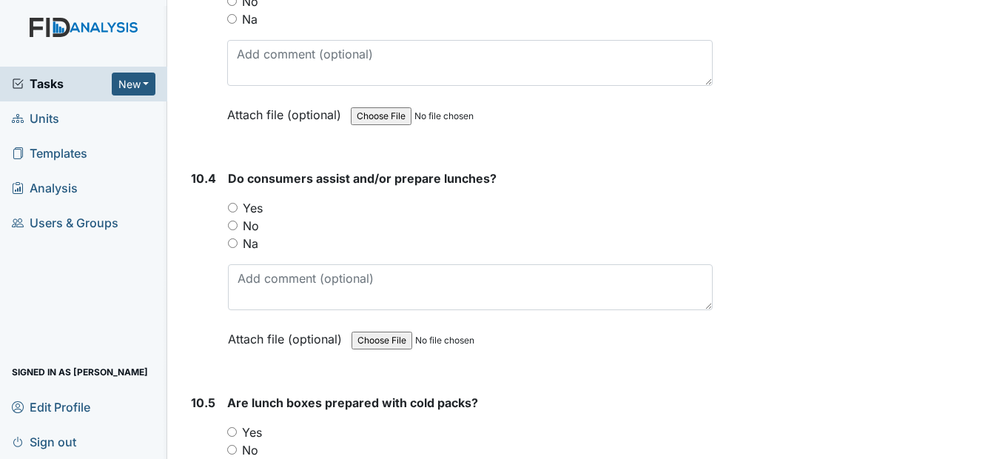
click at [234, 248] on input "Na" at bounding box center [233, 243] width 10 height 10
radio input "true"
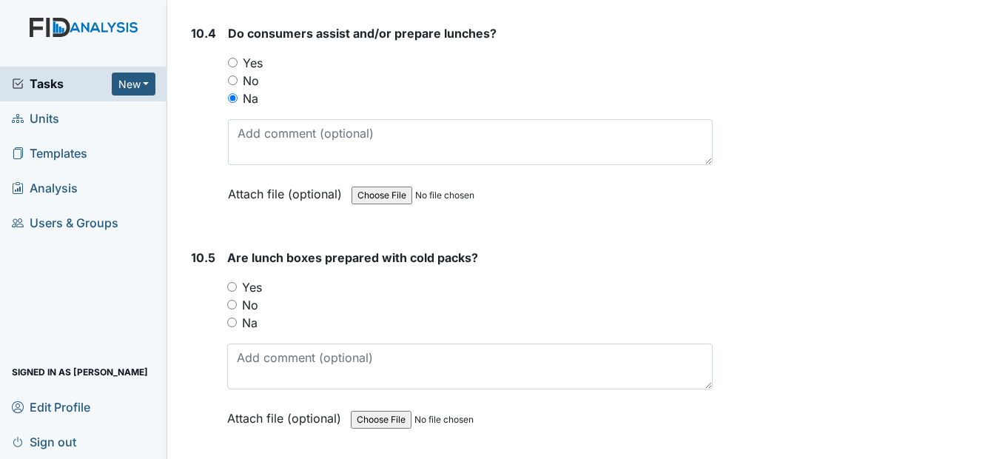
scroll to position [13767, 0]
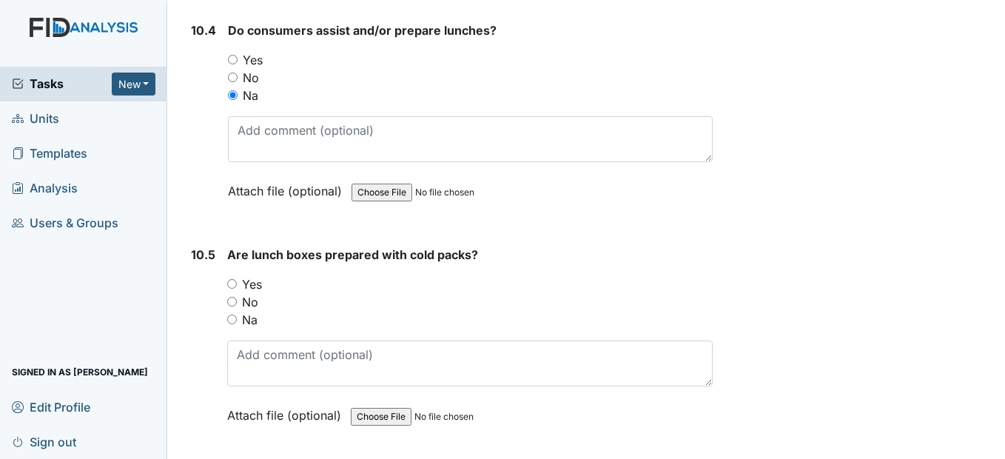
click at [232, 324] on input "Na" at bounding box center [232, 320] width 10 height 10
radio input "true"
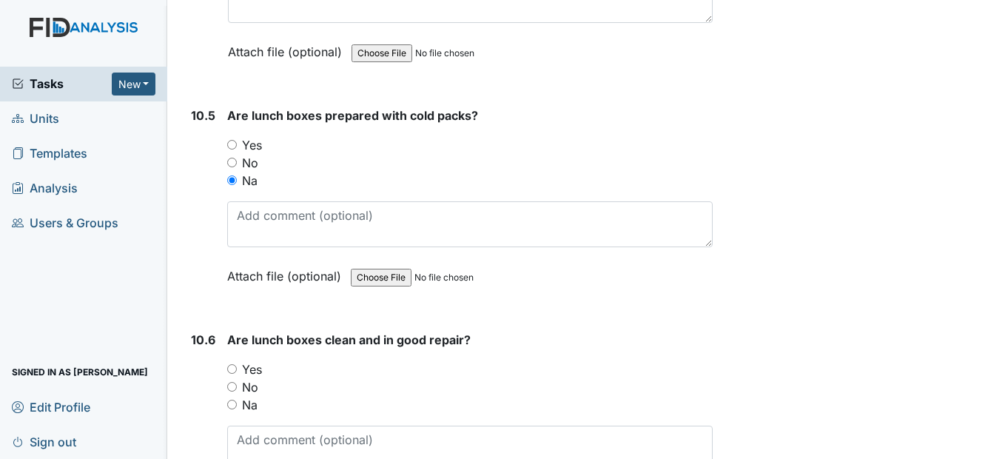
scroll to position [13989, 0]
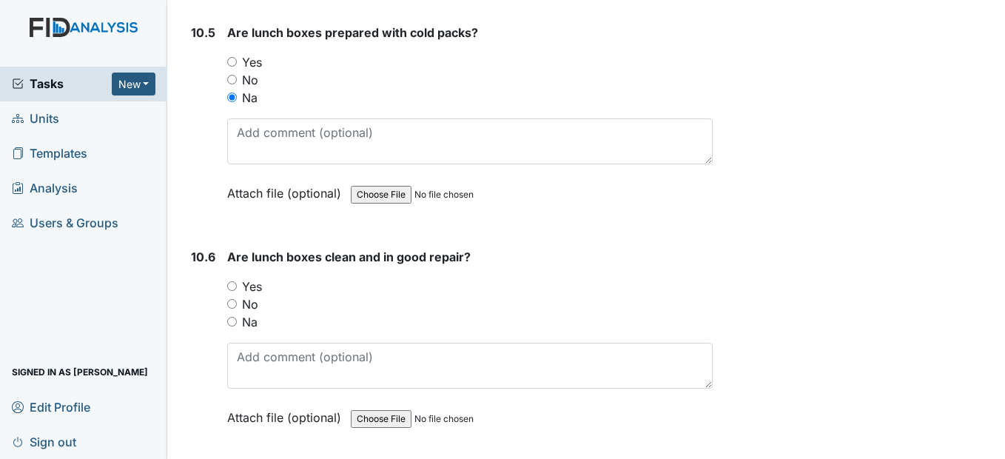
click at [233, 291] on input "Yes" at bounding box center [232, 286] width 10 height 10
radio input "true"
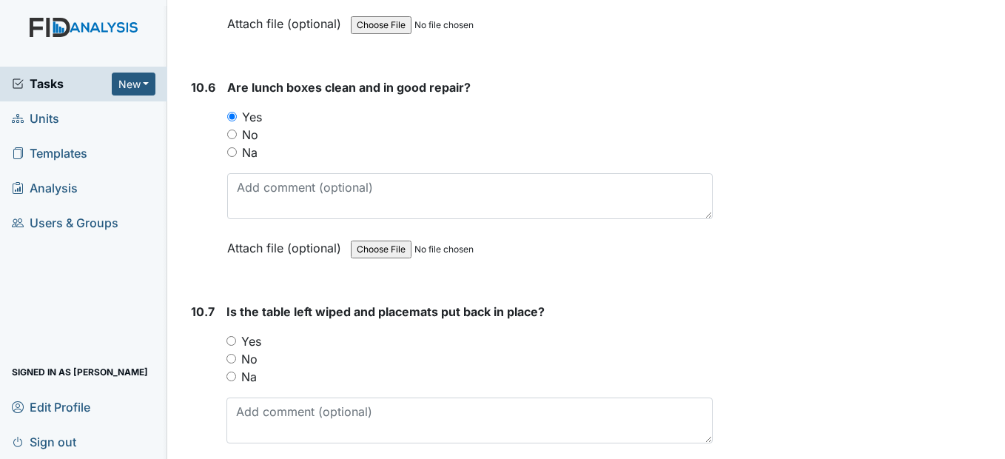
scroll to position [14211, 0]
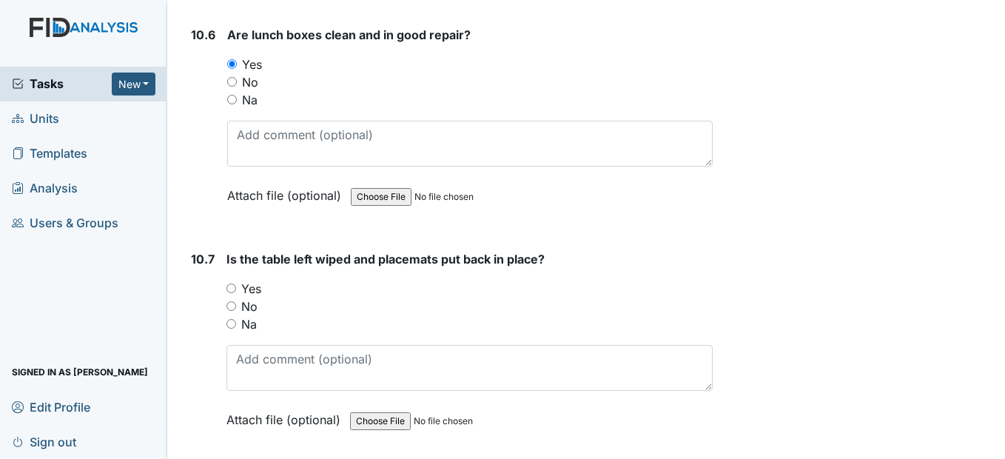
click at [232, 293] on input "Yes" at bounding box center [231, 288] width 10 height 10
radio input "true"
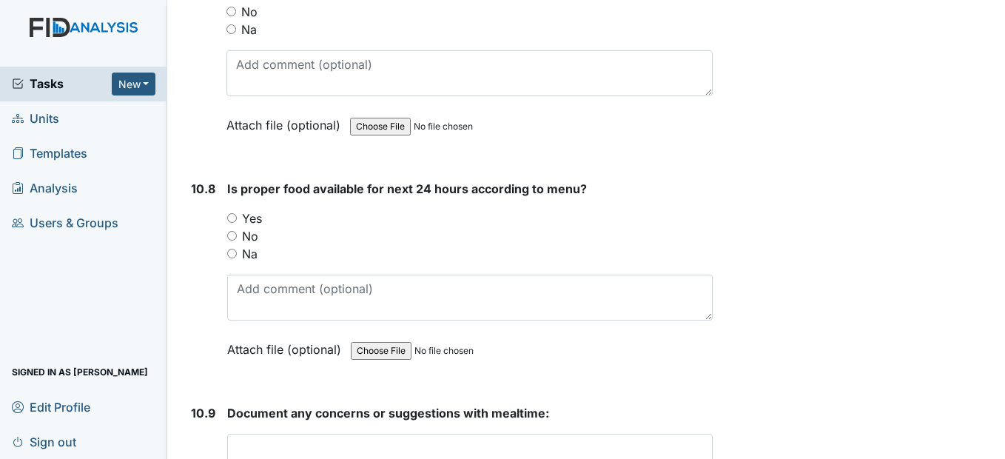
scroll to position [14507, 0]
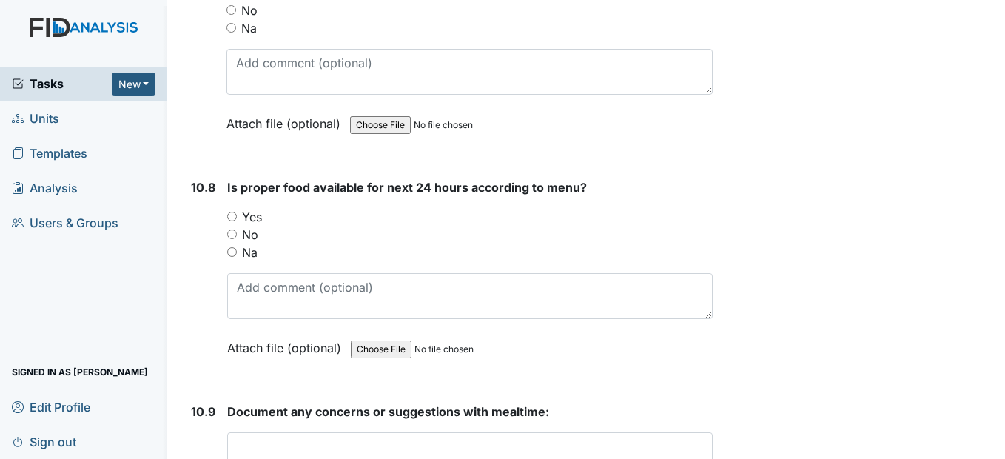
click at [236, 221] on input "Yes" at bounding box center [232, 217] width 10 height 10
radio input "true"
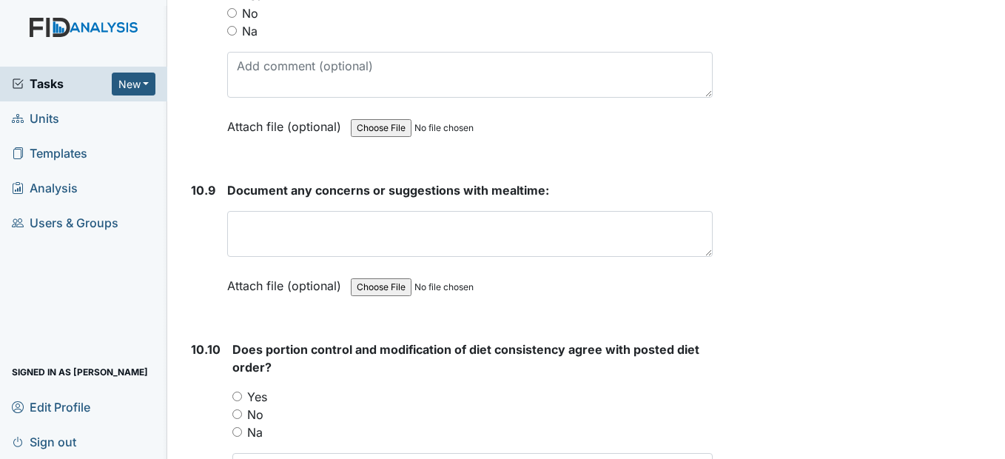
scroll to position [14729, 0]
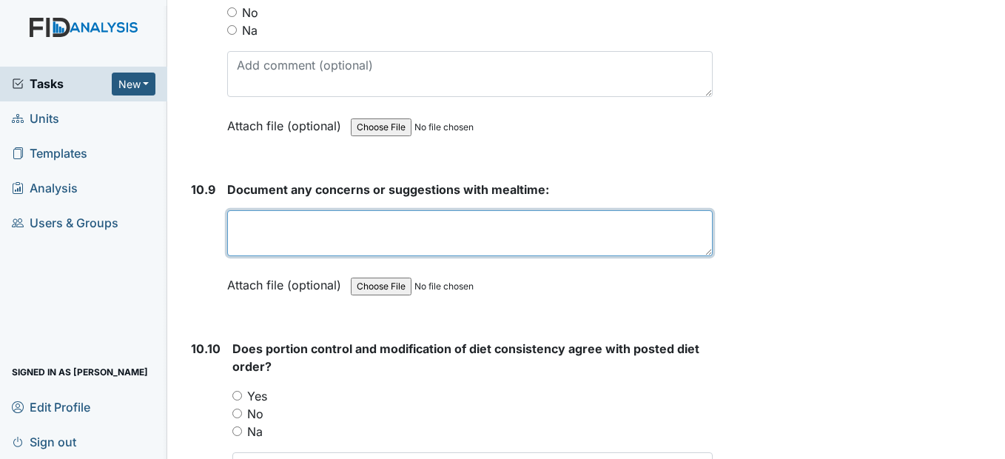
click at [295, 256] on textarea at bounding box center [469, 233] width 485 height 46
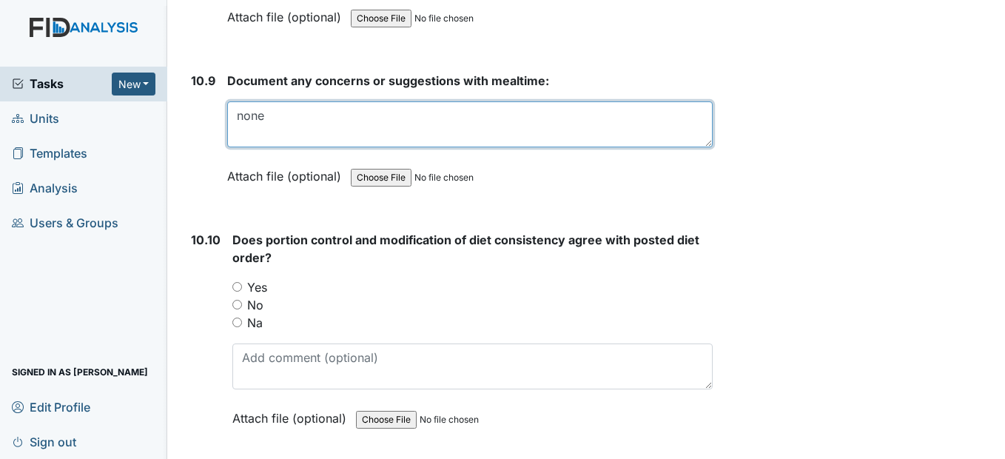
scroll to position [14877, 0]
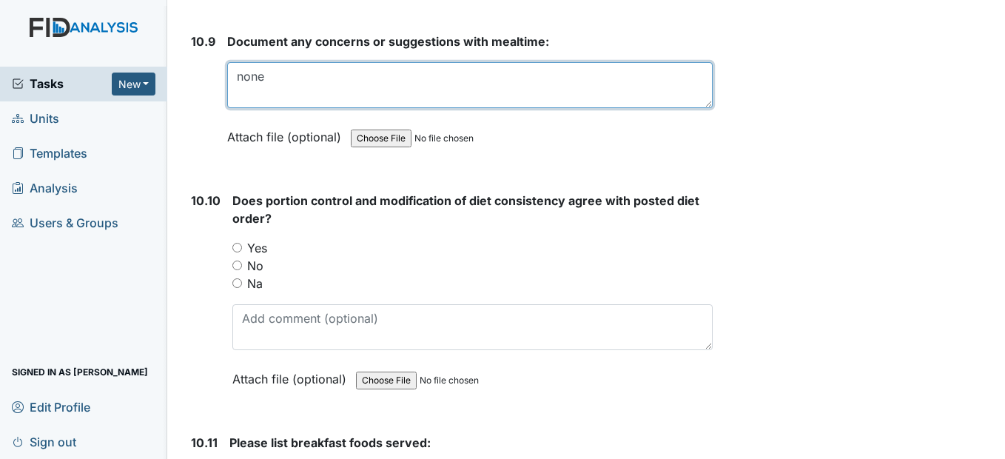
type textarea "none"
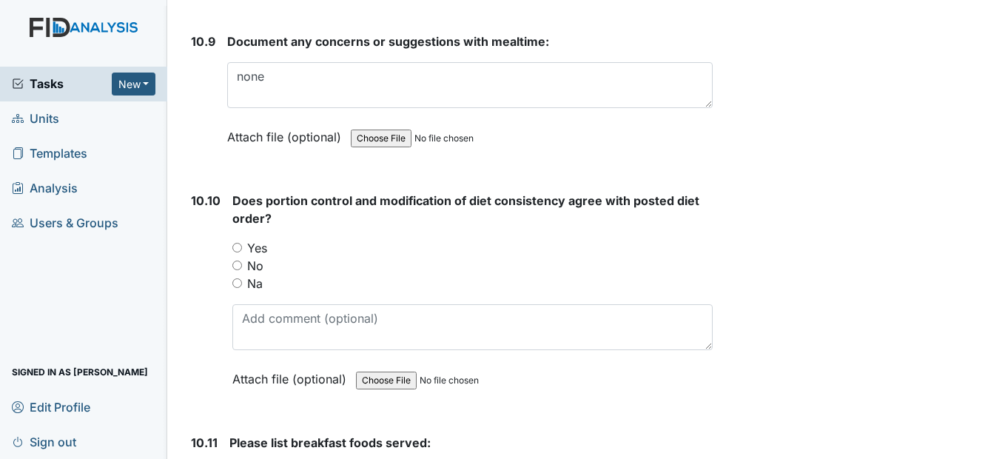
click at [236, 252] on input "Yes" at bounding box center [237, 248] width 10 height 10
radio input "true"
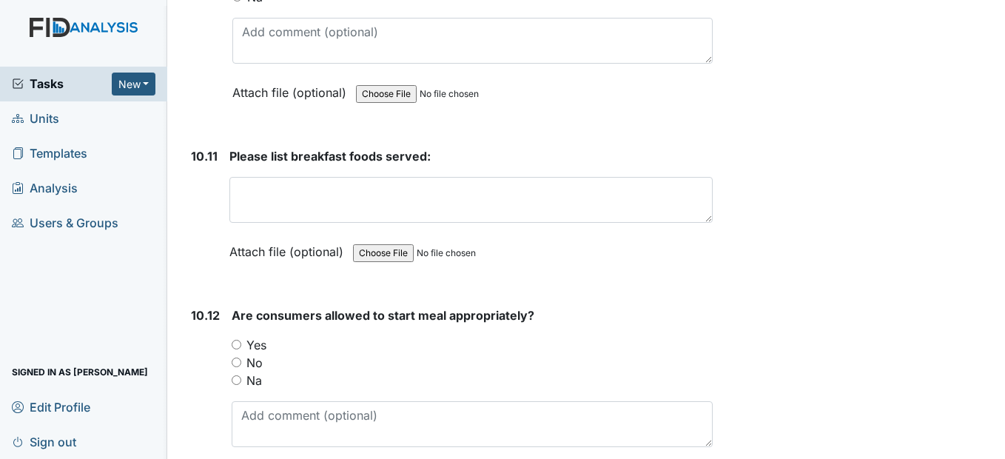
scroll to position [15173, 0]
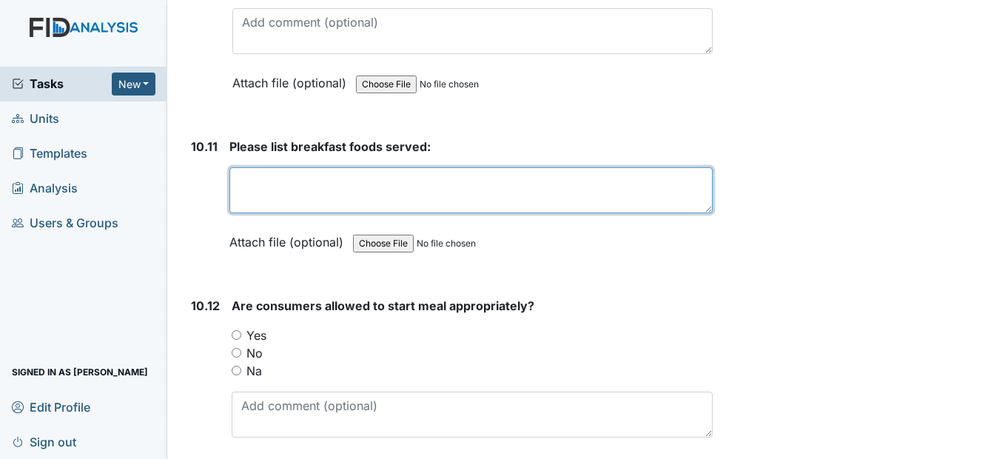
click at [250, 213] on textarea at bounding box center [470, 190] width 483 height 46
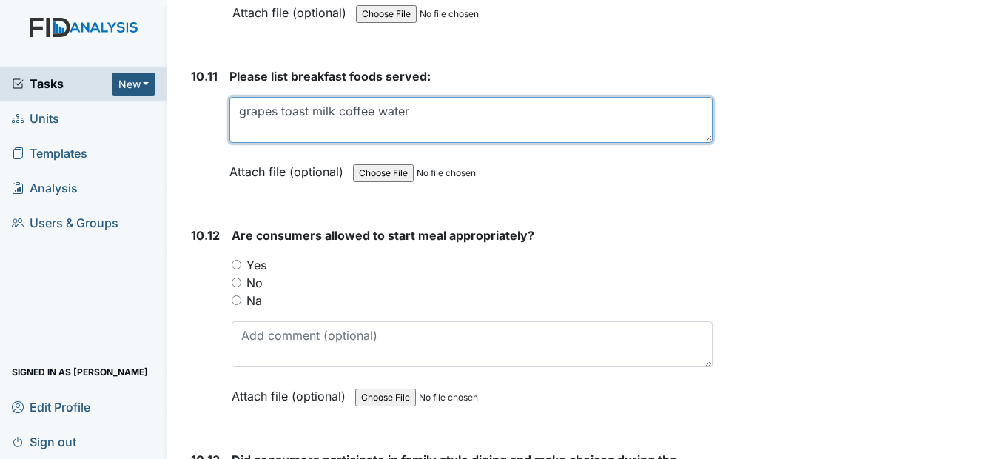
scroll to position [15247, 0]
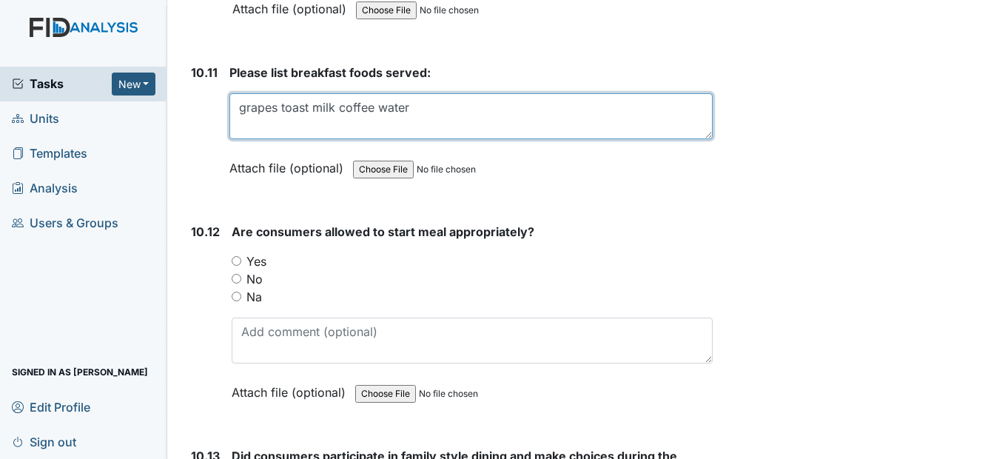
type textarea "grapes toast milk coffee water"
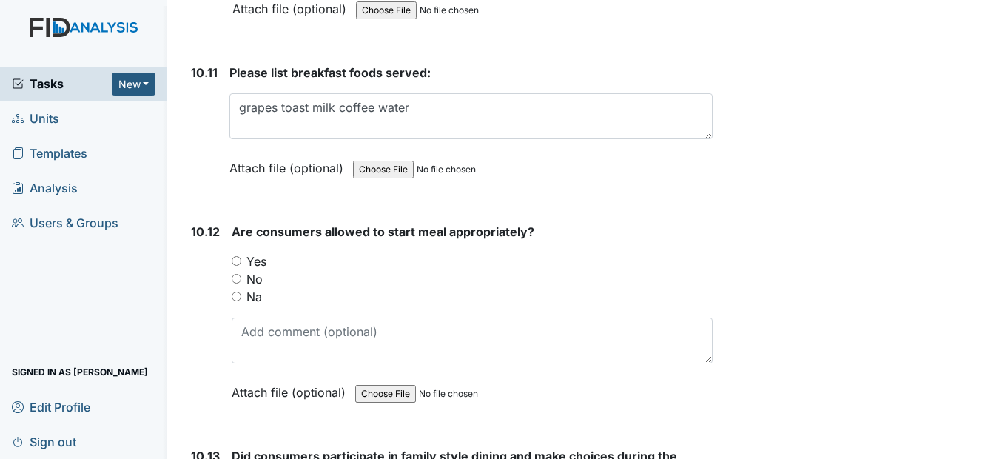
click at [239, 266] on input "Yes" at bounding box center [237, 261] width 10 height 10
radio input "true"
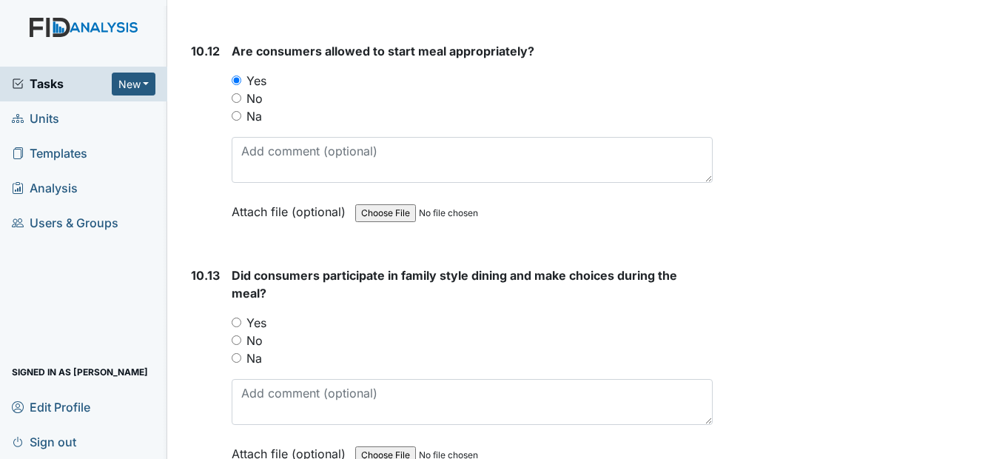
scroll to position [15469, 0]
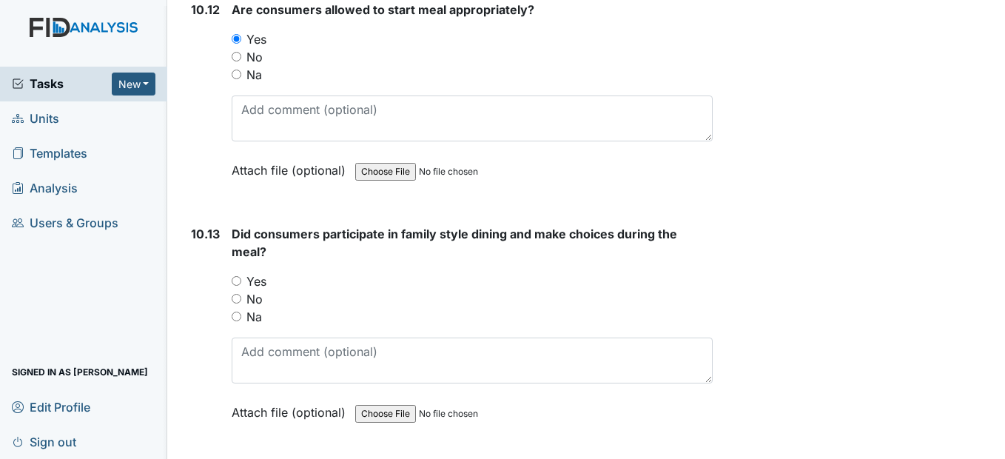
click at [234, 286] on input "Yes" at bounding box center [237, 281] width 10 height 10
radio input "true"
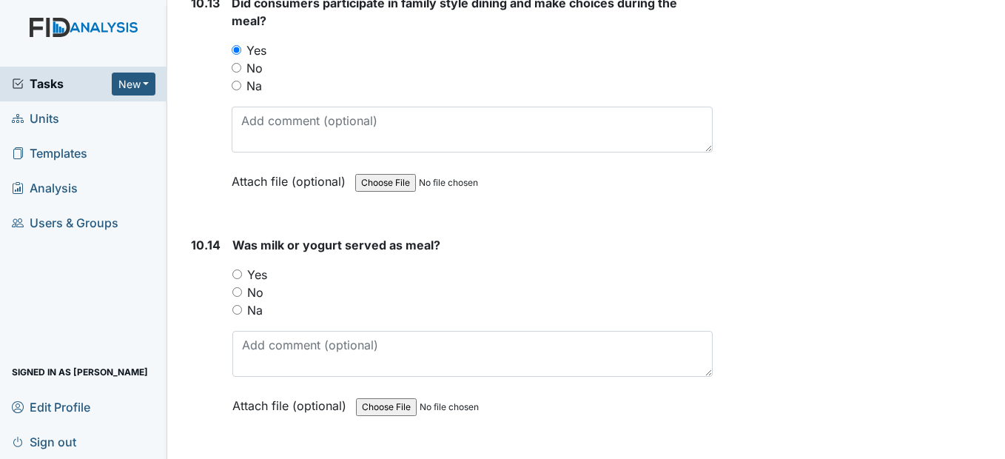
scroll to position [15765, 0]
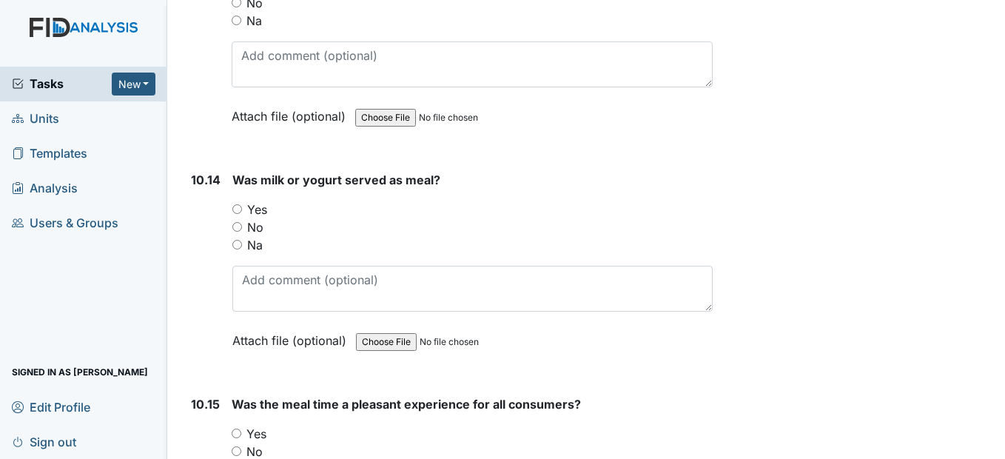
click at [236, 214] on input "Yes" at bounding box center [237, 209] width 10 height 10
radio input "true"
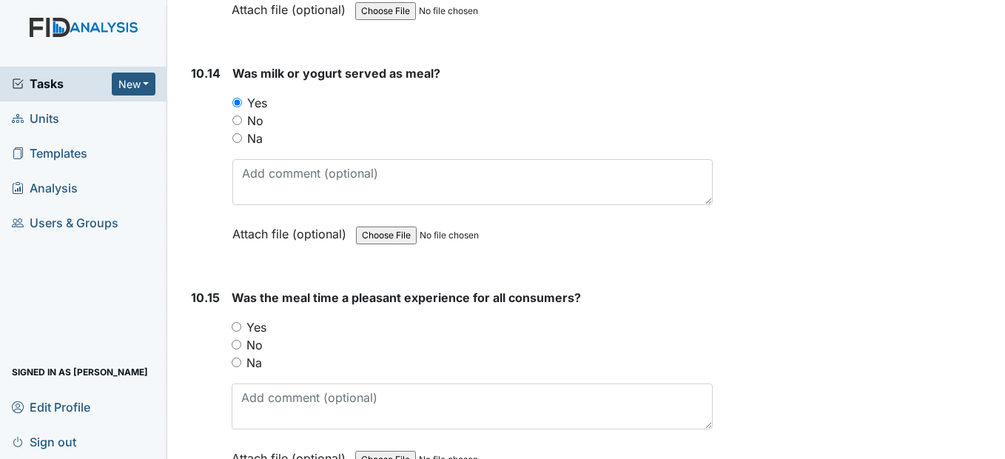
scroll to position [15987, 0]
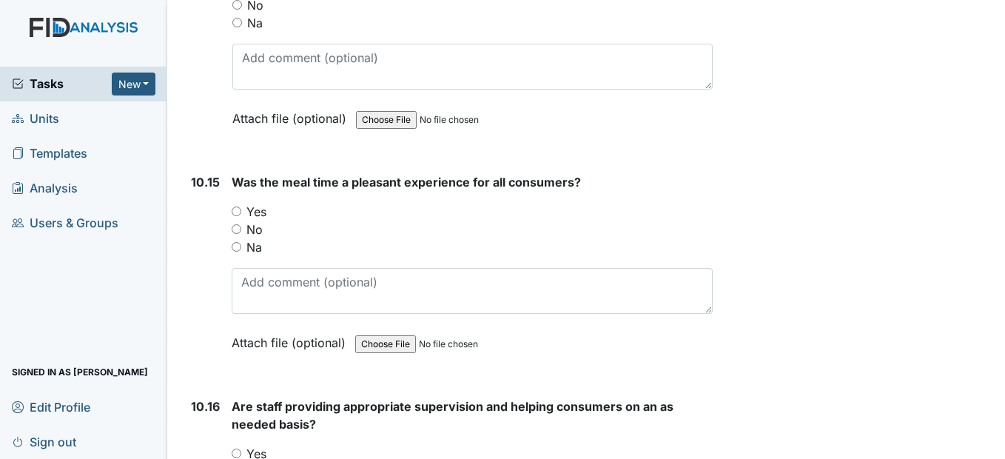
click at [235, 216] on input "Yes" at bounding box center [237, 211] width 10 height 10
radio input "true"
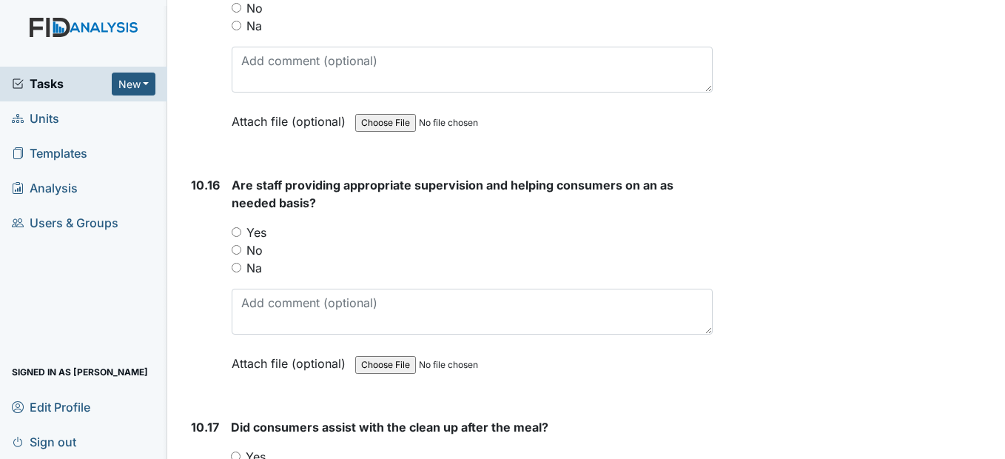
scroll to position [16209, 0]
click at [238, 236] on input "Yes" at bounding box center [237, 231] width 10 height 10
radio input "true"
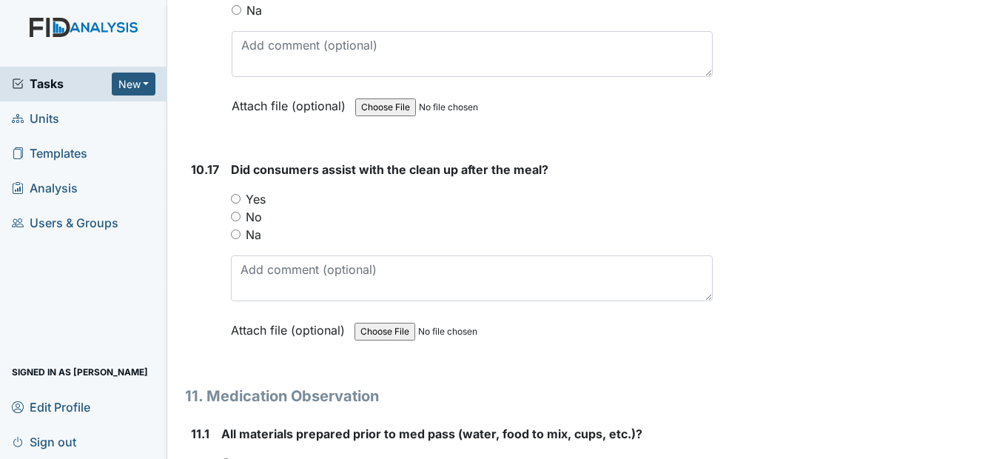
scroll to position [16505, 0]
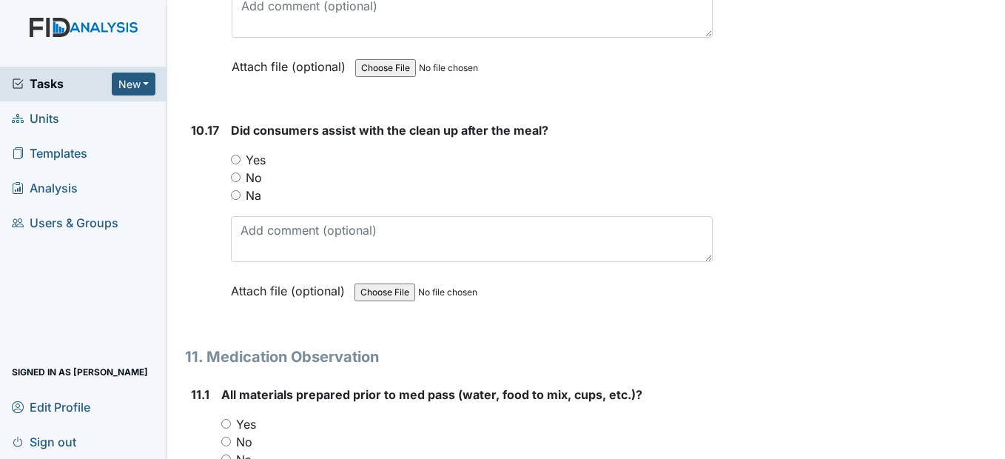
click at [237, 164] on input "Yes" at bounding box center [236, 160] width 10 height 10
radio input "true"
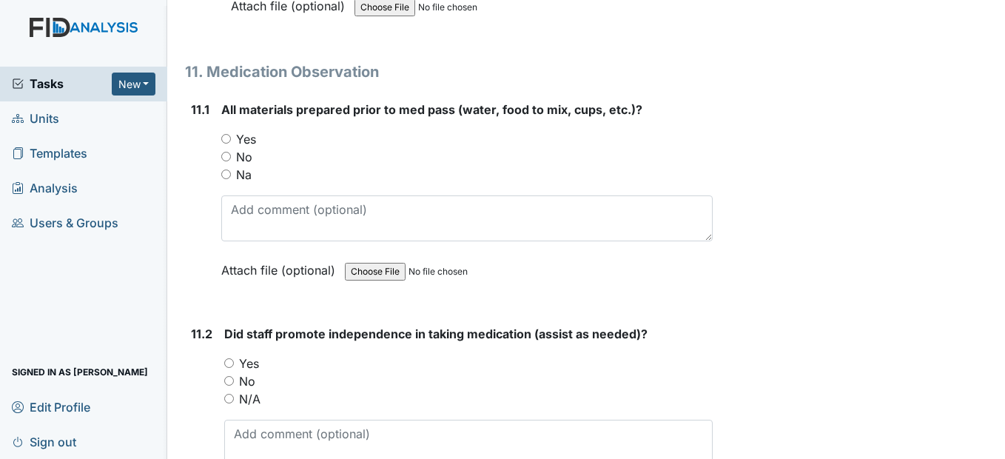
scroll to position [16801, 0]
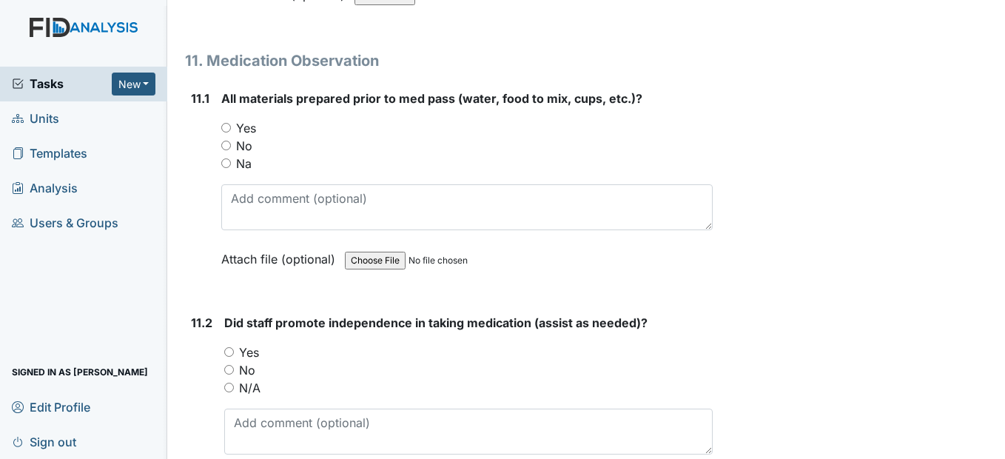
click at [227, 132] on input "Yes" at bounding box center [226, 128] width 10 height 10
radio input "true"
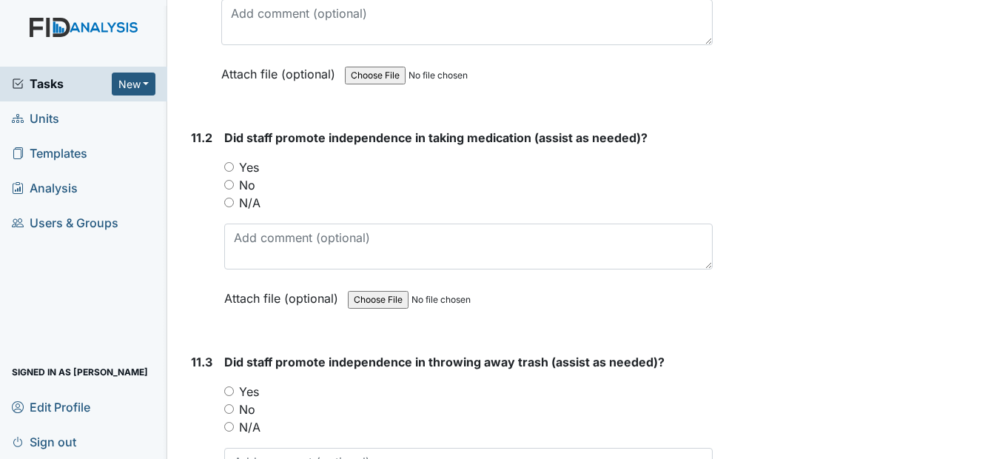
scroll to position [17023, 0]
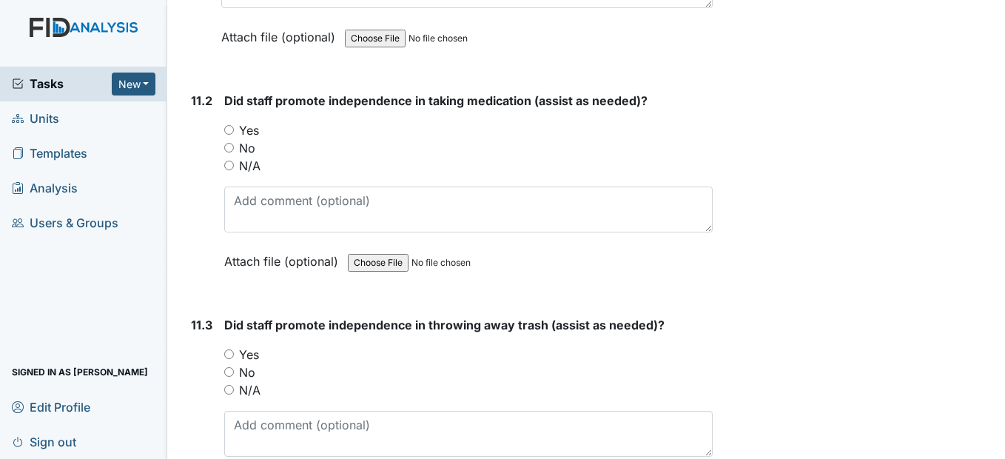
click at [226, 135] on input "Yes" at bounding box center [229, 130] width 10 height 10
radio input "true"
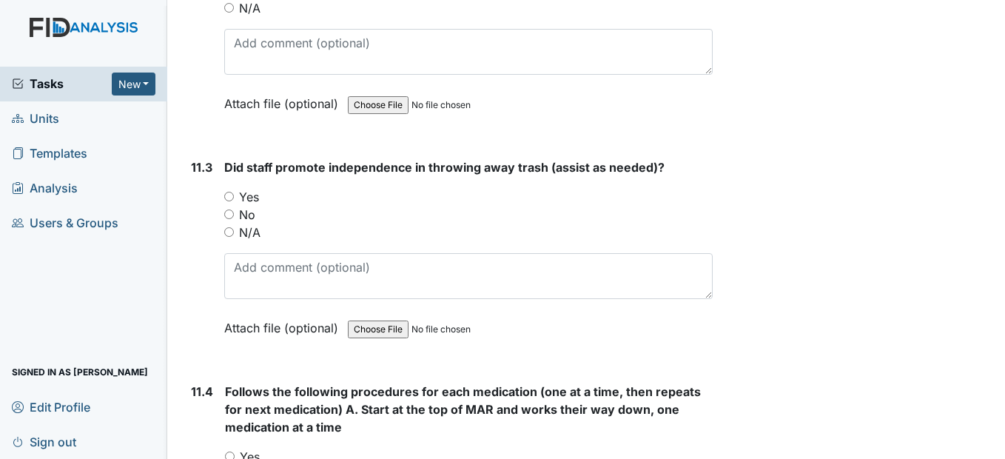
scroll to position [17245, 0]
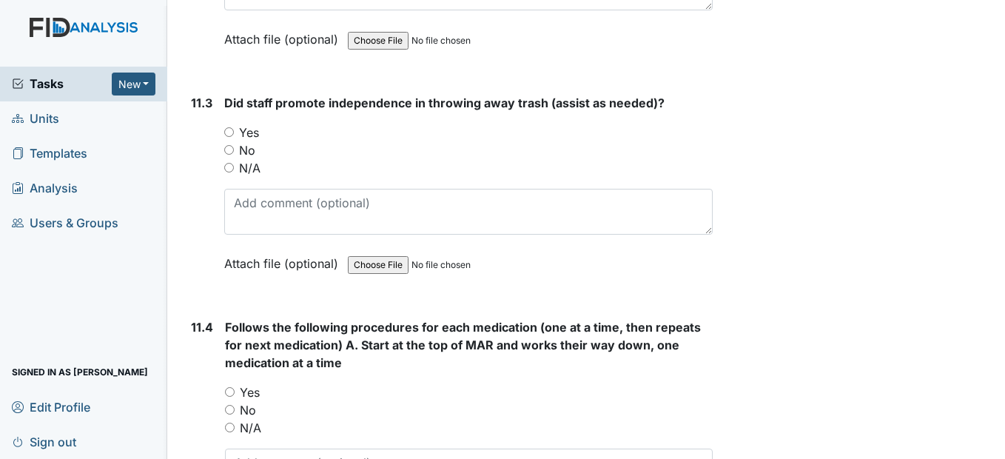
click at [226, 137] on input "Yes" at bounding box center [229, 132] width 10 height 10
radio input "true"
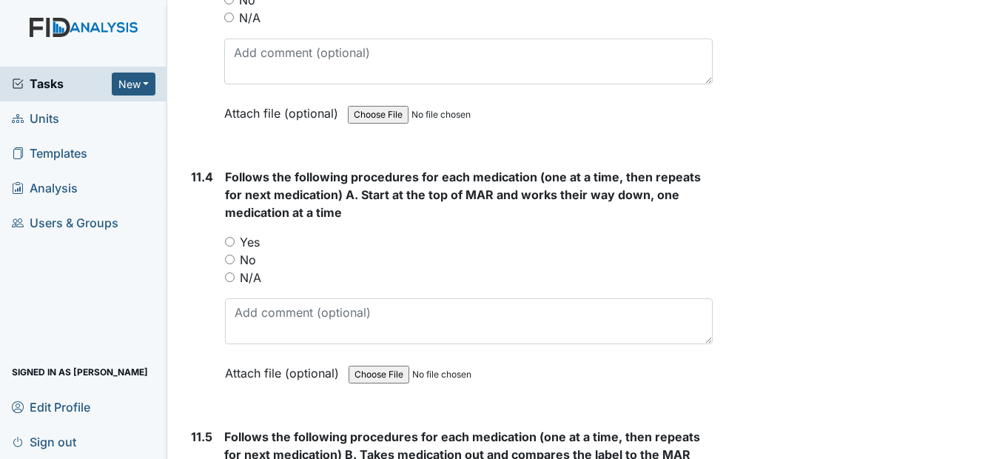
scroll to position [17467, 0]
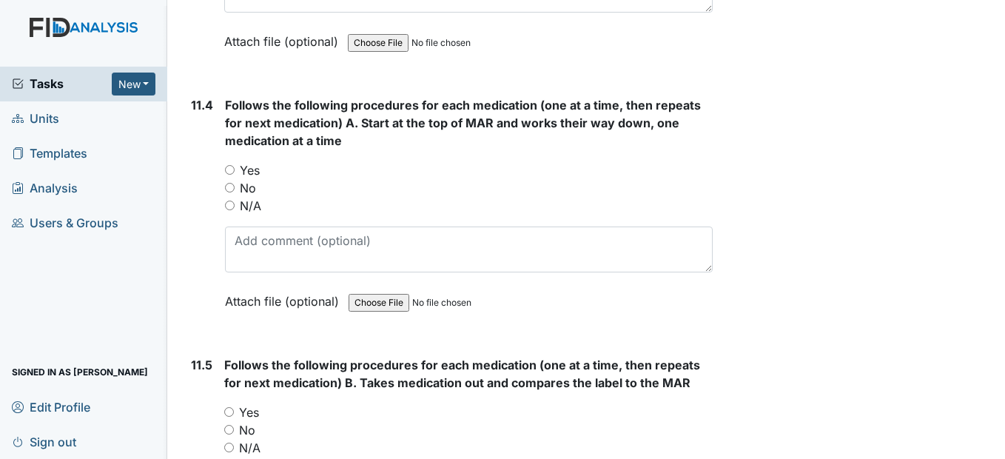
click at [232, 175] on input "Yes" at bounding box center [230, 170] width 10 height 10
radio input "true"
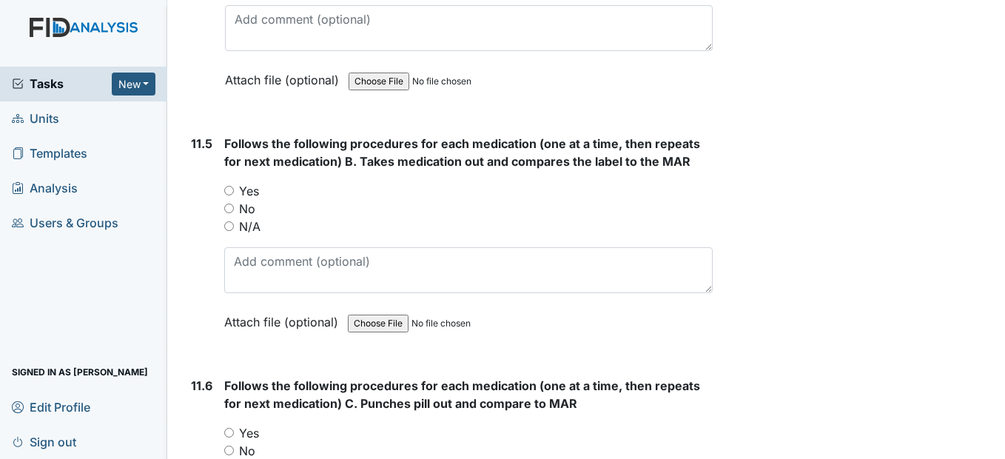
scroll to position [17689, 0]
click at [226, 195] on input "Yes" at bounding box center [229, 190] width 10 height 10
radio input "true"
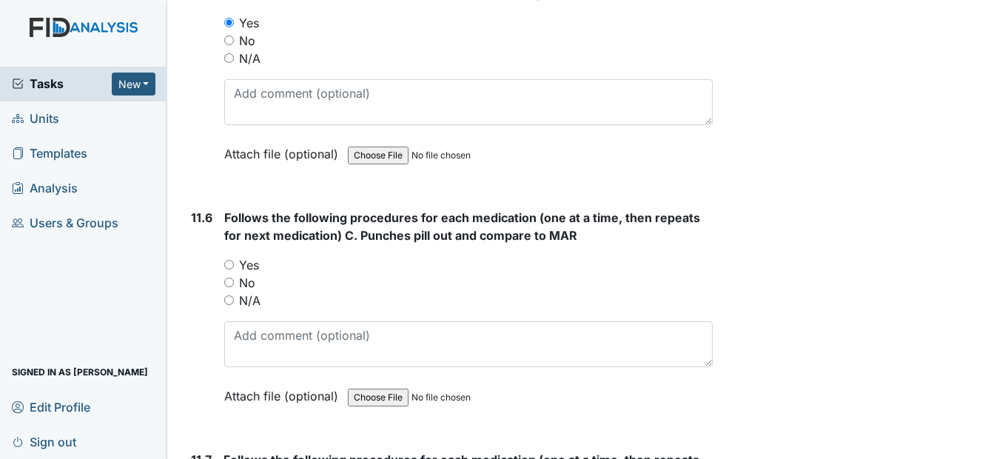
scroll to position [17911, 0]
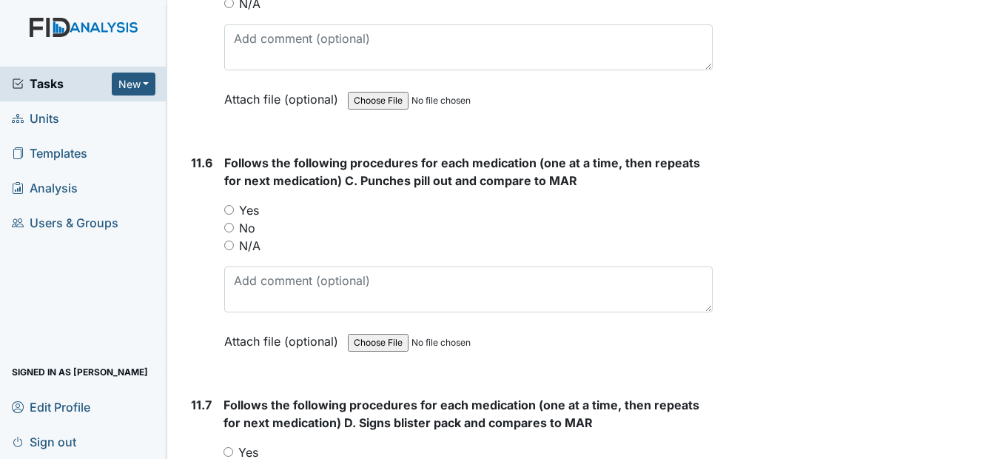
click at [231, 215] on input "Yes" at bounding box center [229, 210] width 10 height 10
radio input "true"
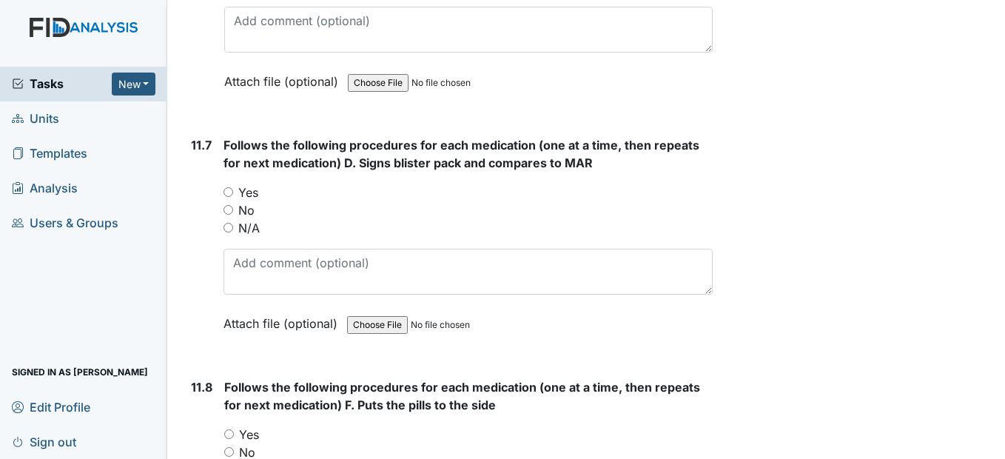
scroll to position [18207, 0]
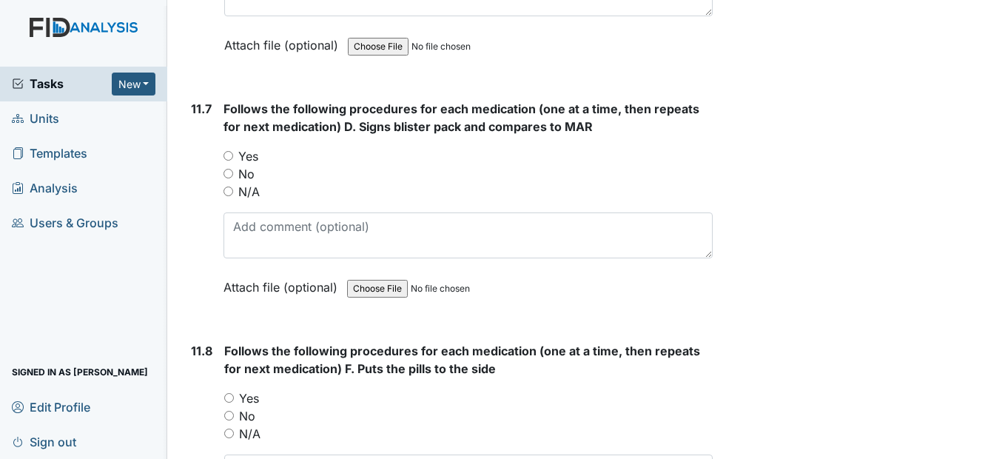
click at [231, 161] on input "Yes" at bounding box center [229, 156] width 10 height 10
radio input "true"
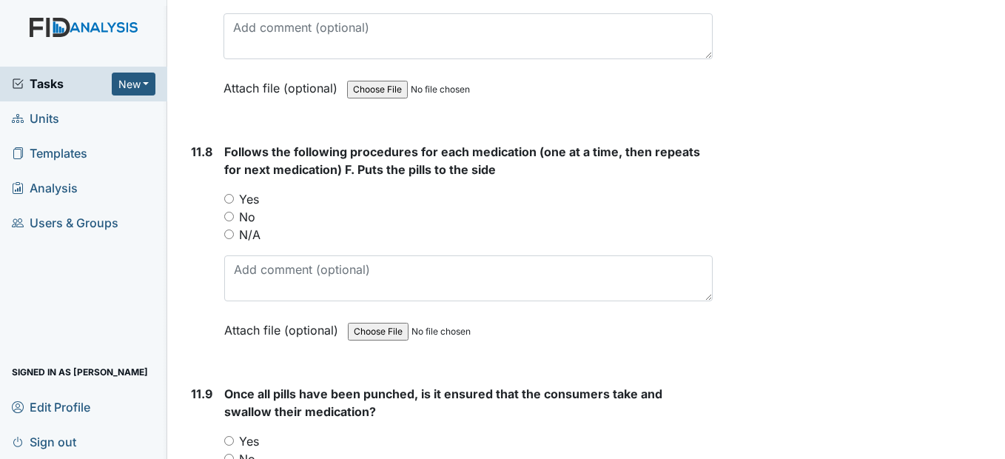
scroll to position [18430, 0]
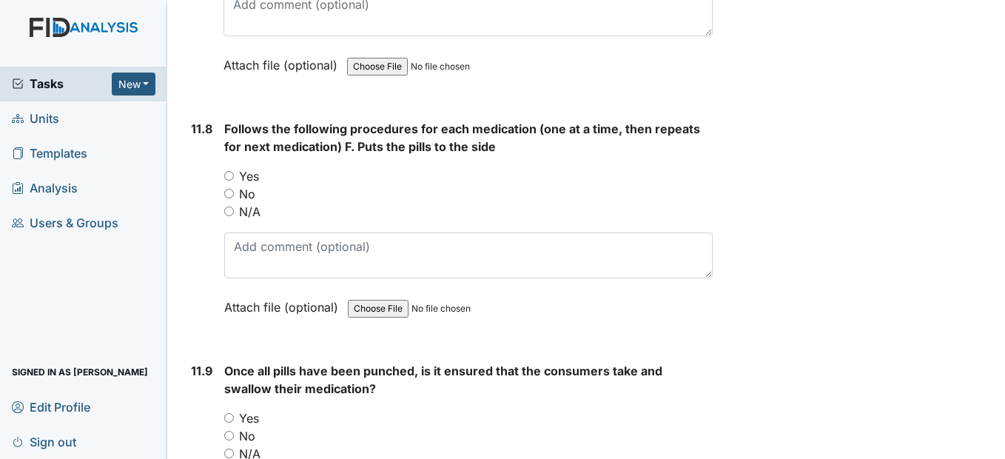
click at [228, 181] on input "Yes" at bounding box center [229, 176] width 10 height 10
radio input "true"
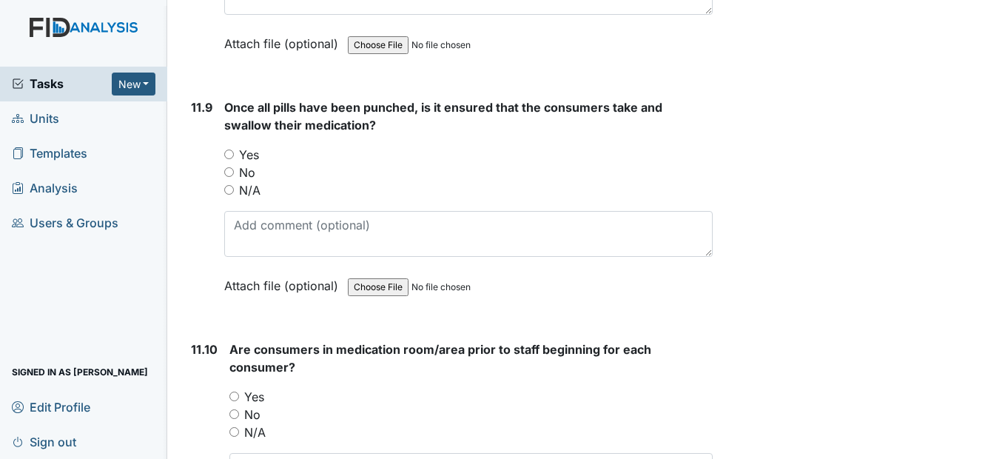
scroll to position [18726, 0]
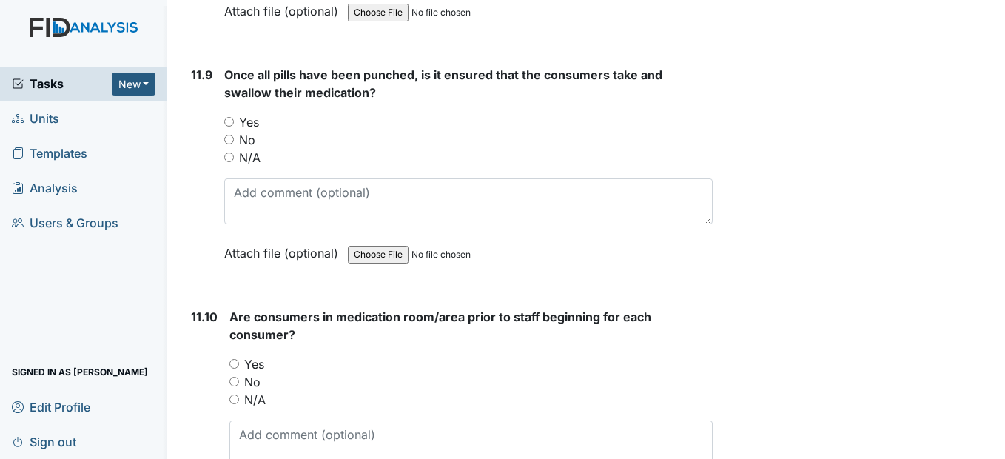
click at [231, 127] on input "Yes" at bounding box center [229, 122] width 10 height 10
radio input "true"
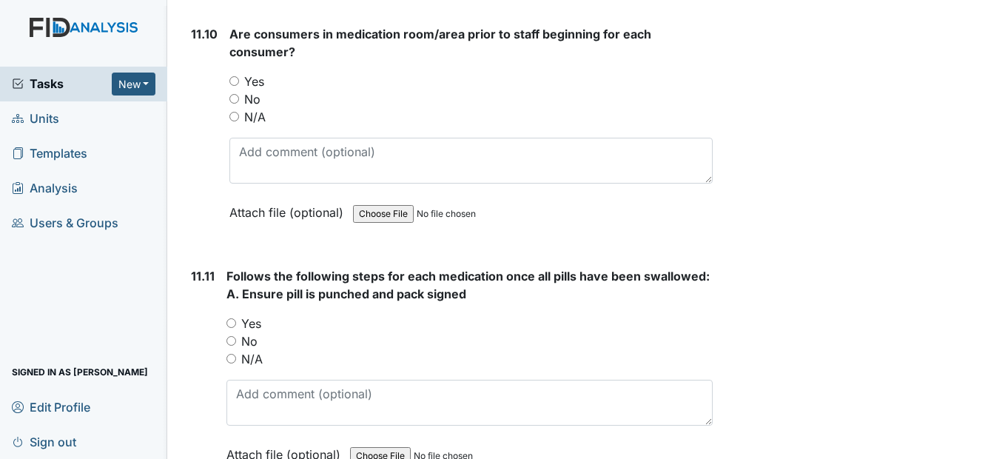
scroll to position [19022, 0]
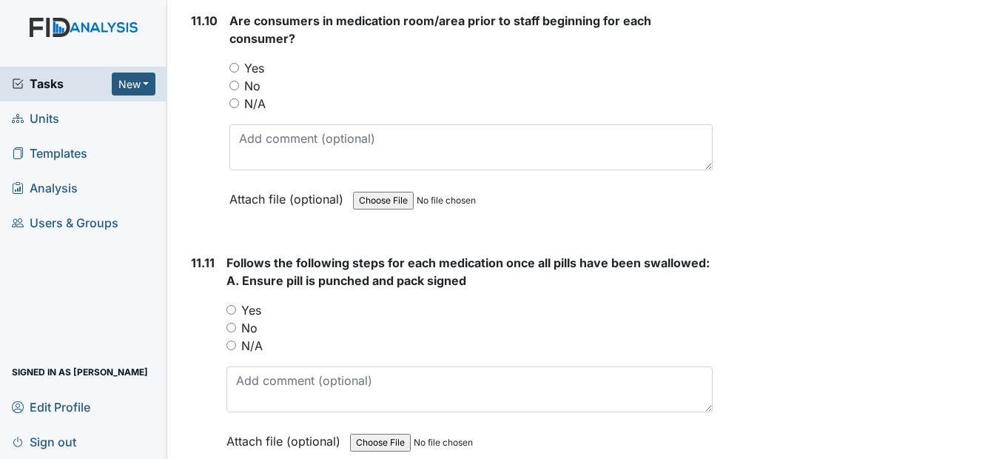
click at [239, 77] on div "Yes" at bounding box center [470, 68] width 483 height 18
click at [238, 77] on div "Yes" at bounding box center [470, 68] width 483 height 18
click at [236, 73] on input "Yes" at bounding box center [234, 68] width 10 height 10
radio input "true"
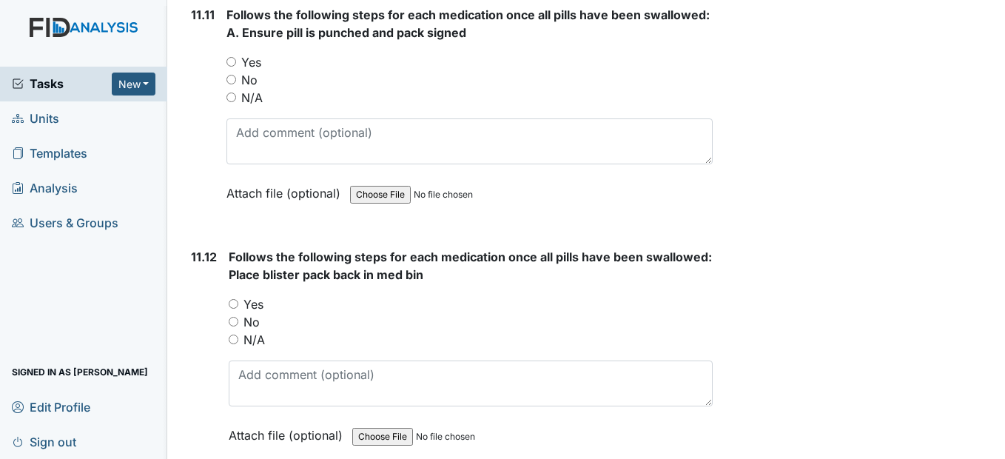
scroll to position [19244, 0]
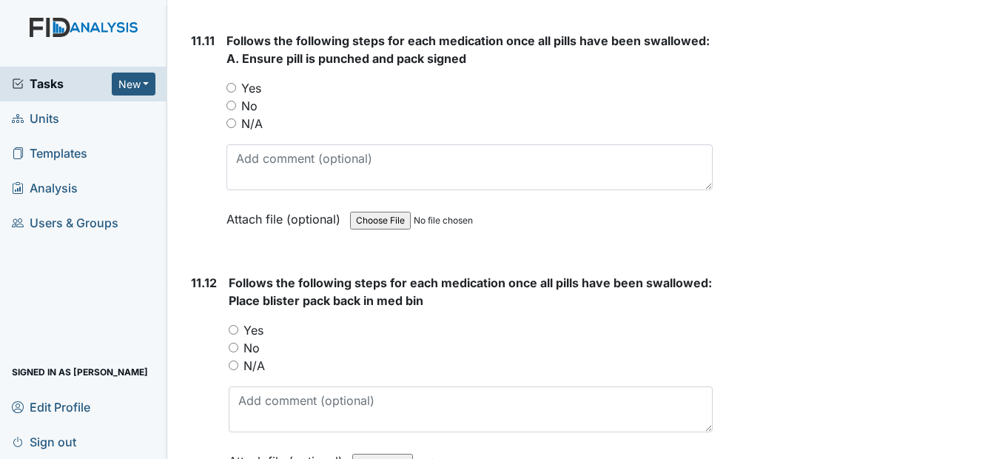
click at [230, 93] on input "Yes" at bounding box center [231, 88] width 10 height 10
radio input "true"
click at [238, 335] on input "Yes" at bounding box center [234, 330] width 10 height 10
radio input "true"
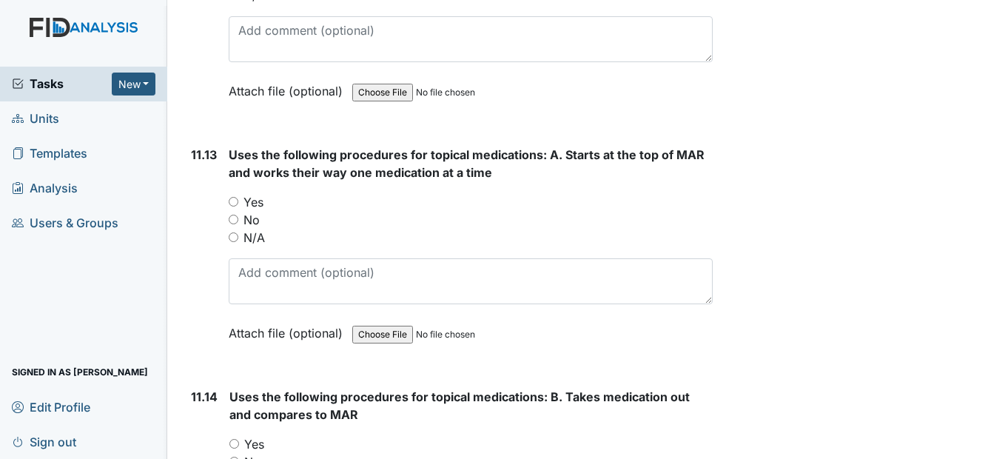
scroll to position [19688, 0]
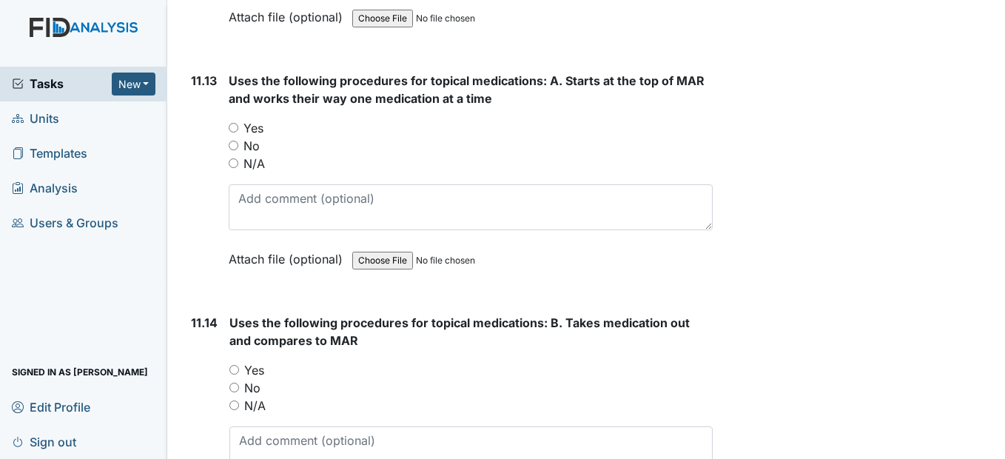
click at [232, 132] on input "Yes" at bounding box center [234, 128] width 10 height 10
radio input "true"
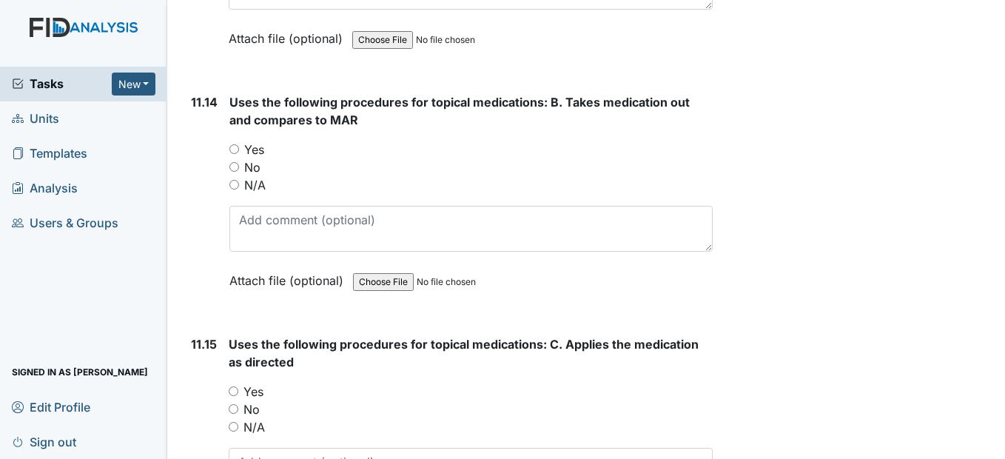
scroll to position [19910, 0]
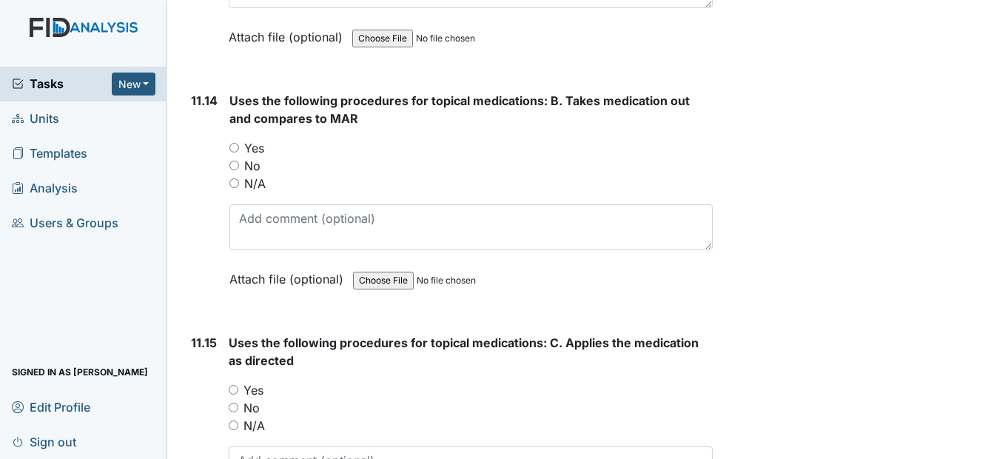
click at [237, 152] on input "Yes" at bounding box center [234, 148] width 10 height 10
radio input "true"
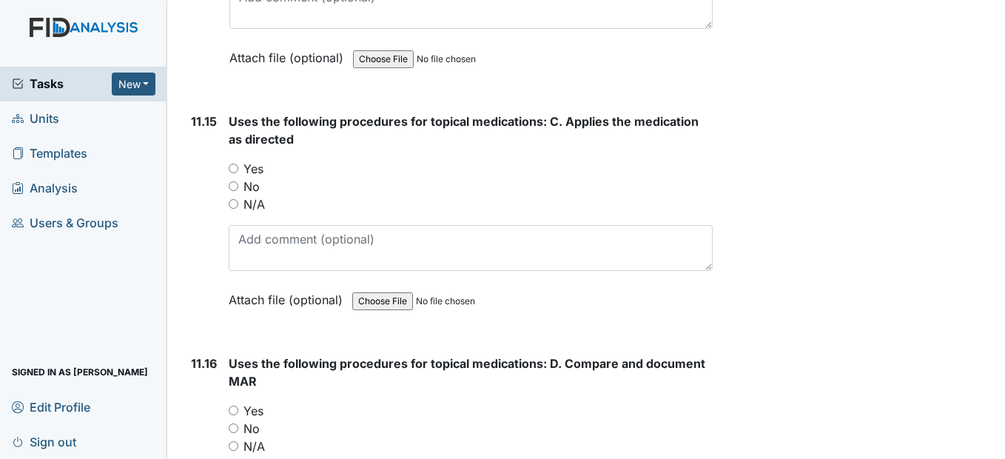
scroll to position [20132, 0]
click at [235, 172] on input "Yes" at bounding box center [234, 168] width 10 height 10
radio input "true"
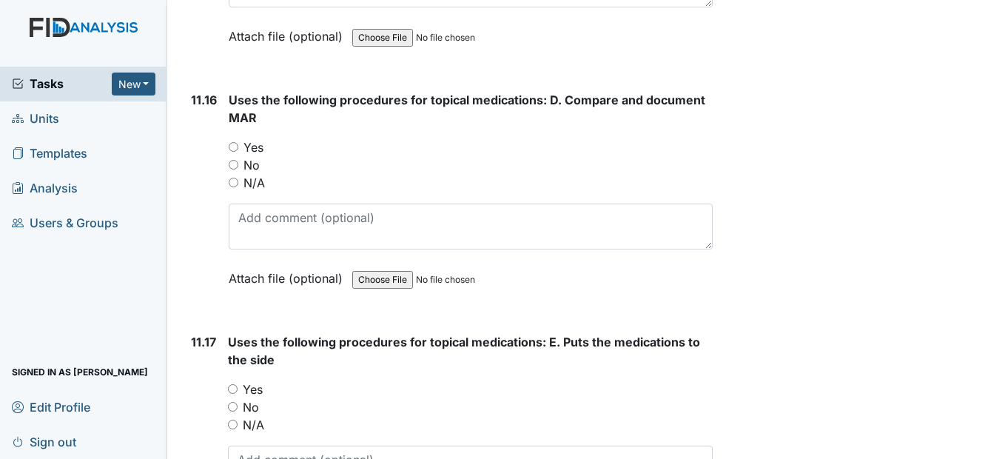
scroll to position [20428, 0]
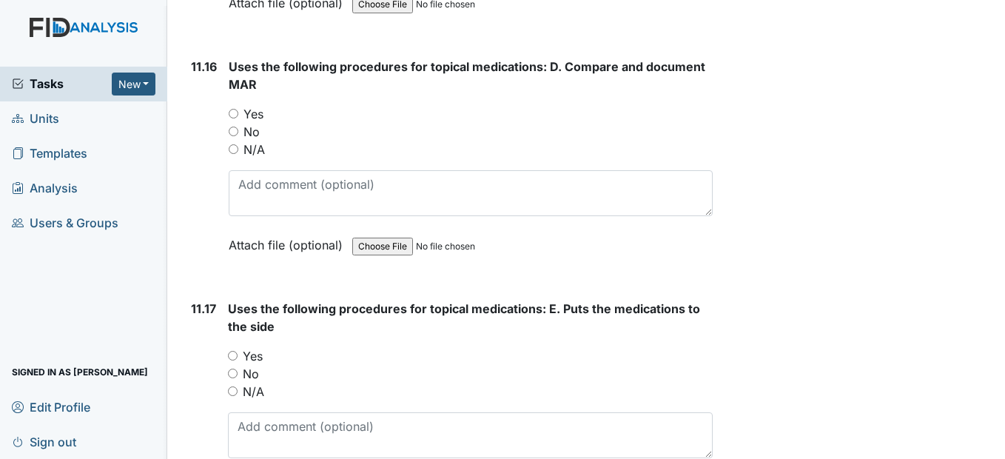
click at [235, 118] on input "Yes" at bounding box center [234, 114] width 10 height 10
radio input "true"
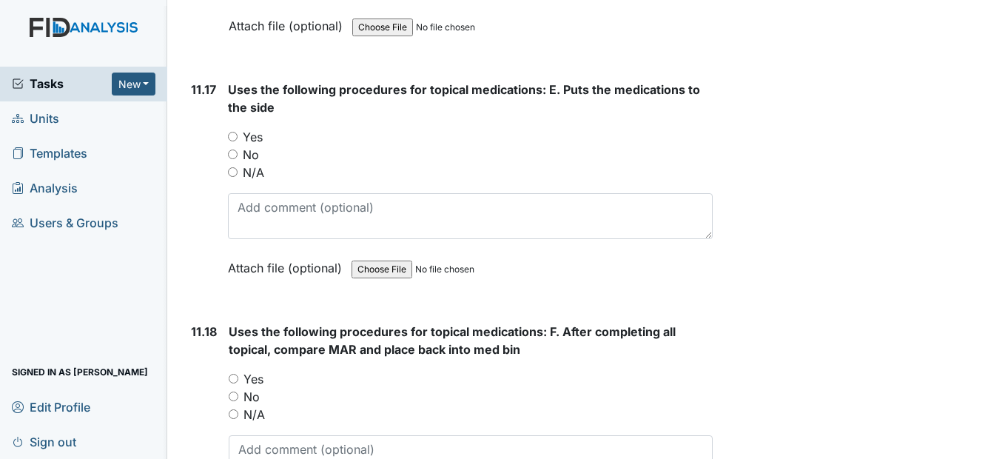
scroll to position [20650, 0]
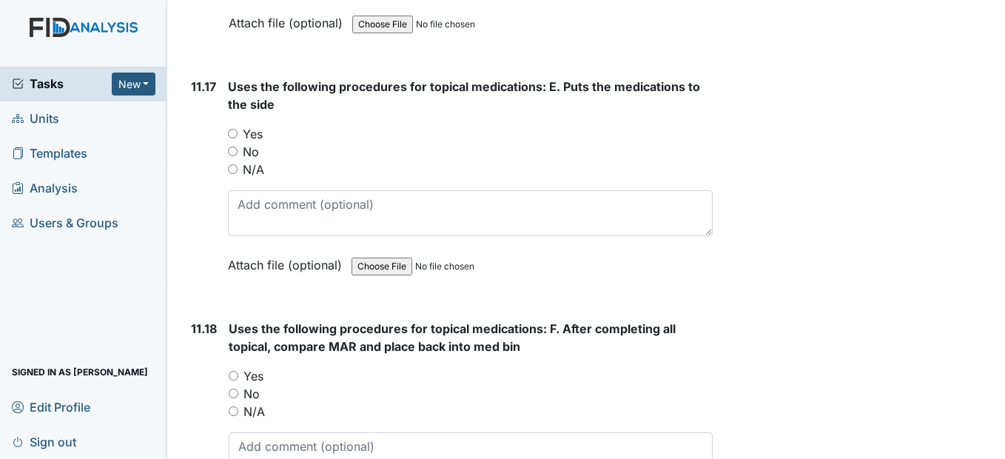
click at [236, 138] on input "Yes" at bounding box center [233, 134] width 10 height 10
radio input "true"
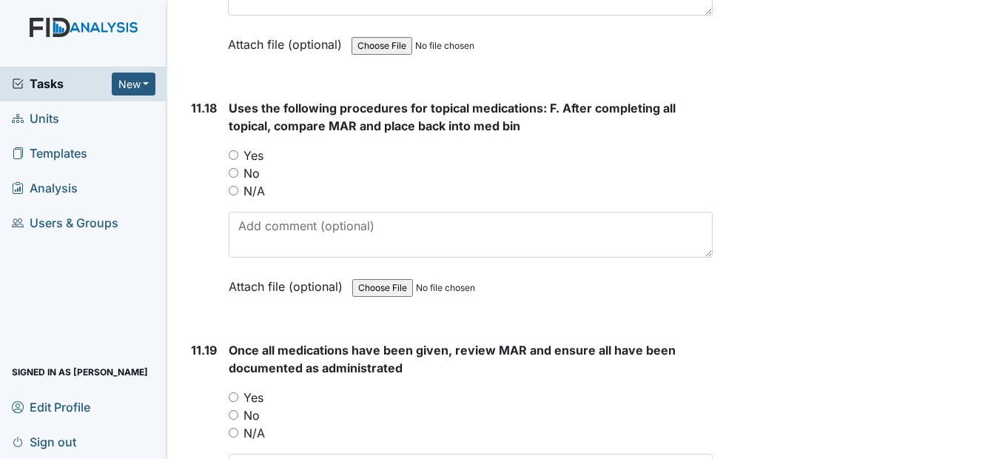
scroll to position [20872, 0]
click at [232, 163] on div "Yes" at bounding box center [470, 154] width 483 height 18
click at [228, 187] on div "11.18 Uses the following procedures for topical medications: F. After completin…" at bounding box center [448, 207] width 527 height 218
click at [230, 158] on input "Yes" at bounding box center [234, 154] width 10 height 10
radio input "true"
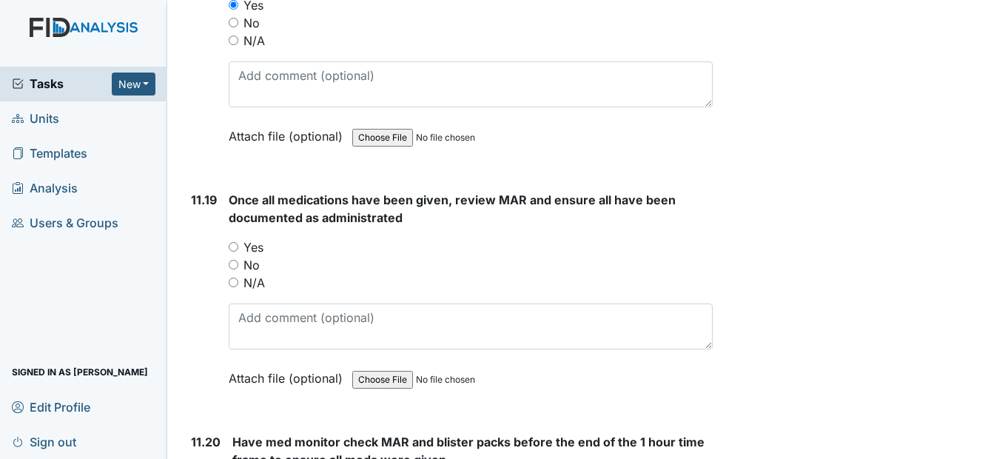
scroll to position [21094, 0]
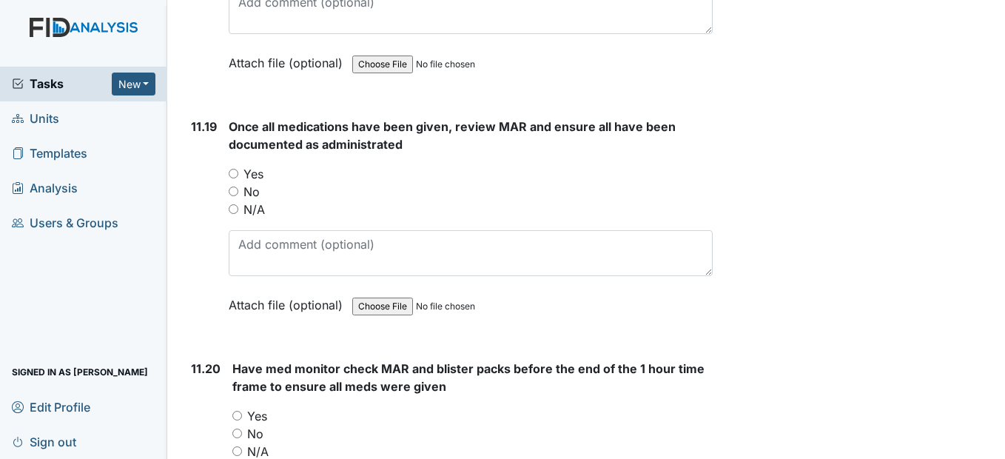
click at [231, 178] on input "Yes" at bounding box center [234, 174] width 10 height 10
radio input "true"
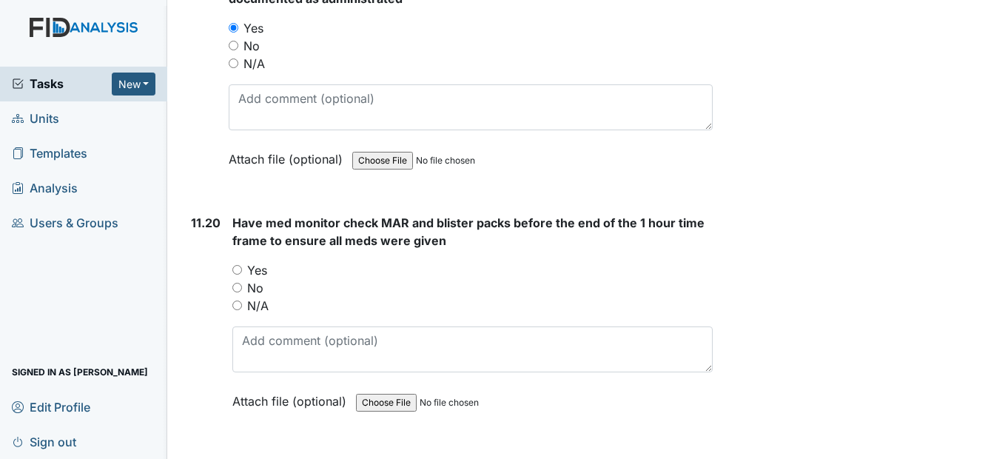
scroll to position [21316, 0]
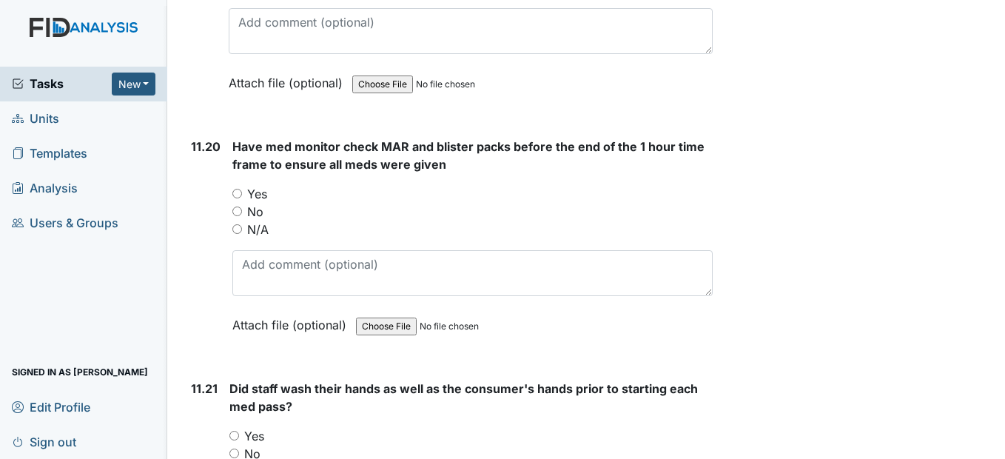
click at [235, 198] on input "Yes" at bounding box center [237, 194] width 10 height 10
radio input "true"
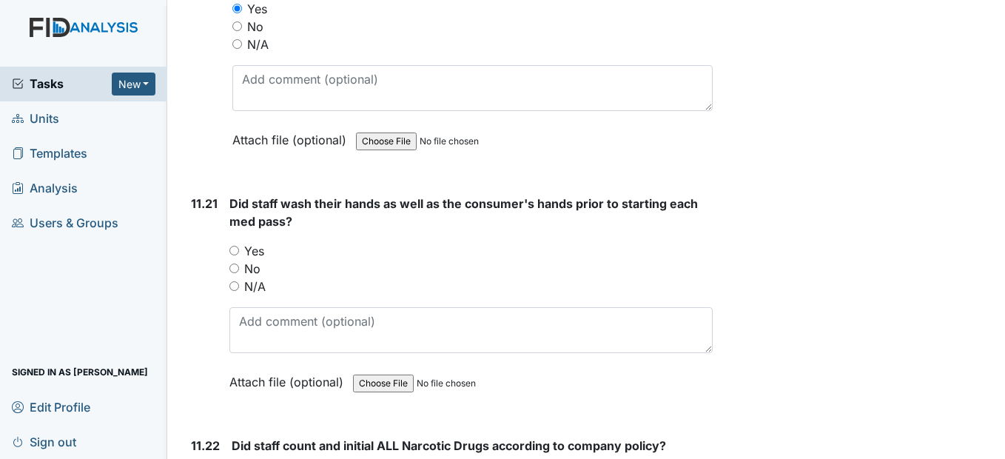
scroll to position [21538, 0]
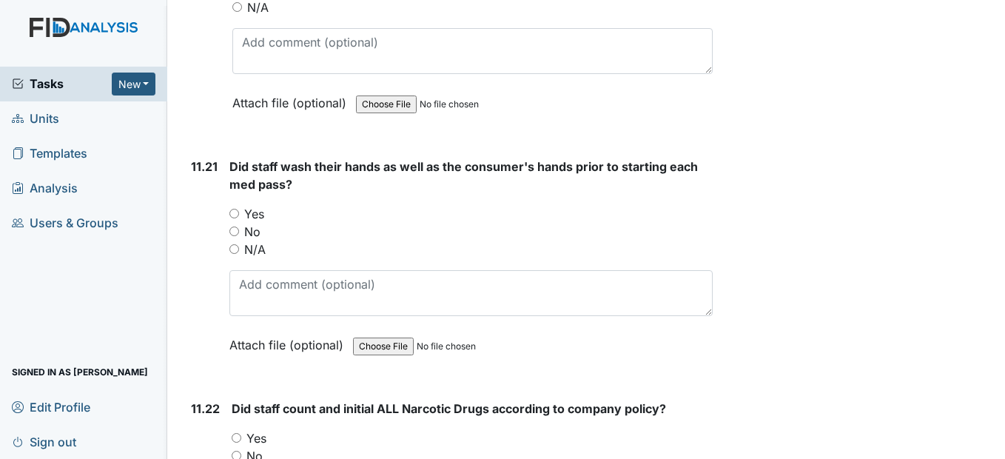
click at [233, 218] on input "Yes" at bounding box center [234, 214] width 10 height 10
radio input "true"
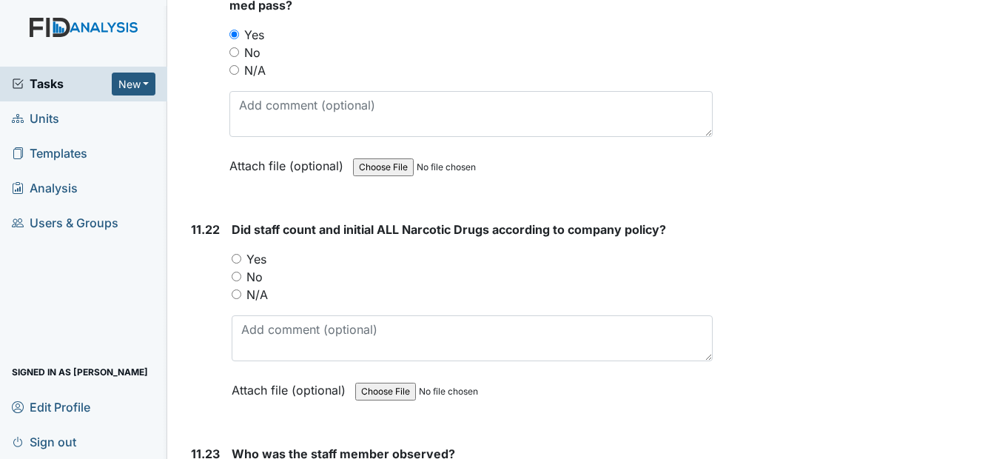
scroll to position [21760, 0]
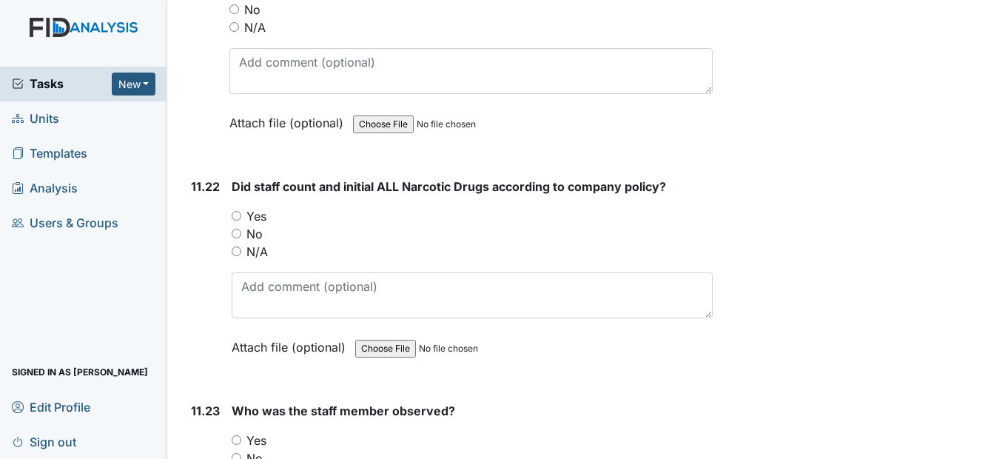
click at [241, 221] on input "Yes" at bounding box center [237, 216] width 10 height 10
radio input "true"
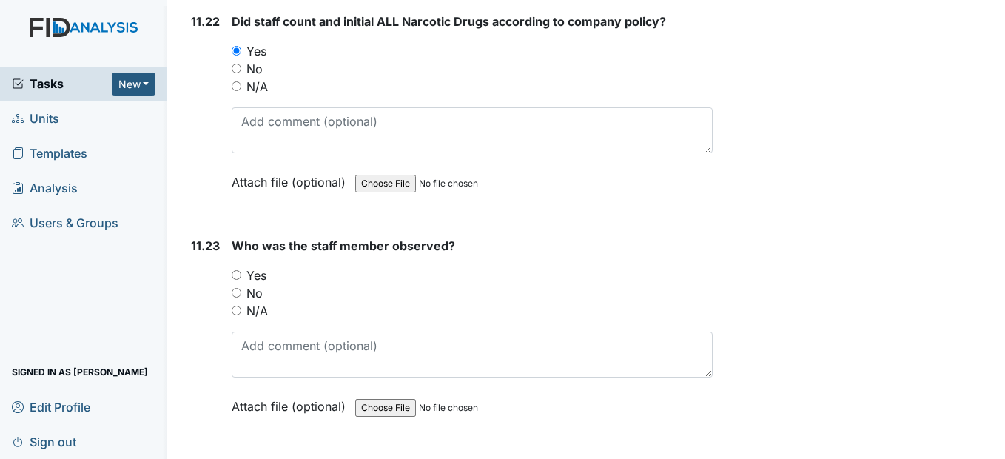
scroll to position [21982, 0]
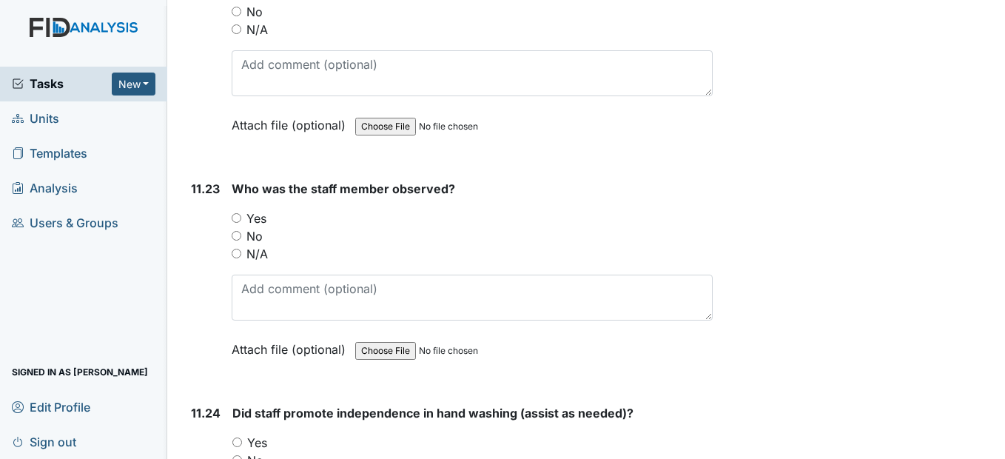
click at [236, 223] on input "Yes" at bounding box center [237, 218] width 10 height 10
radio input "true"
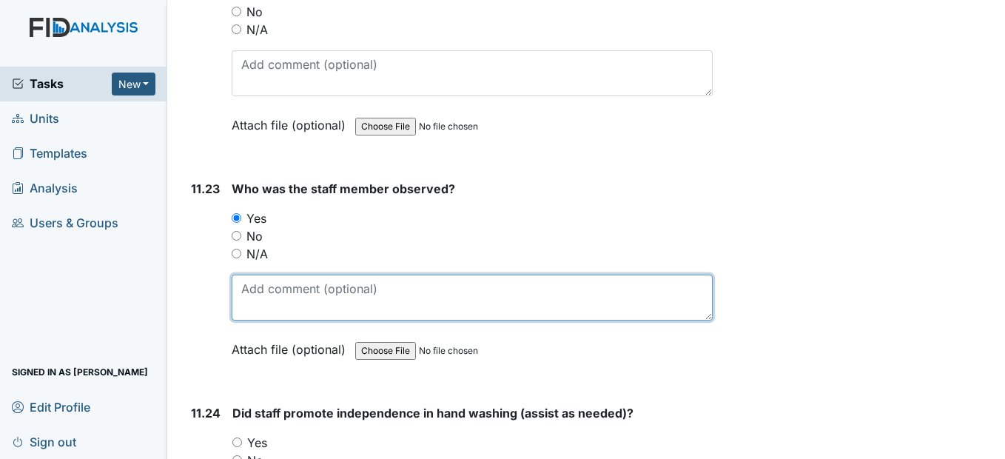
click at [249, 320] on textarea at bounding box center [472, 298] width 480 height 46
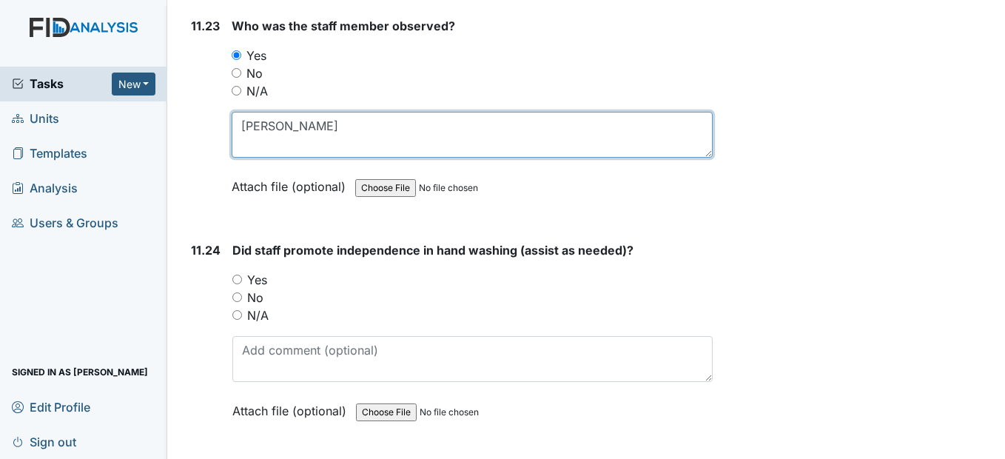
scroll to position [22204, 0]
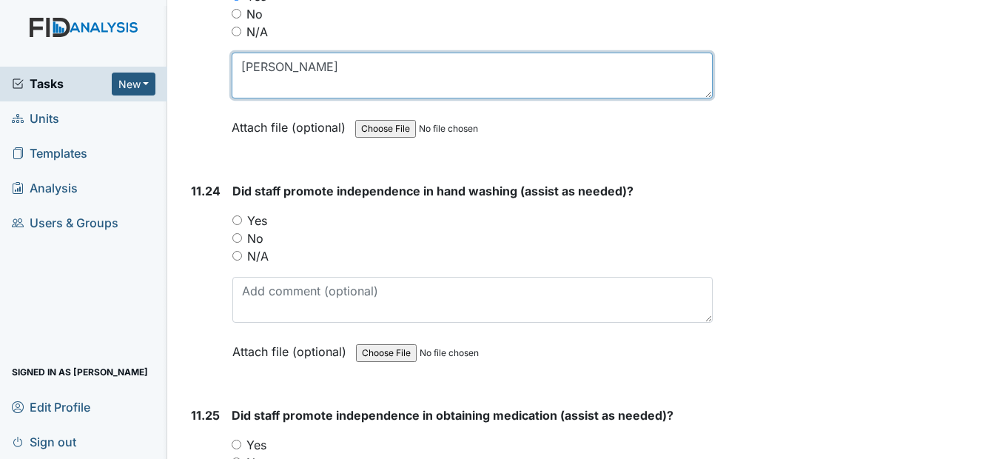
type textarea "Brittany"
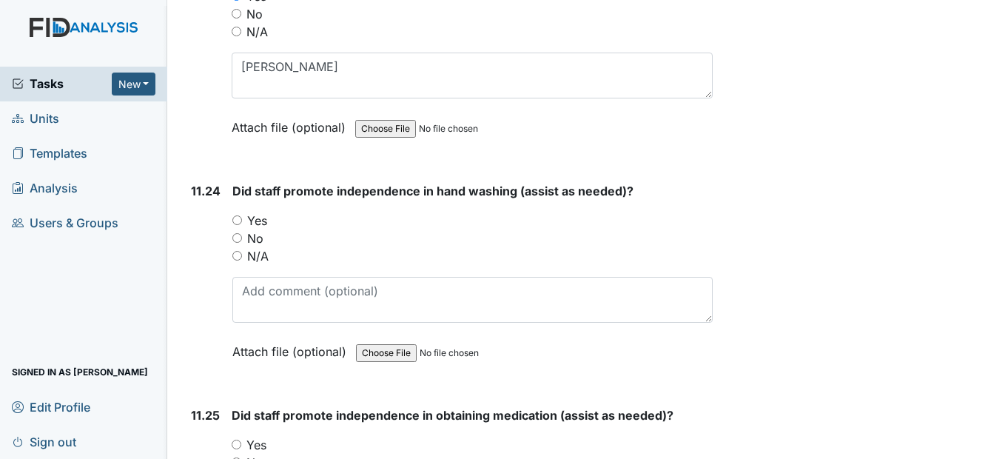
click at [236, 225] on input "Yes" at bounding box center [237, 220] width 10 height 10
radio input "true"
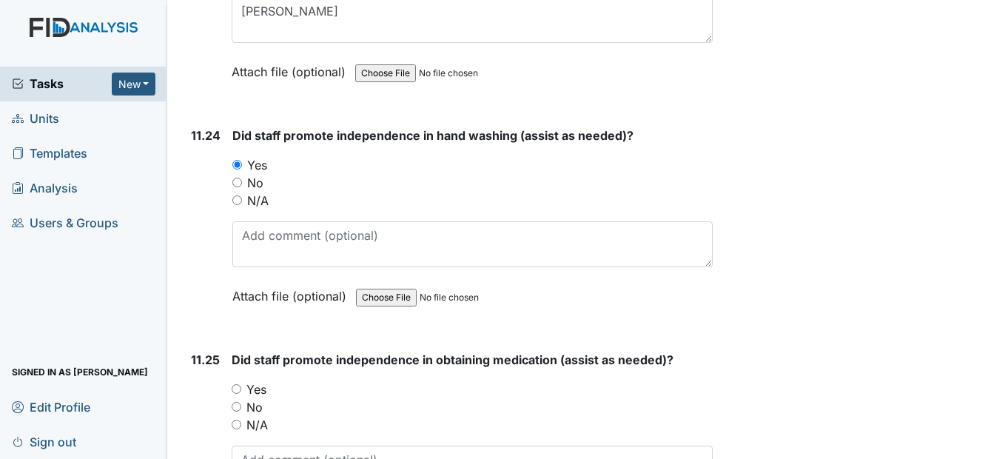
scroll to position [22426, 0]
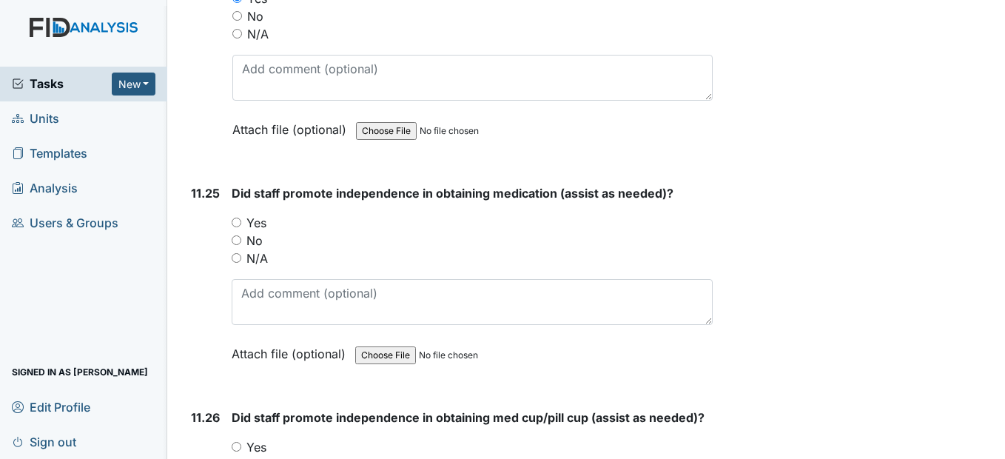
click at [238, 227] on input "Yes" at bounding box center [237, 223] width 10 height 10
radio input "true"
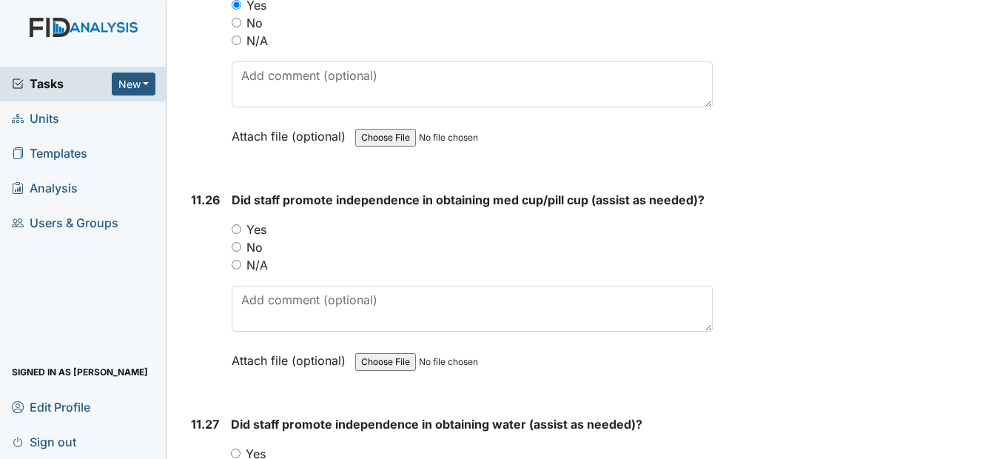
scroll to position [22648, 0]
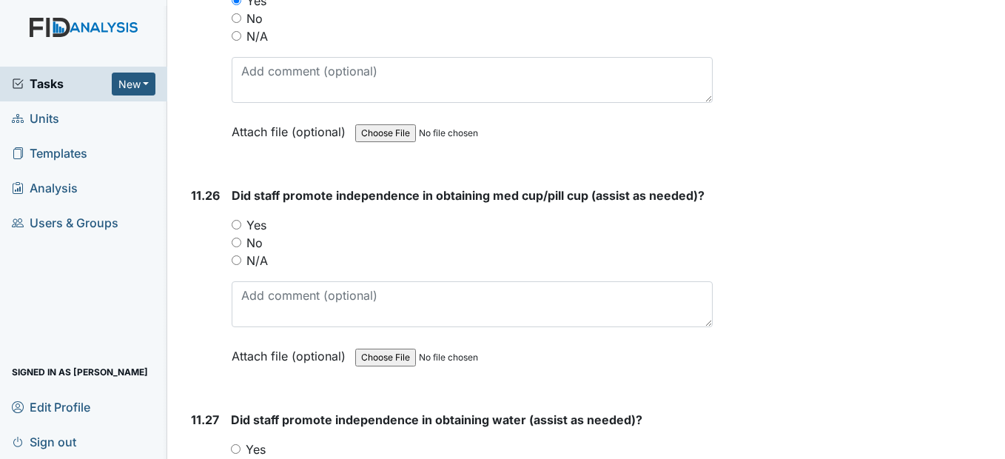
click at [232, 229] on input "Yes" at bounding box center [237, 225] width 10 height 10
radio input "true"
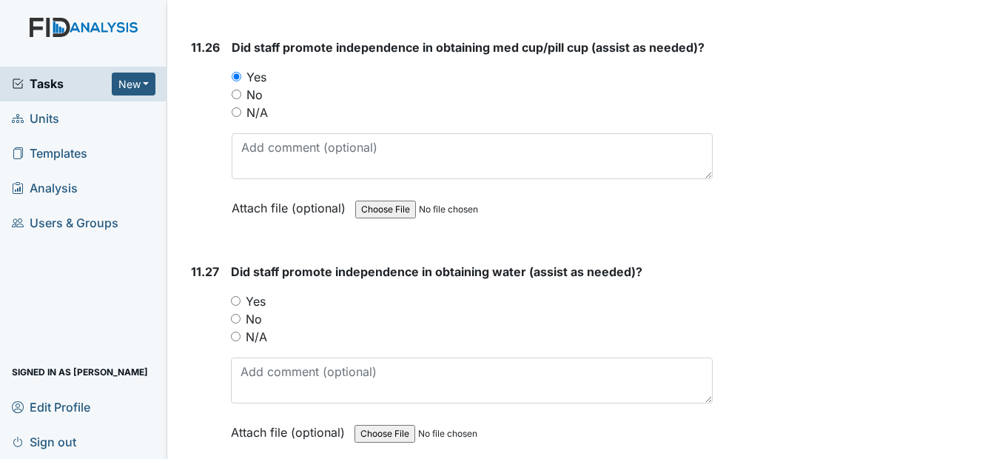
scroll to position [22870, 0]
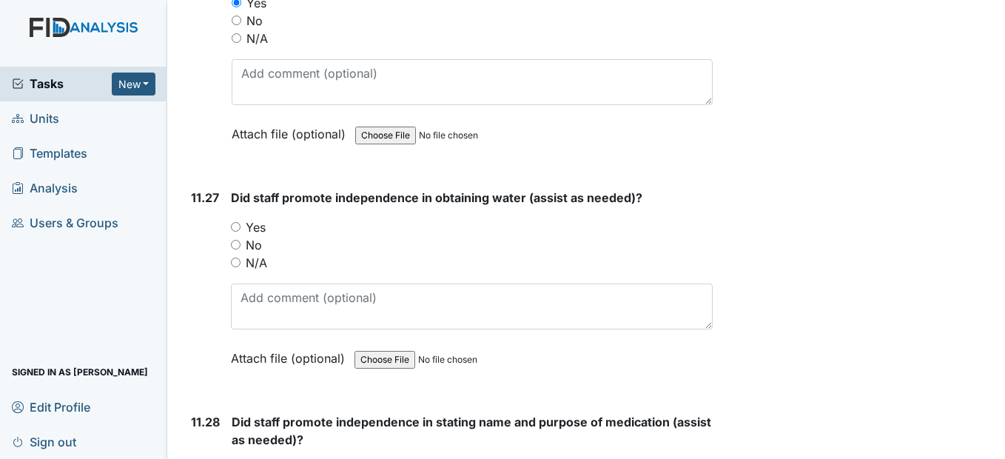
click at [241, 232] on input "Yes" at bounding box center [236, 227] width 10 height 10
radio input "true"
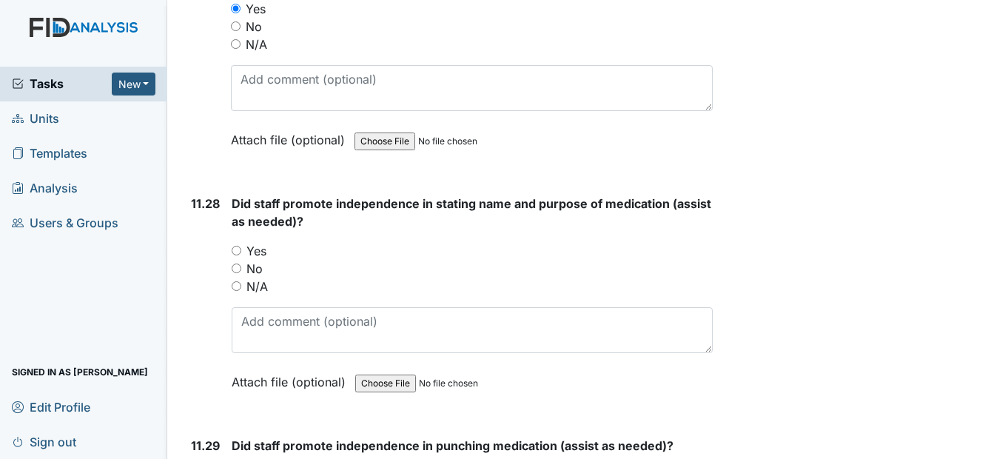
scroll to position [23092, 0]
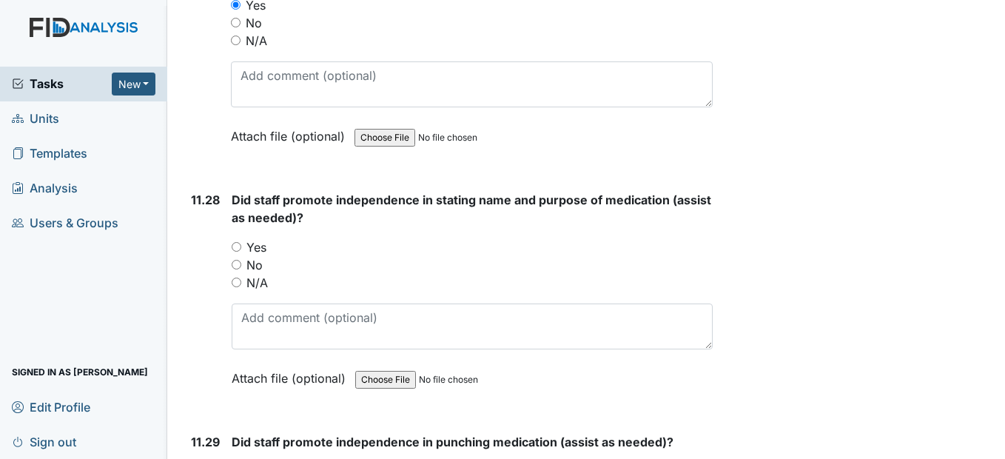
click at [238, 252] on input "Yes" at bounding box center [237, 247] width 10 height 10
radio input "true"
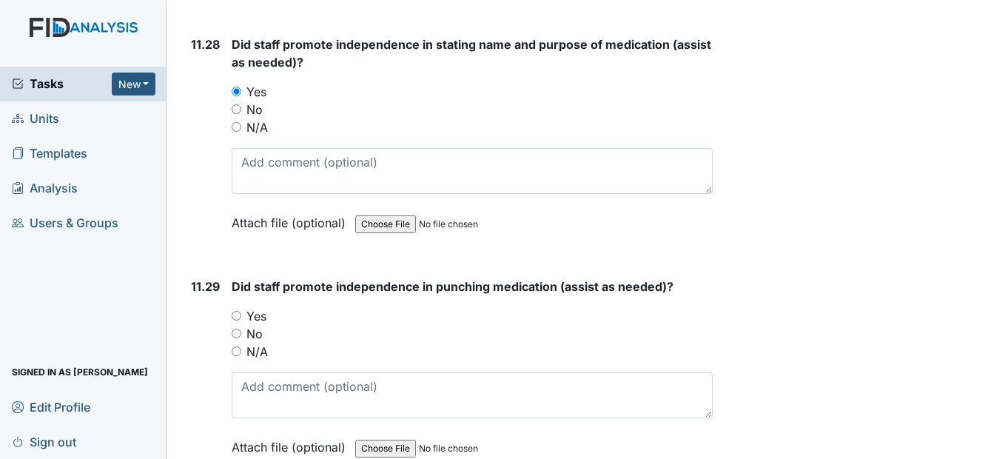
scroll to position [23314, 0]
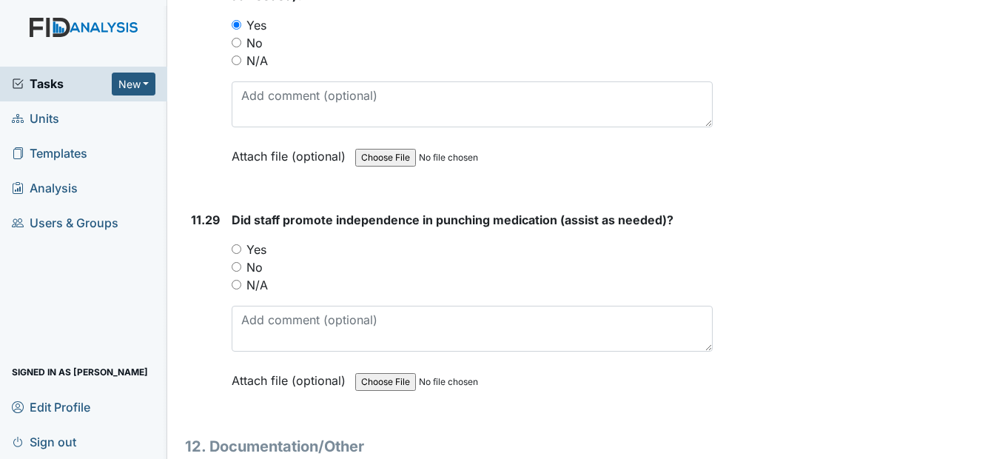
click at [238, 254] on input "Yes" at bounding box center [237, 249] width 10 height 10
radio input "true"
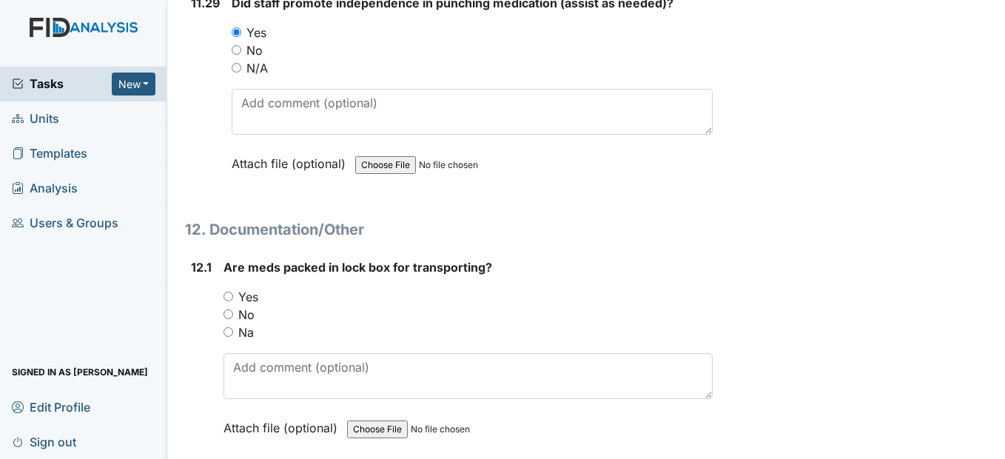
scroll to position [23685, 0]
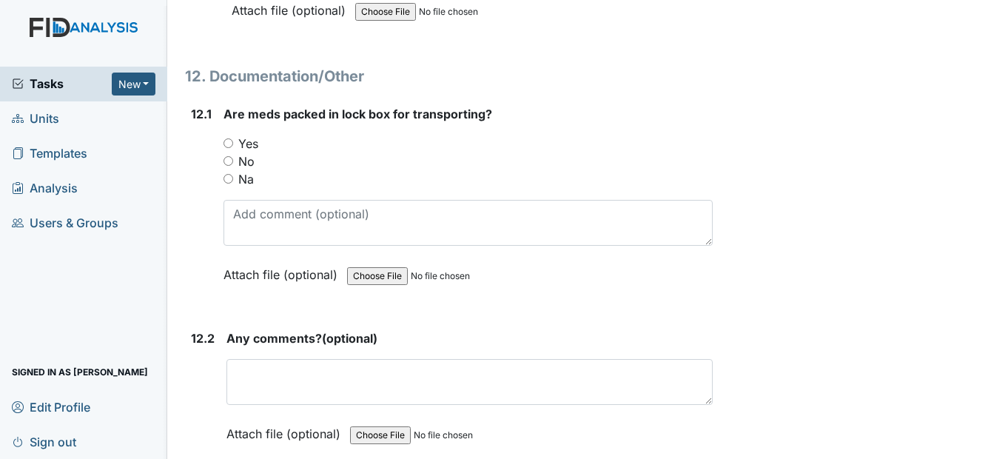
click at [231, 184] on input "Na" at bounding box center [229, 179] width 10 height 10
radio input "true"
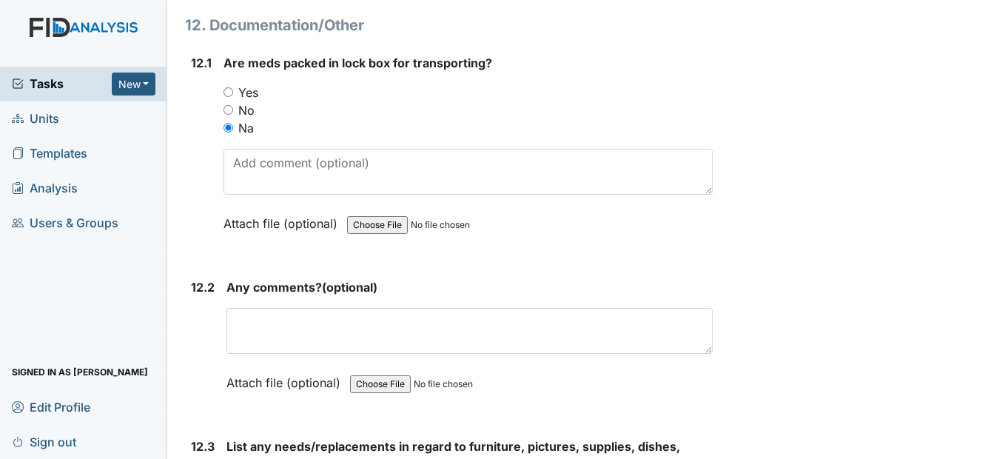
scroll to position [23907, 0]
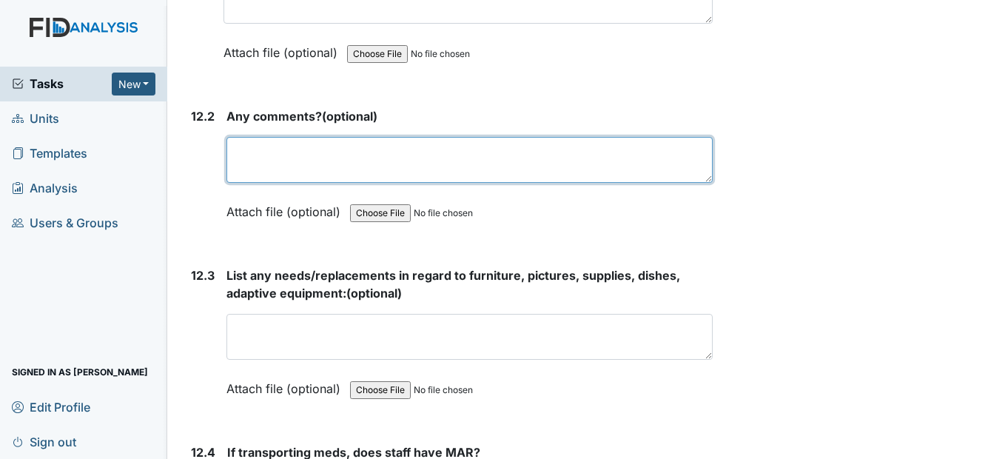
click at [261, 183] on textarea at bounding box center [469, 160] width 486 height 46
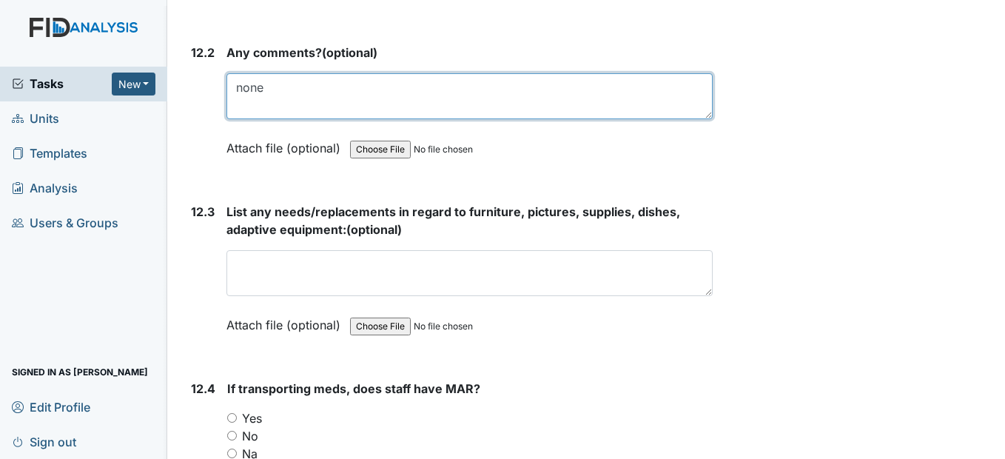
scroll to position [24055, 0]
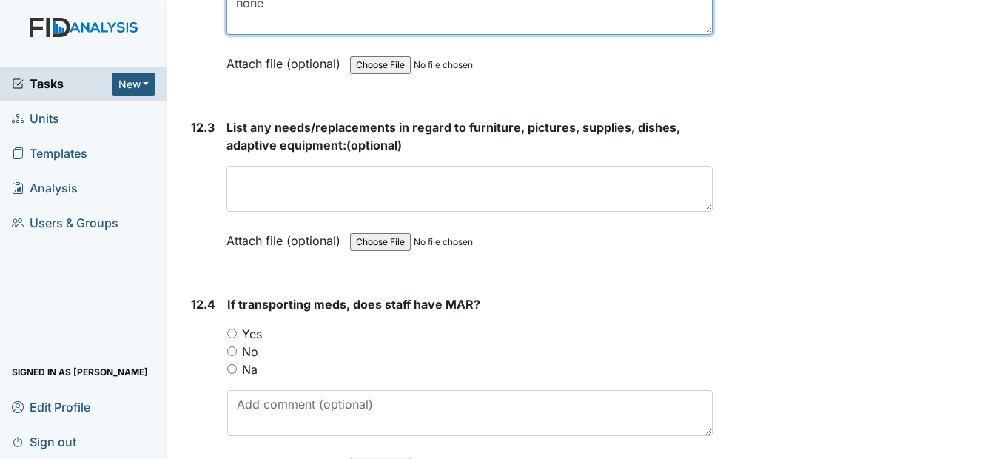
type textarea "none"
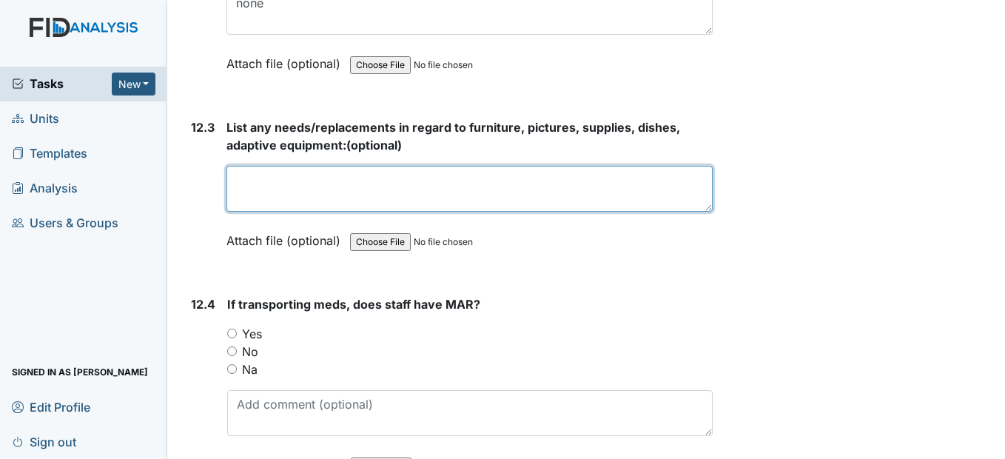
click at [253, 212] on textarea at bounding box center [469, 189] width 486 height 46
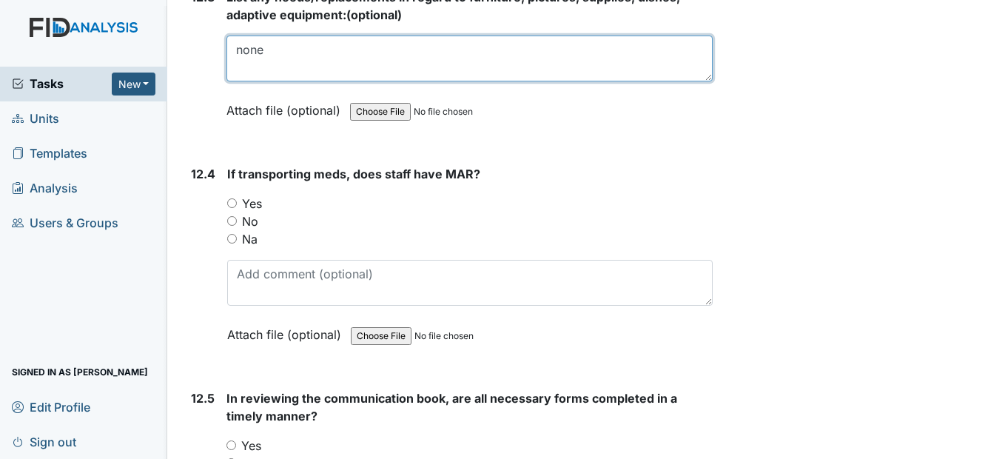
scroll to position [24203, 0]
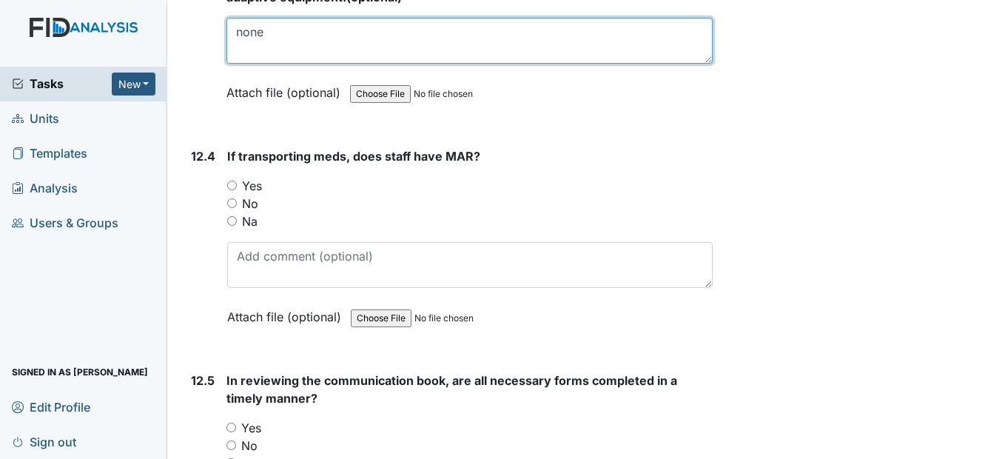
type textarea "none"
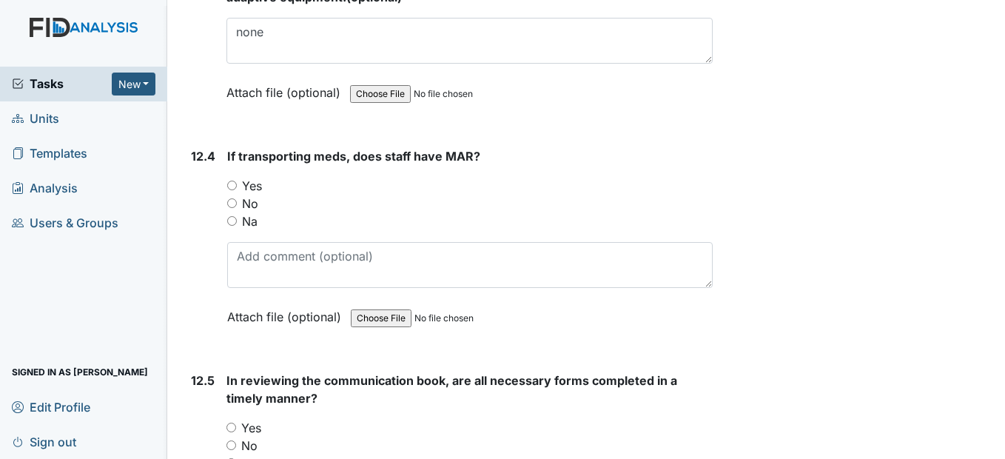
click at [235, 226] on input "Na" at bounding box center [232, 221] width 10 height 10
radio input "true"
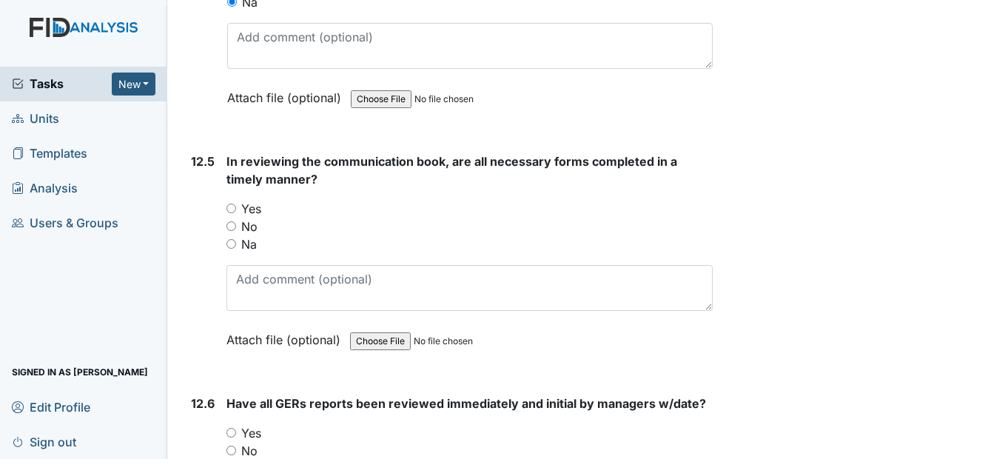
scroll to position [24425, 0]
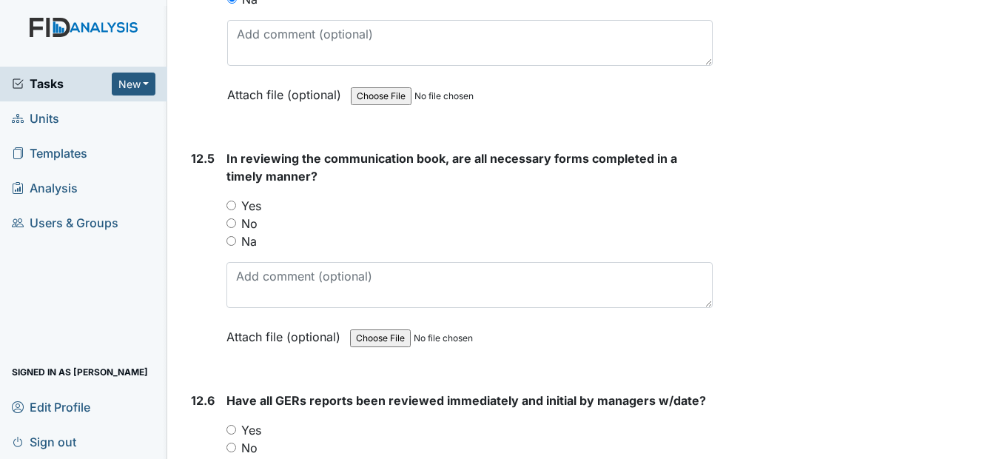
click at [232, 210] on input "Yes" at bounding box center [231, 206] width 10 height 10
radio input "true"
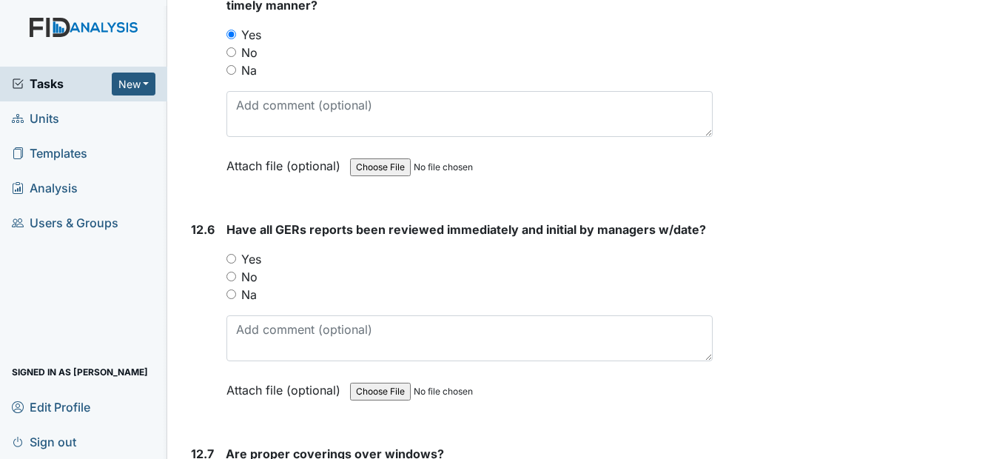
scroll to position [24647, 0]
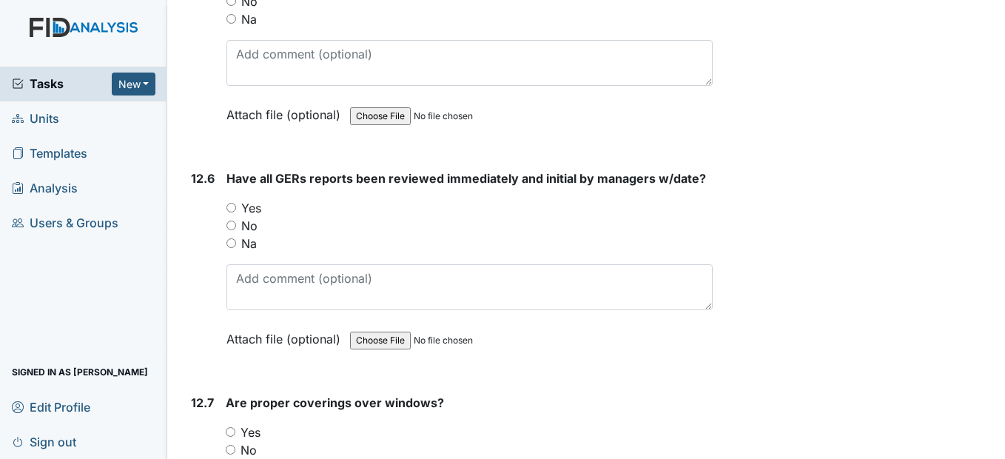
click at [235, 212] on input "Yes" at bounding box center [231, 208] width 10 height 10
radio input "true"
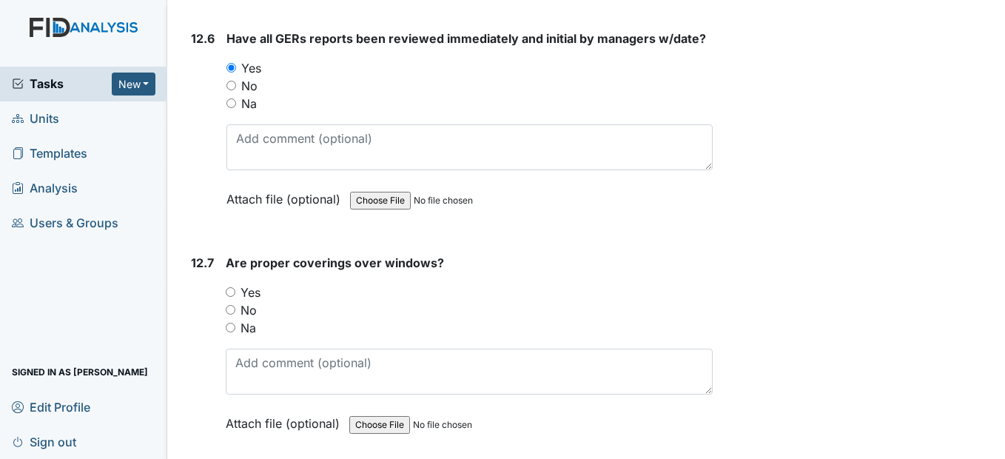
scroll to position [24869, 0]
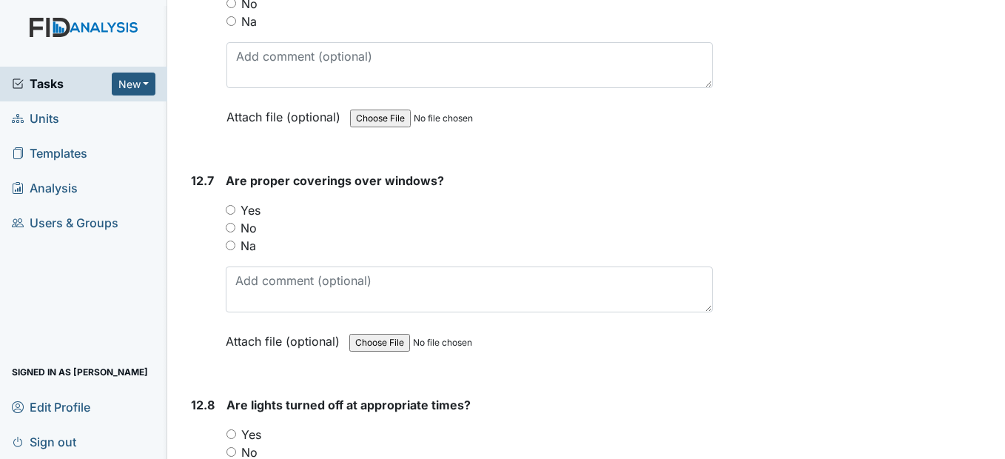
click at [234, 215] on input "Yes" at bounding box center [231, 210] width 10 height 10
radio input "true"
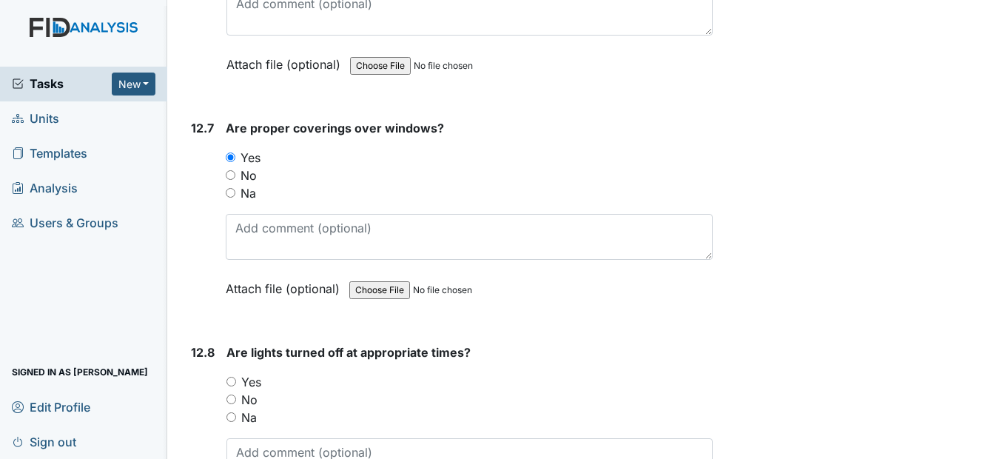
scroll to position [25091, 0]
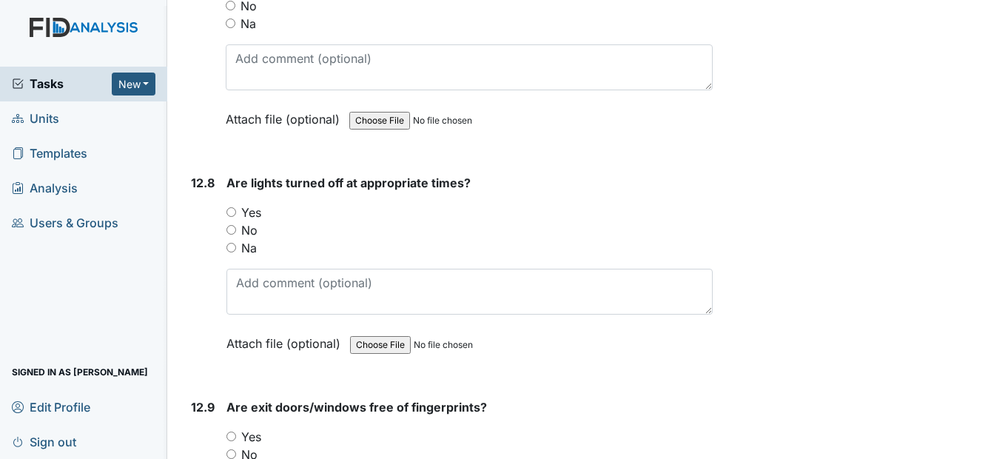
click at [232, 217] on input "Yes" at bounding box center [231, 212] width 10 height 10
radio input "true"
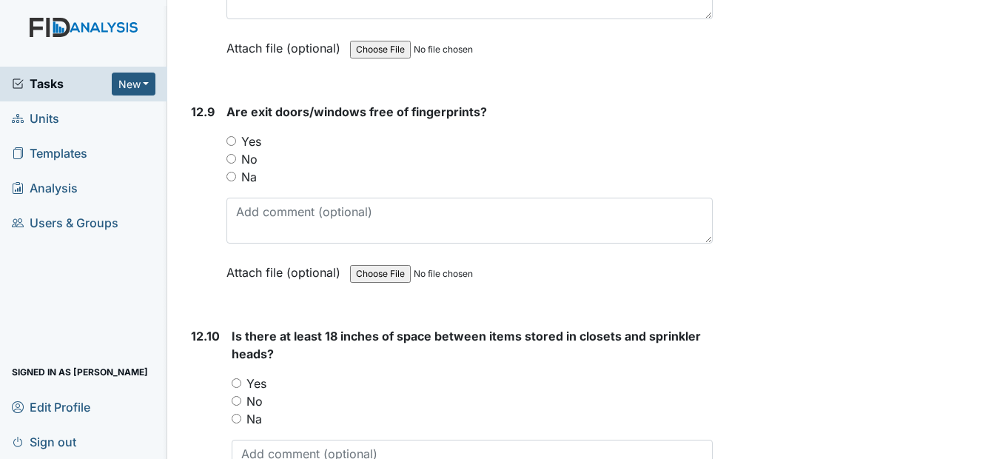
scroll to position [25387, 0]
click at [228, 150] on div "Yes" at bounding box center [469, 141] width 486 height 18
click at [230, 145] on input "Yes" at bounding box center [231, 140] width 10 height 10
radio input "true"
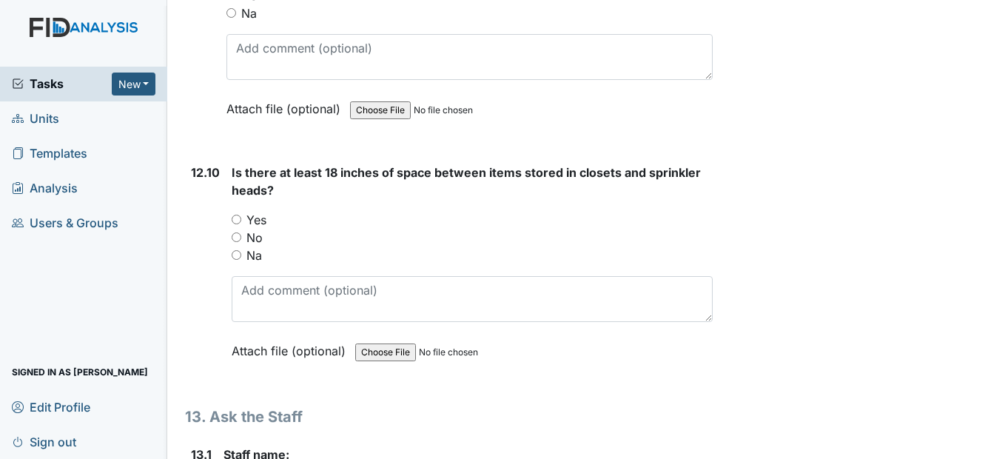
scroll to position [25609, 0]
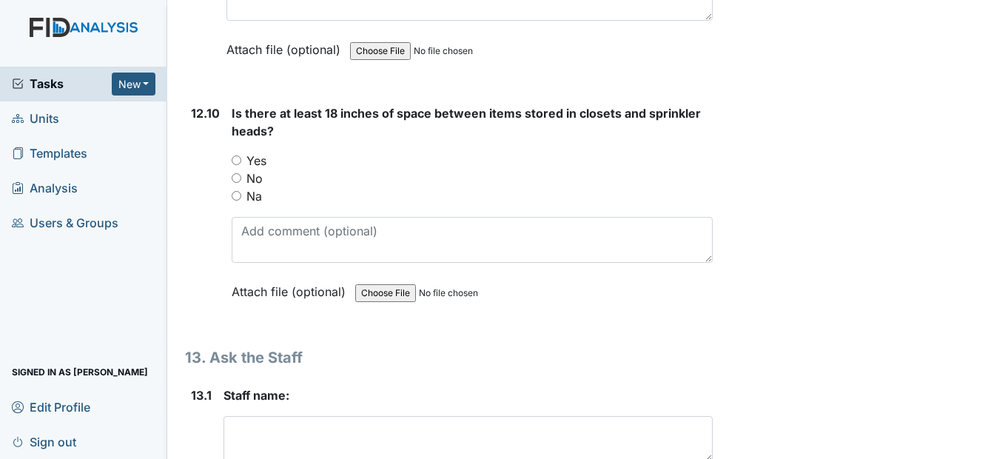
click at [235, 165] on input "Yes" at bounding box center [237, 160] width 10 height 10
radio input "true"
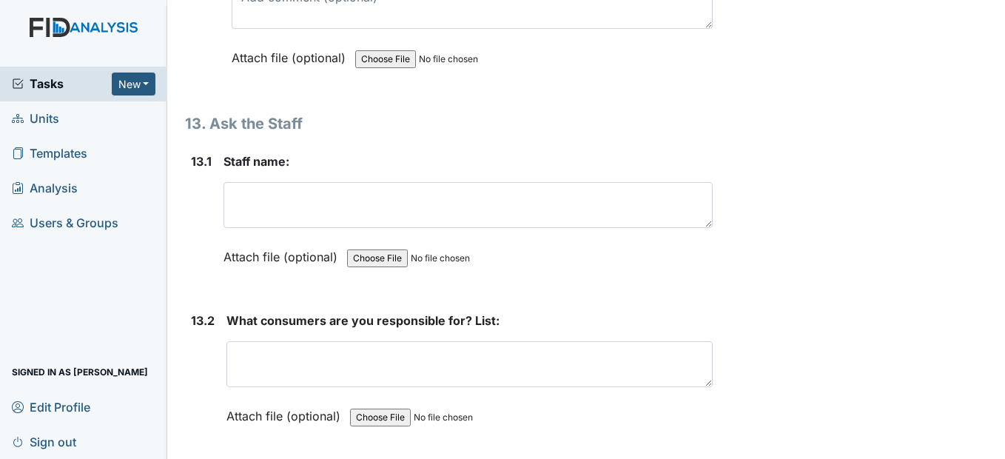
scroll to position [25905, 0]
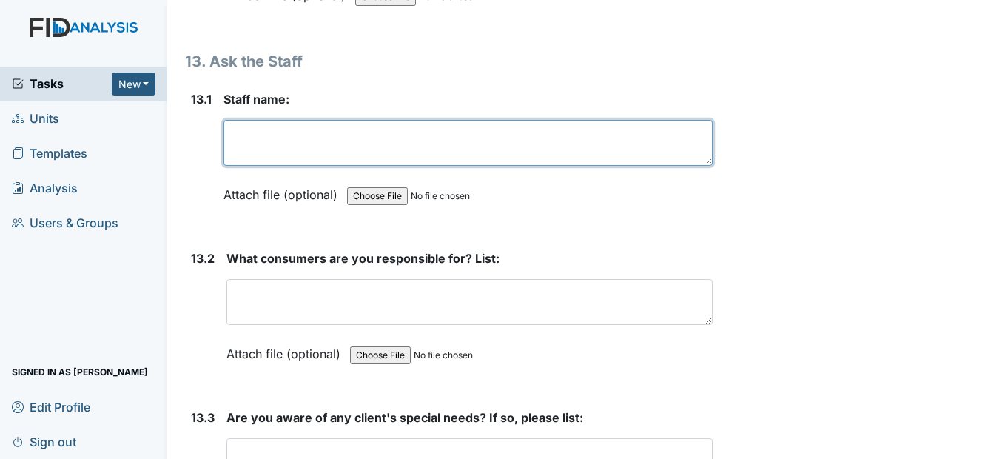
click at [261, 166] on textarea at bounding box center [468, 143] width 488 height 46
type textarea "Britthany"
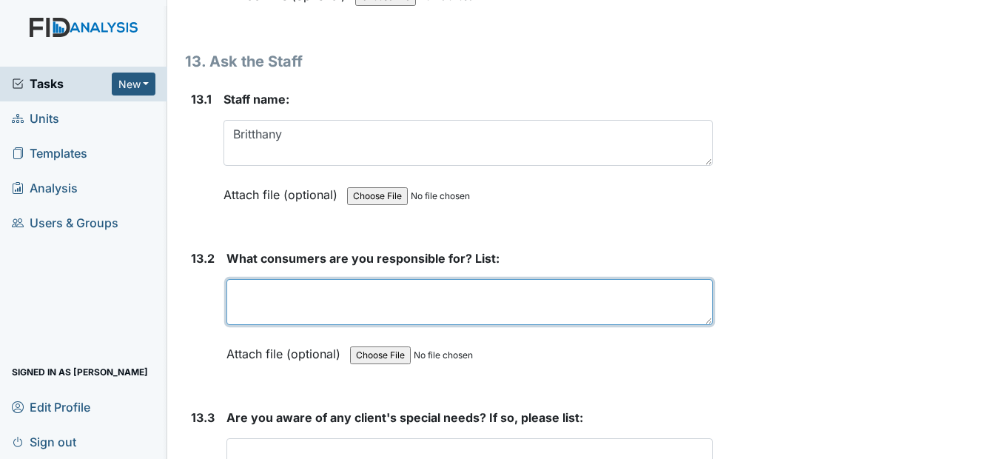
click at [247, 325] on textarea at bounding box center [469, 302] width 486 height 46
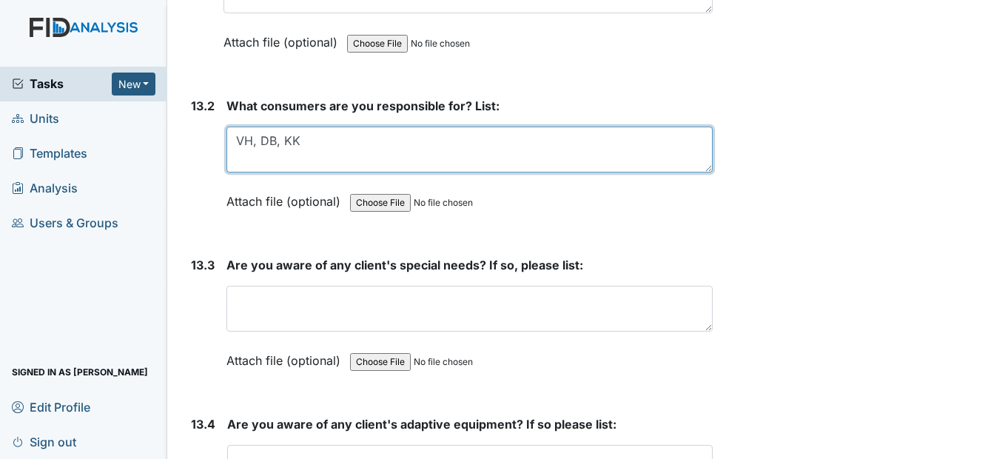
scroll to position [26127, 0]
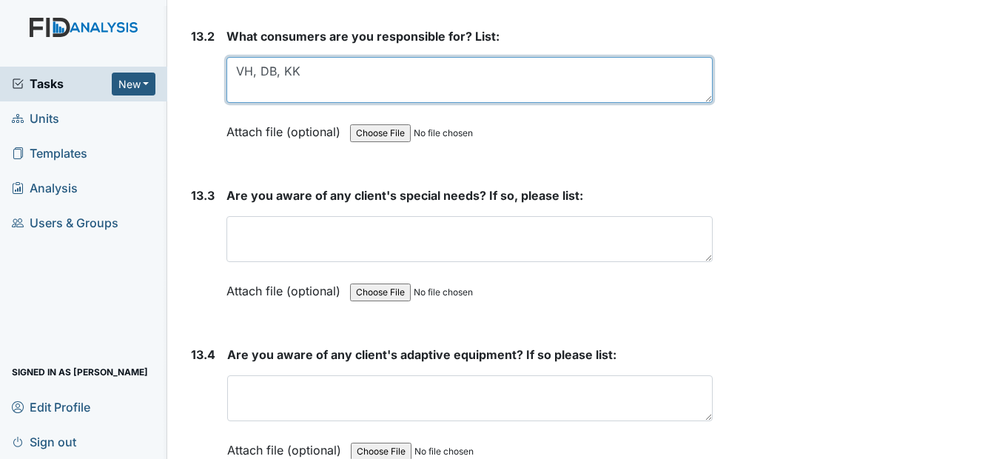
type textarea "VH, DB, KK"
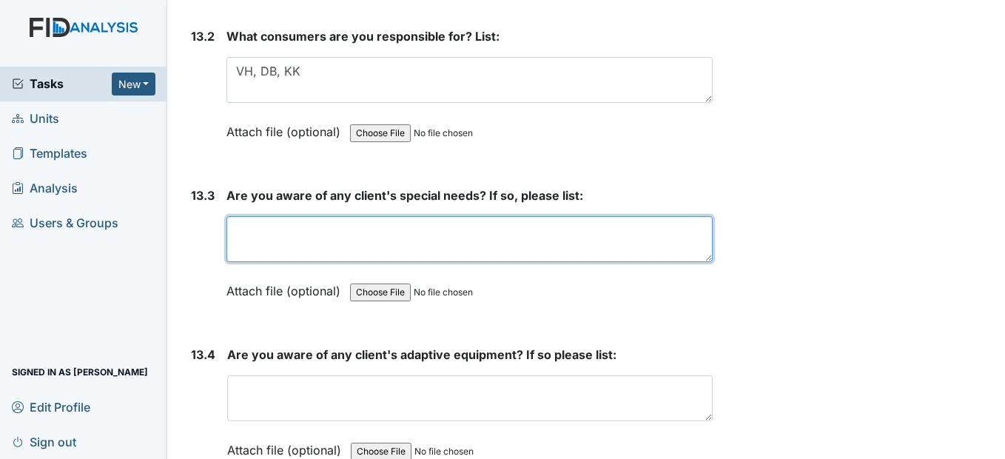
click at [255, 262] on textarea at bounding box center [469, 239] width 486 height 46
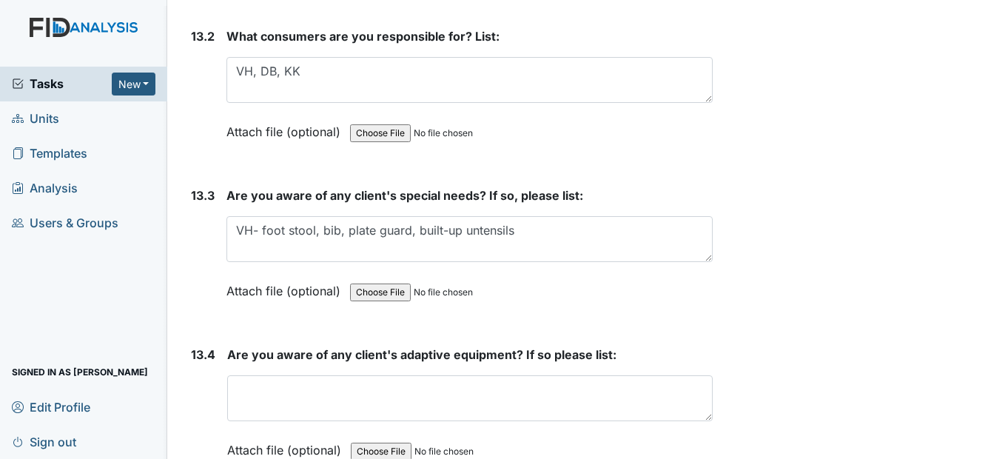
type textarea "VH- foot stool, bib, plate guard, built-up utensils"
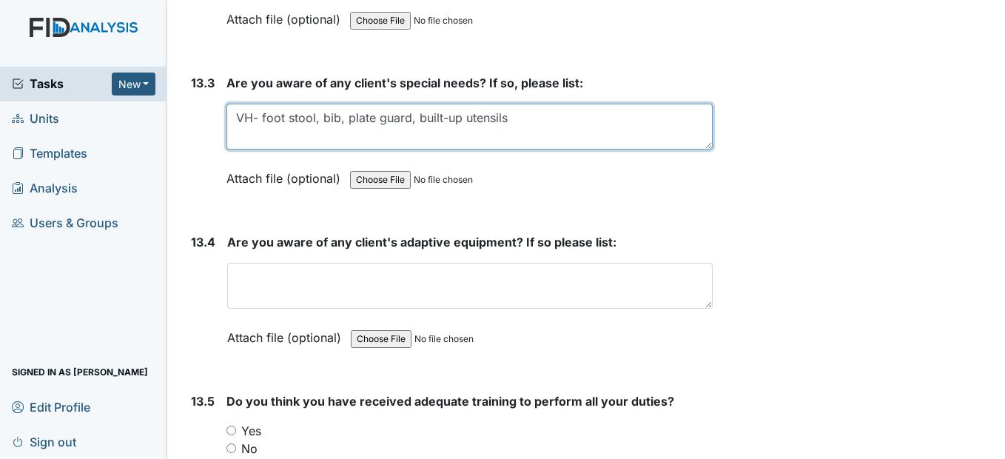
scroll to position [26275, 0]
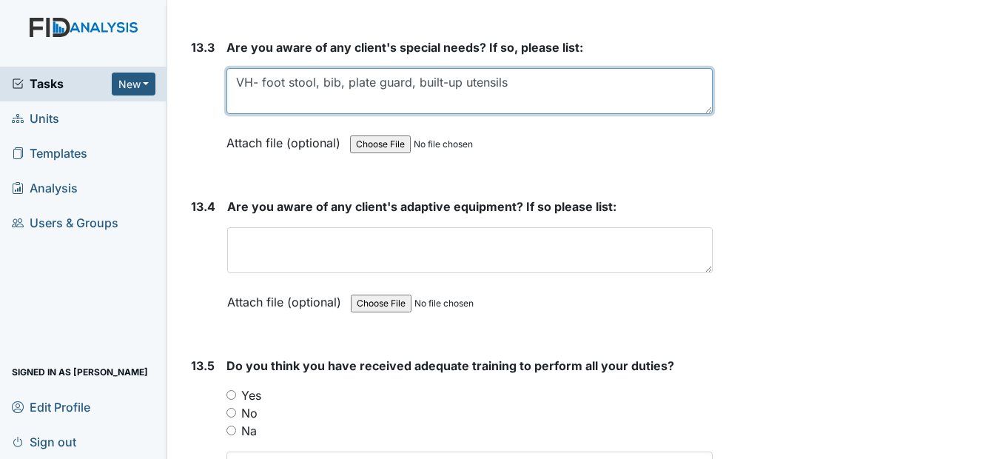
drag, startPoint x: 514, startPoint y: 118, endPoint x: 238, endPoint y: 134, distance: 276.6
click at [238, 114] on textarea "VH- foot stool, bib, plate guard, built-up utensils" at bounding box center [469, 91] width 486 height 46
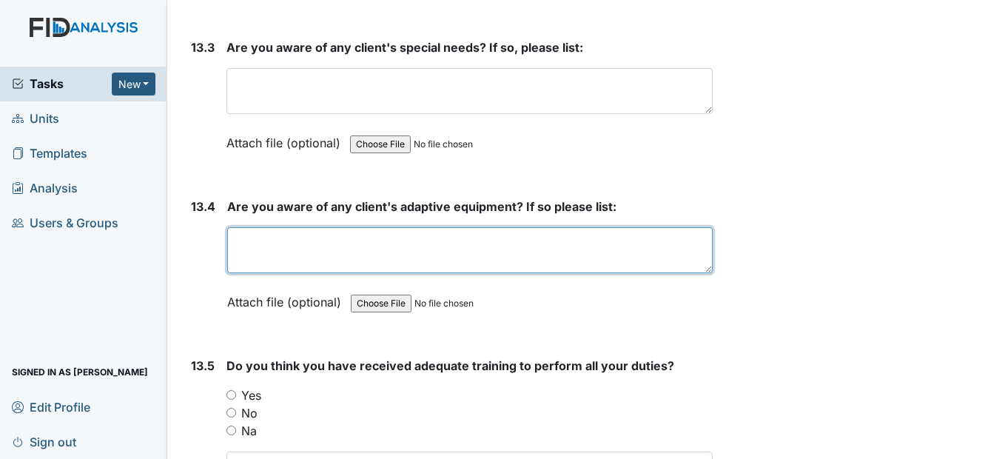
click at [247, 273] on textarea at bounding box center [469, 250] width 485 height 46
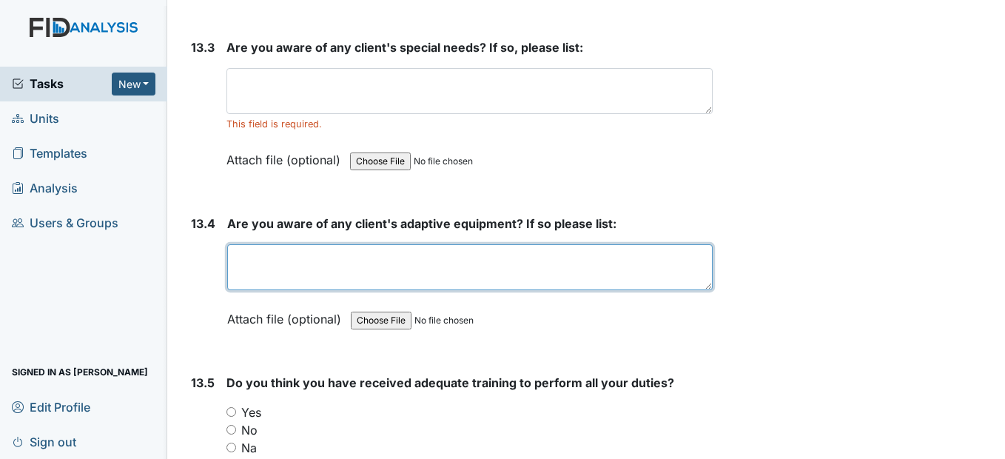
paste textarea "VH- foot stool, bib, plate guard, built-up utensils"
type textarea "VH- foot stool, bib, plate guard, built-up utensils"
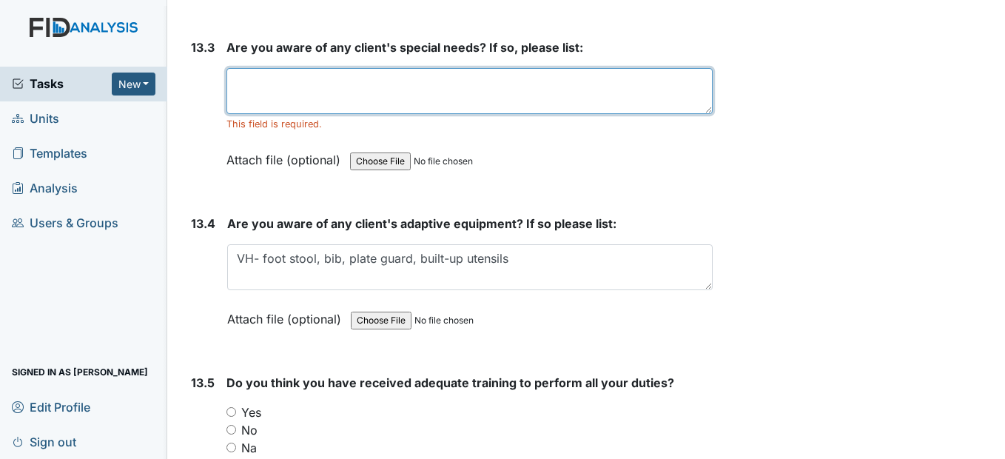
click at [293, 114] on textarea at bounding box center [469, 91] width 486 height 46
drag, startPoint x: 286, startPoint y: 112, endPoint x: 201, endPoint y: 119, distance: 85.4
click at [201, 119] on div "13.3 Are you aware of any client's special needs? If so, please list: none This…" at bounding box center [448, 114] width 527 height 152
click at [315, 114] on textarea "yes" at bounding box center [469, 91] width 486 height 46
drag, startPoint x: 272, startPoint y: 124, endPoint x: 200, endPoint y: 132, distance: 72.3
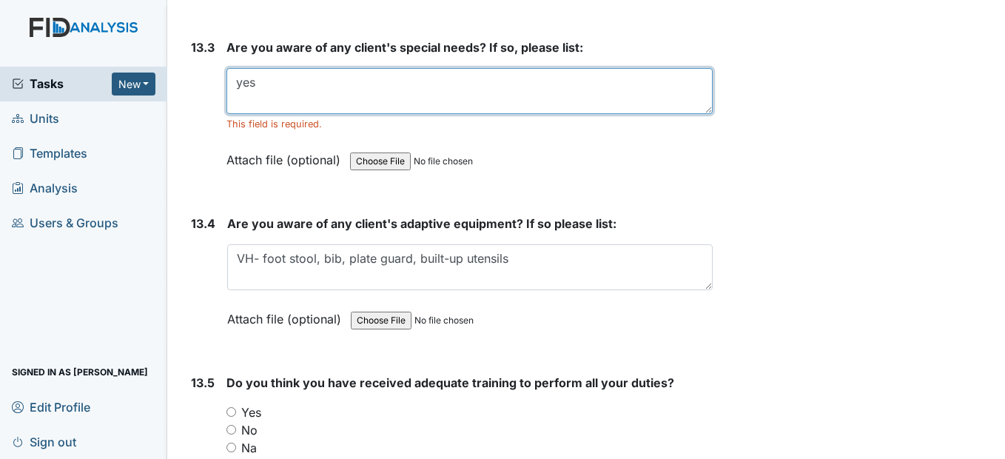
click at [200, 132] on div "13.3 Are you aware of any client's special needs? If so, please list: yes This …" at bounding box center [448, 114] width 527 height 152
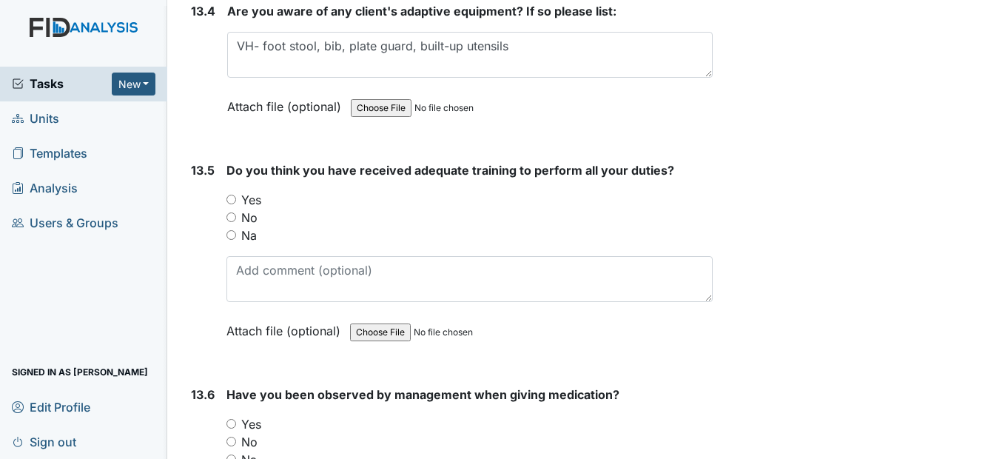
scroll to position [26497, 0]
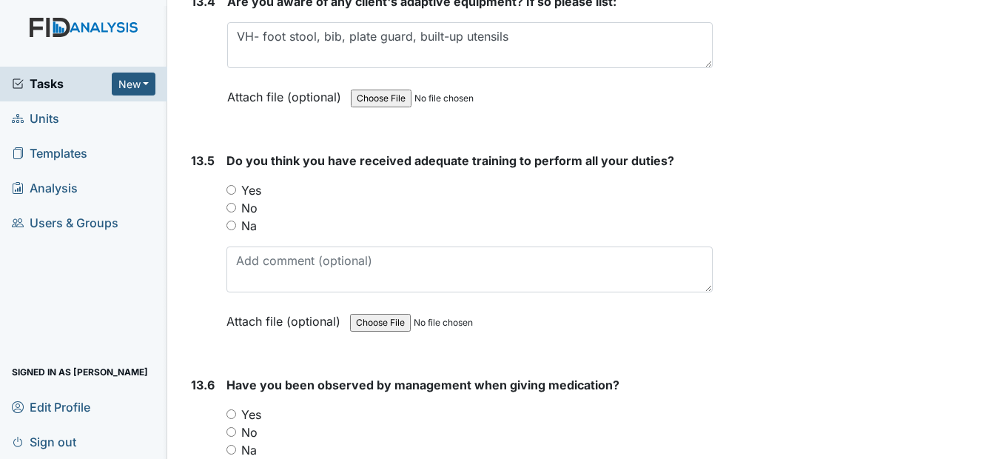
type textarea "no"
click at [232, 195] on input "Yes" at bounding box center [231, 190] width 10 height 10
radio input "true"
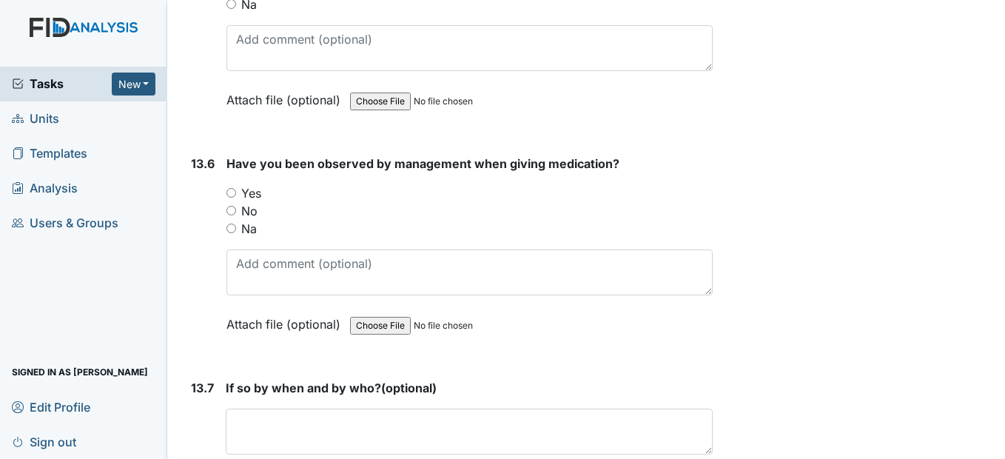
scroll to position [26719, 0]
click at [234, 197] on input "Yes" at bounding box center [231, 192] width 10 height 10
radio input "true"
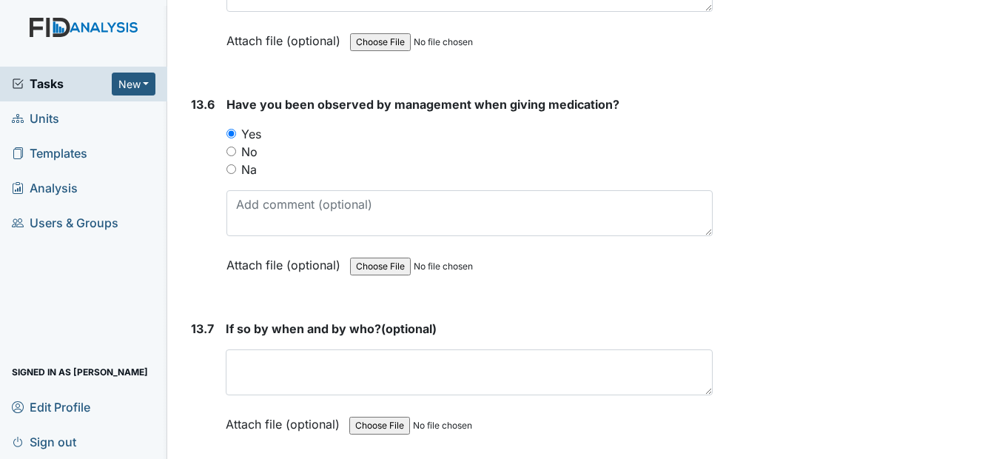
scroll to position [26941, 0]
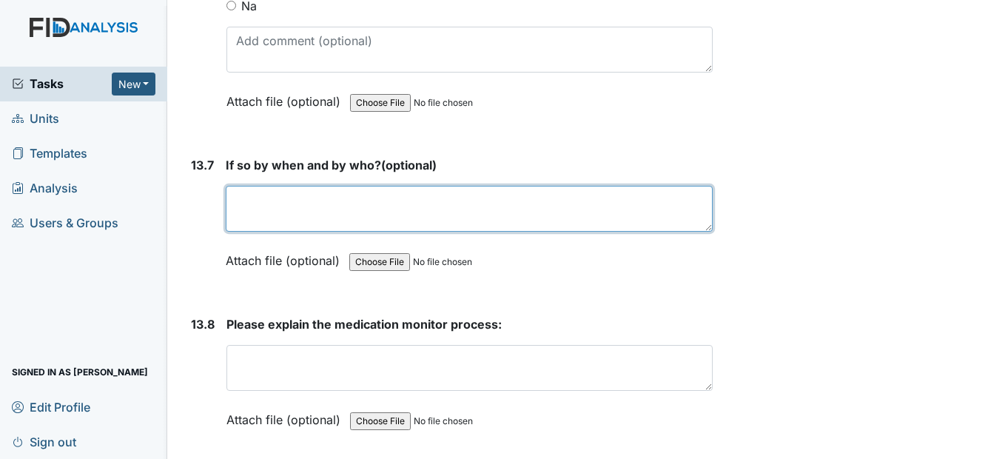
click at [246, 232] on textarea at bounding box center [469, 209] width 486 height 46
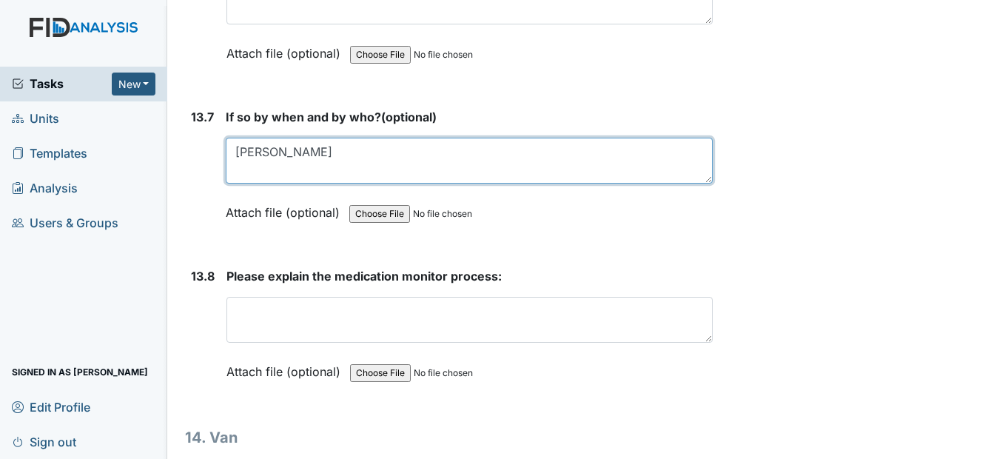
scroll to position [27089, 0]
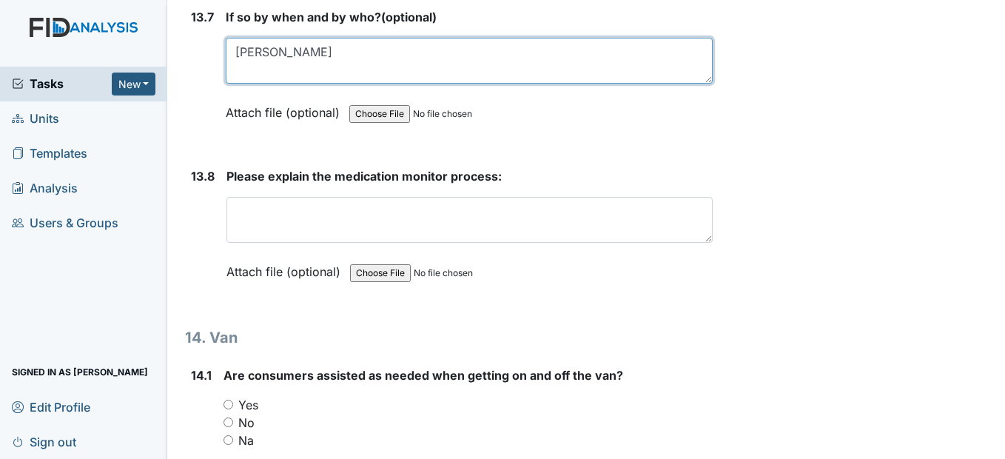
type textarea "Lynette Williams"
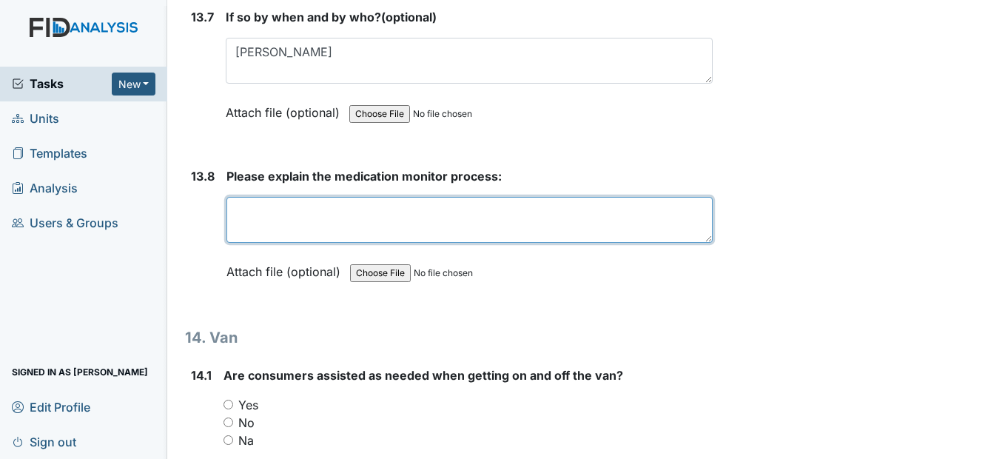
click at [241, 243] on textarea at bounding box center [469, 220] width 486 height 46
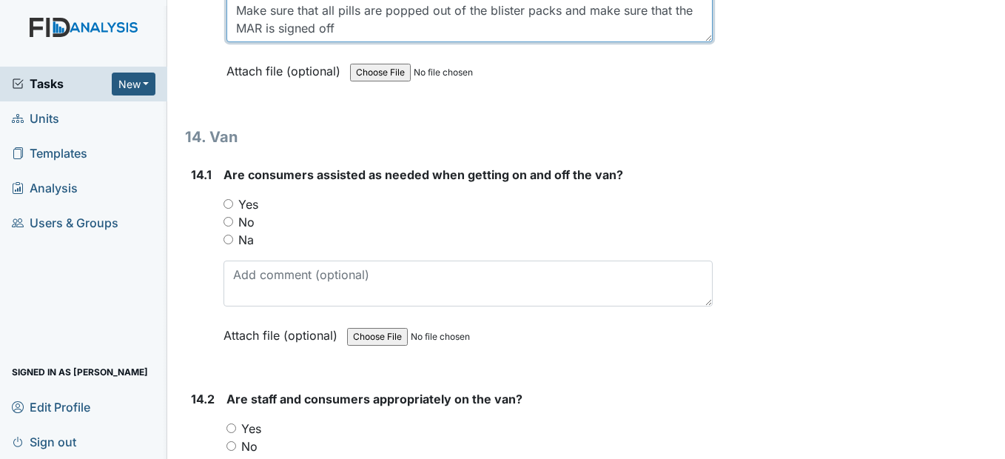
scroll to position [27311, 0]
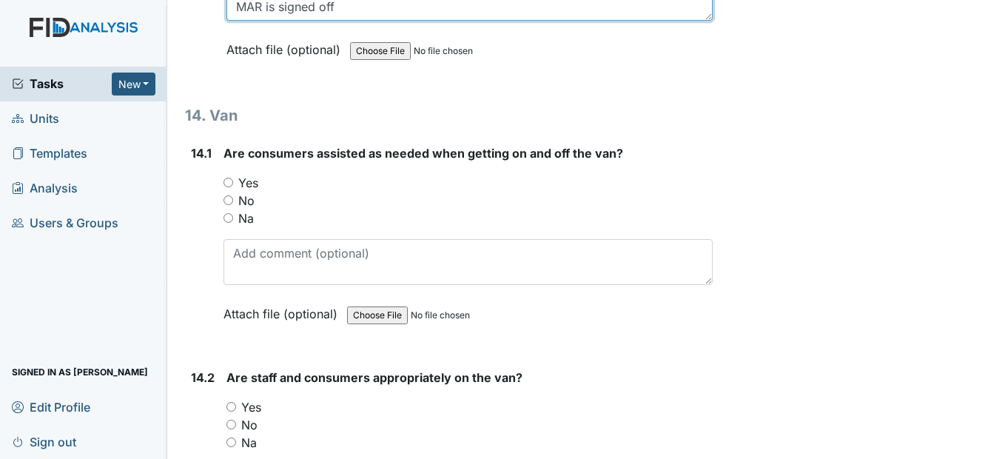
type textarea "Make sure that all pills are popped out of the blister packs and make sure that…"
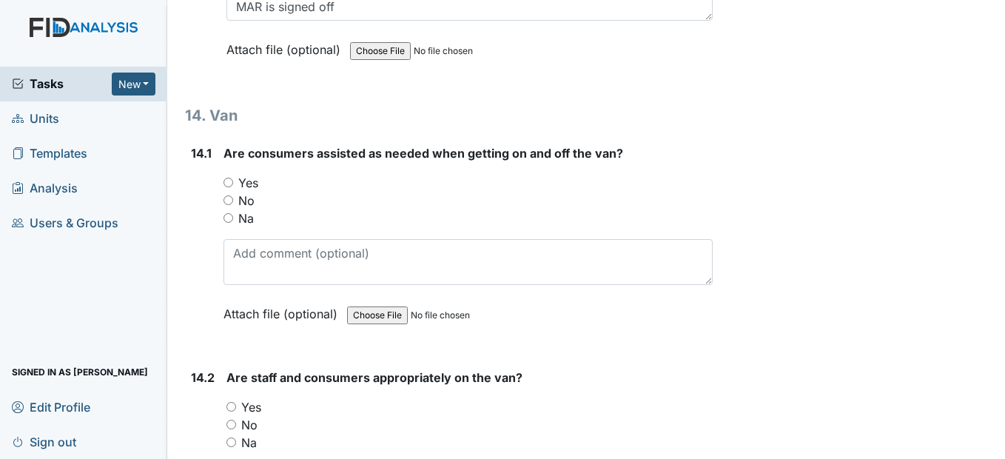
click at [231, 187] on input "Yes" at bounding box center [229, 183] width 10 height 10
radio input "true"
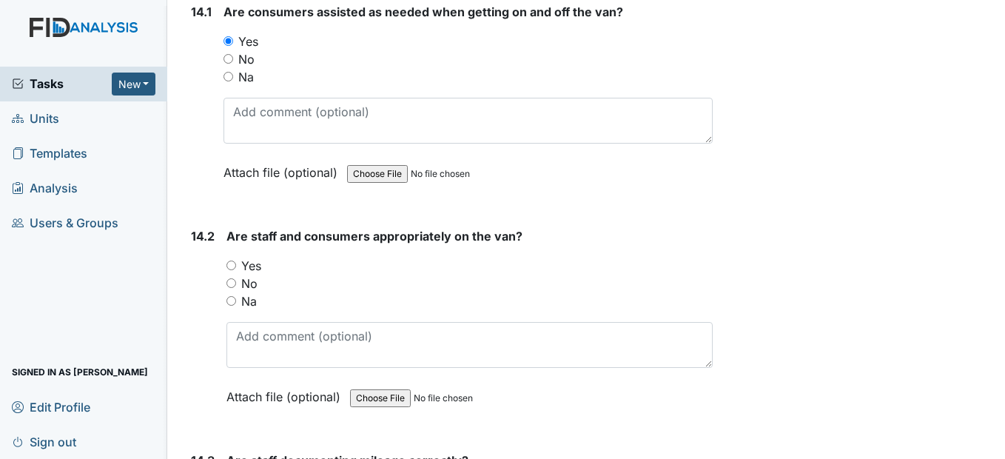
scroll to position [27533, 0]
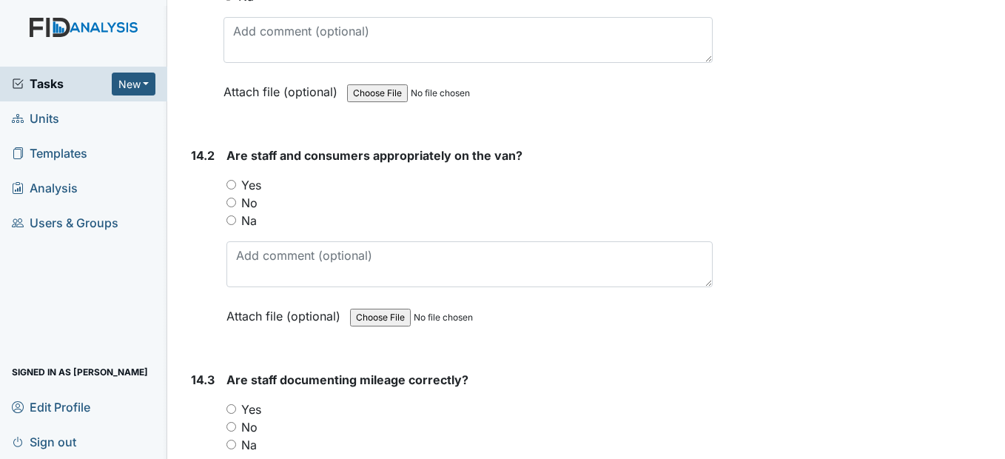
click at [231, 189] on input "Yes" at bounding box center [231, 185] width 10 height 10
radio input "true"
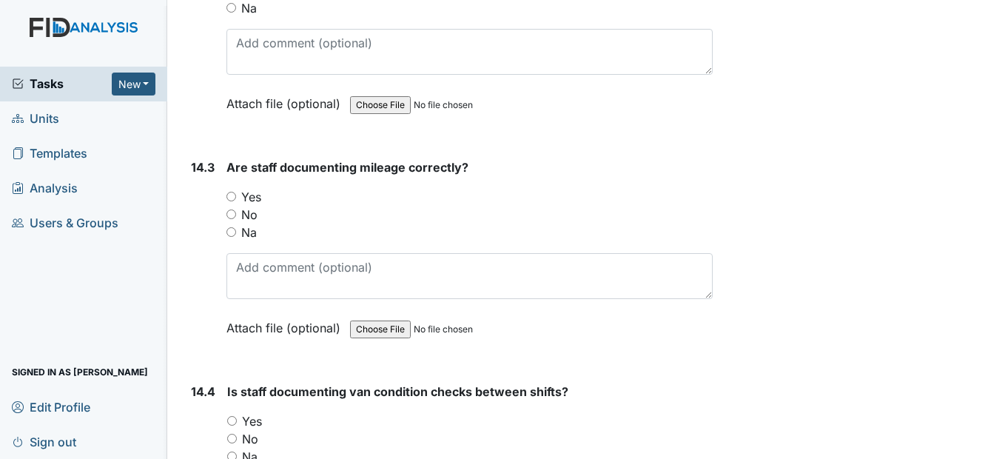
scroll to position [27755, 0]
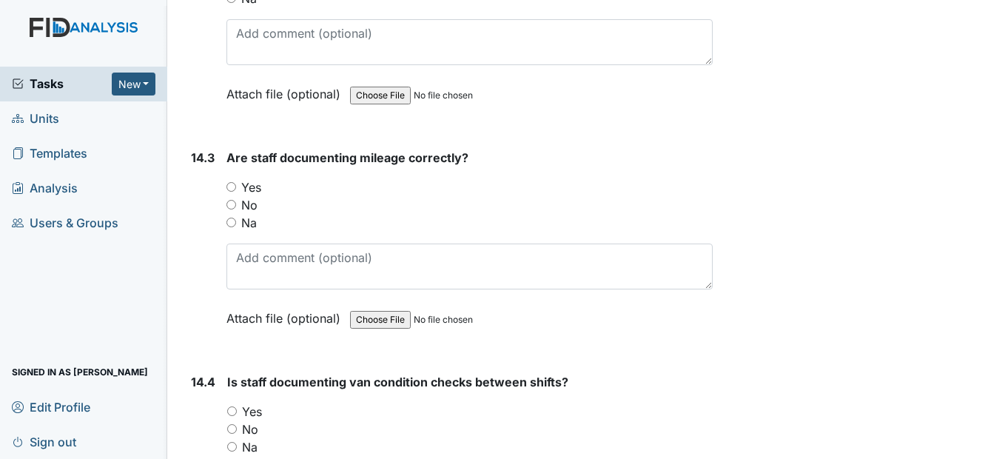
click at [236, 192] on input "Yes" at bounding box center [231, 187] width 10 height 10
radio input "true"
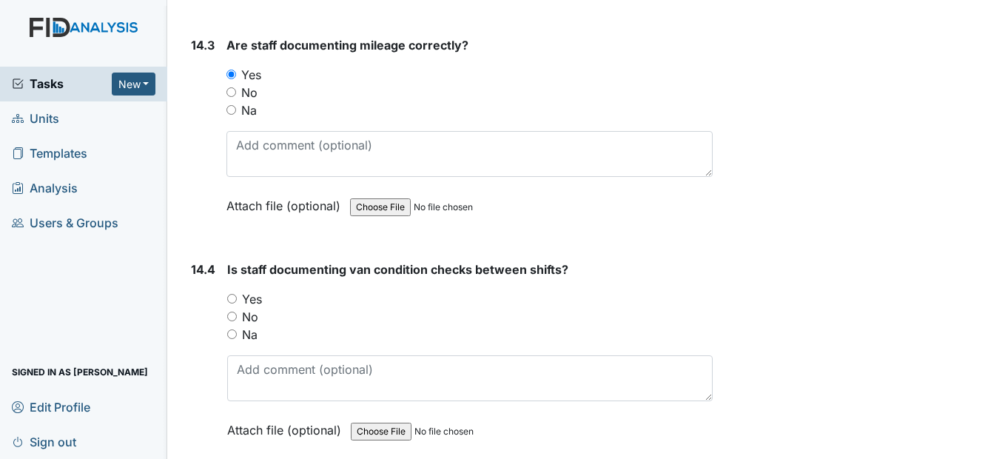
scroll to position [27977, 0]
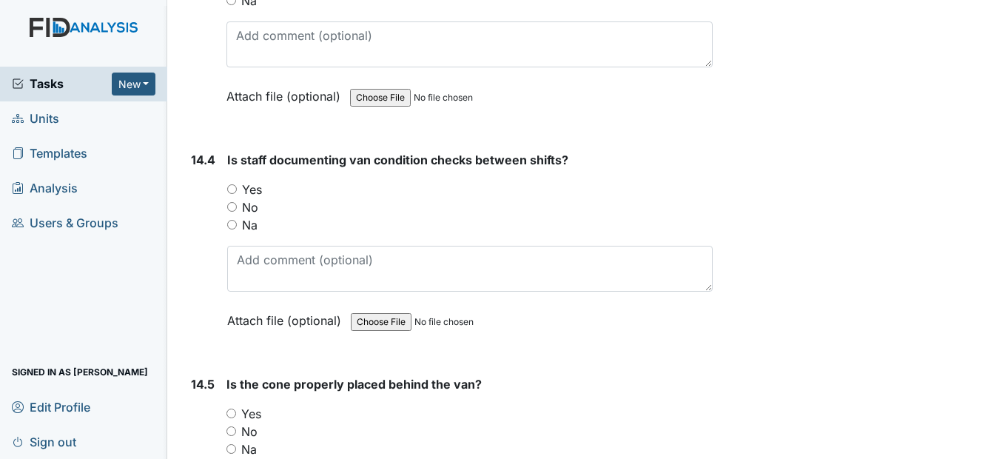
click at [236, 194] on input "Yes" at bounding box center [232, 189] width 10 height 10
radio input "true"
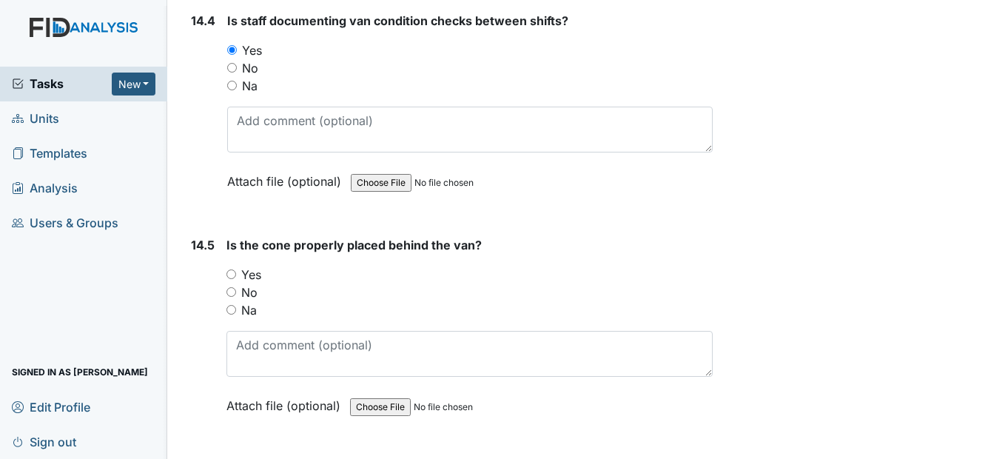
scroll to position [28199, 0]
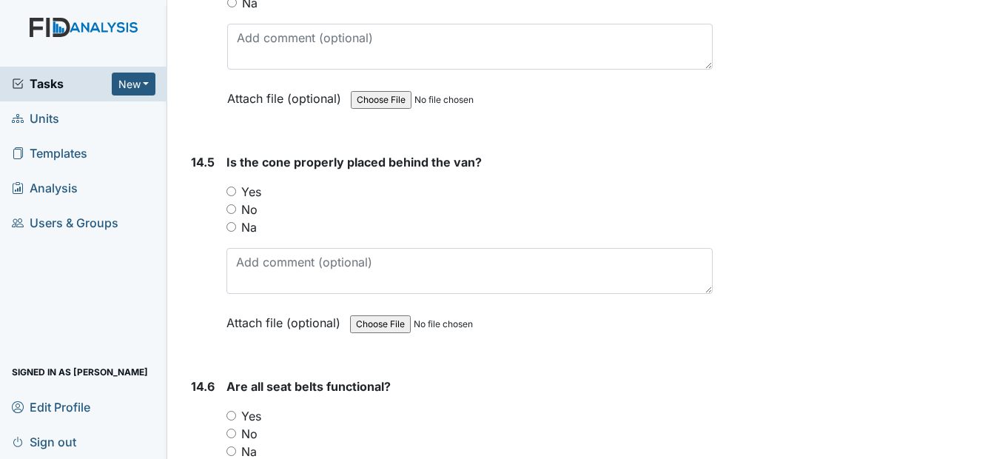
click at [234, 218] on div "No" at bounding box center [469, 210] width 486 height 18
click at [231, 214] on input "No" at bounding box center [231, 209] width 10 height 10
radio input "true"
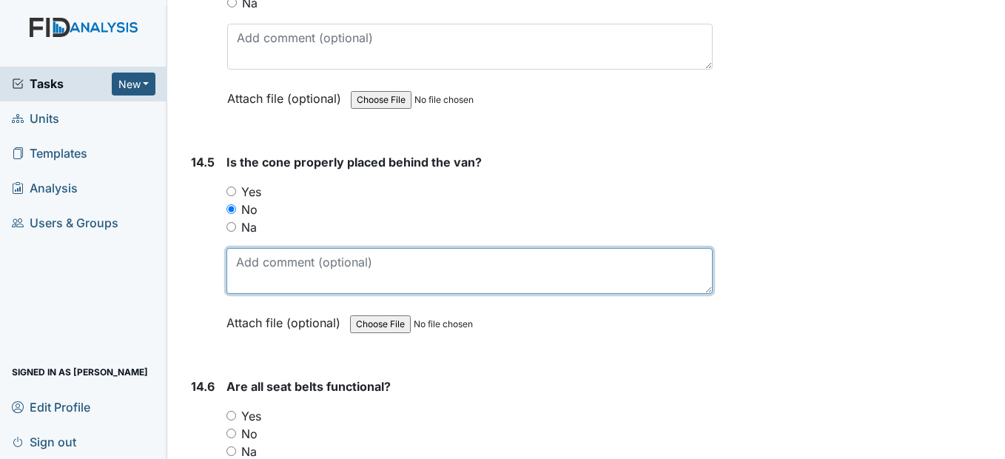
click at [252, 294] on textarea at bounding box center [469, 271] width 486 height 46
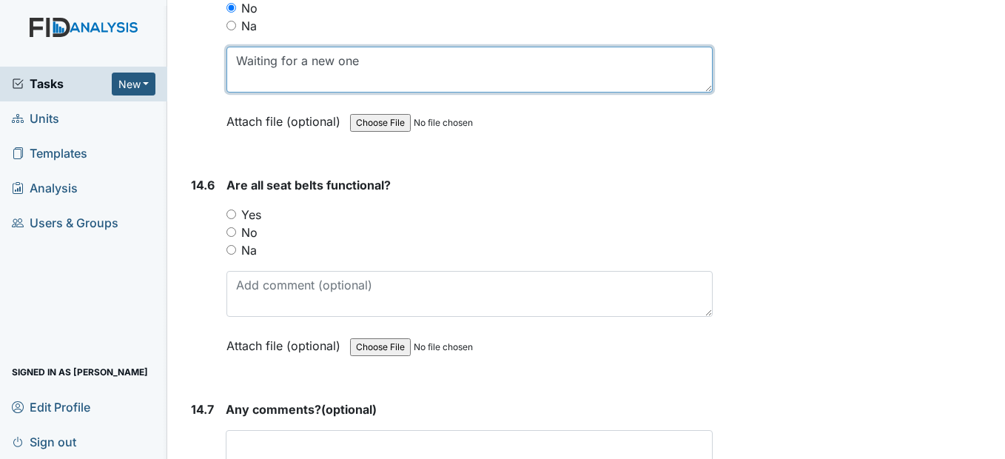
scroll to position [28421, 0]
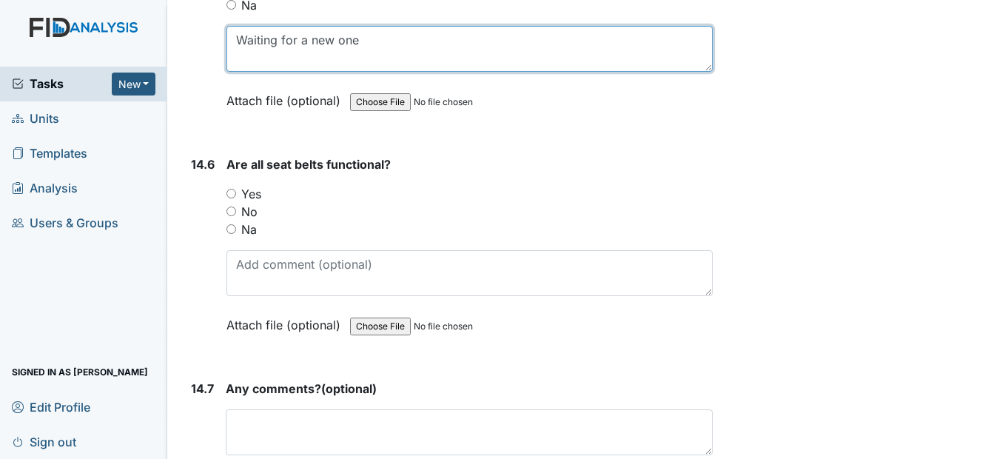
type textarea "Waiting for a new one"
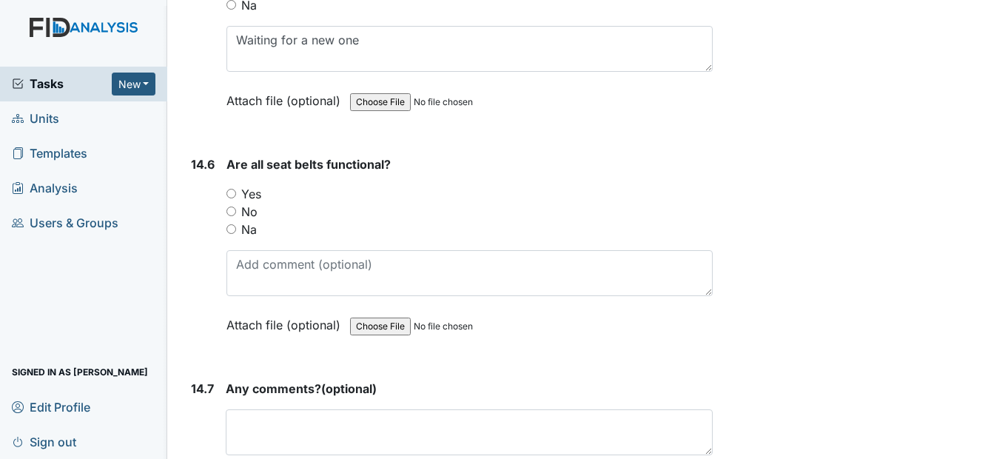
click at [230, 198] on input "Yes" at bounding box center [231, 194] width 10 height 10
radio input "true"
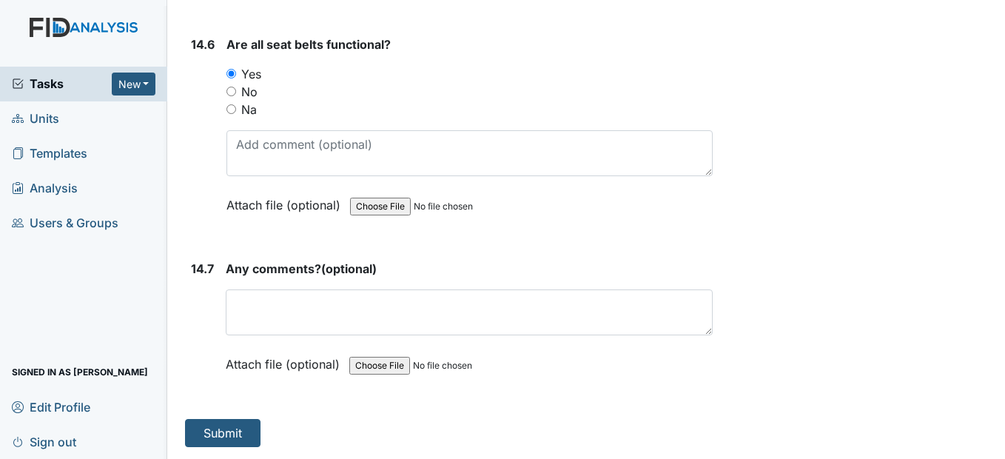
scroll to position [28577, 0]
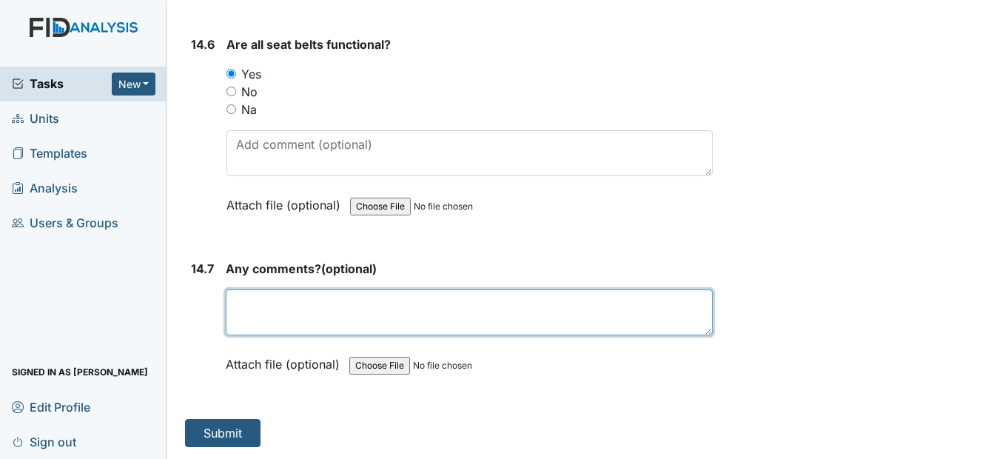
click at [249, 303] on textarea at bounding box center [469, 312] width 486 height 46
type textarea "none"
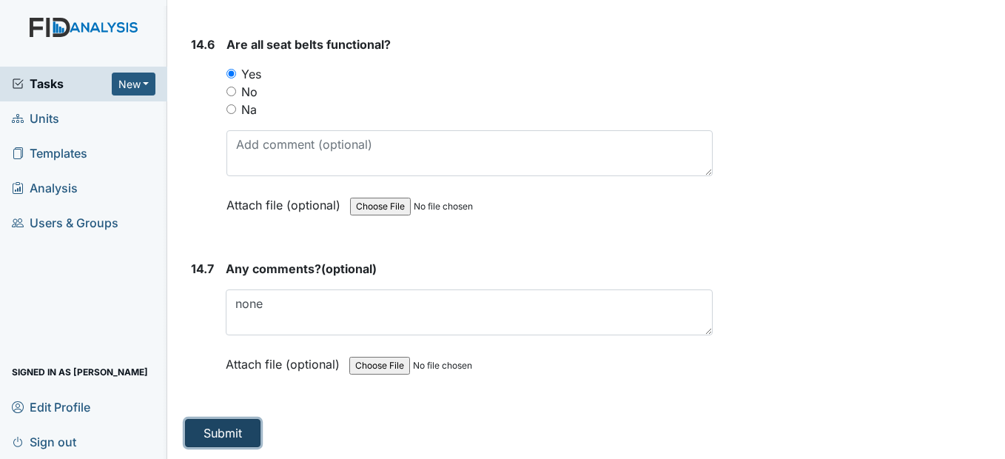
click at [214, 429] on button "Submit" at bounding box center [222, 433] width 75 height 28
